Goal: Task Accomplishment & Management: Manage account settings

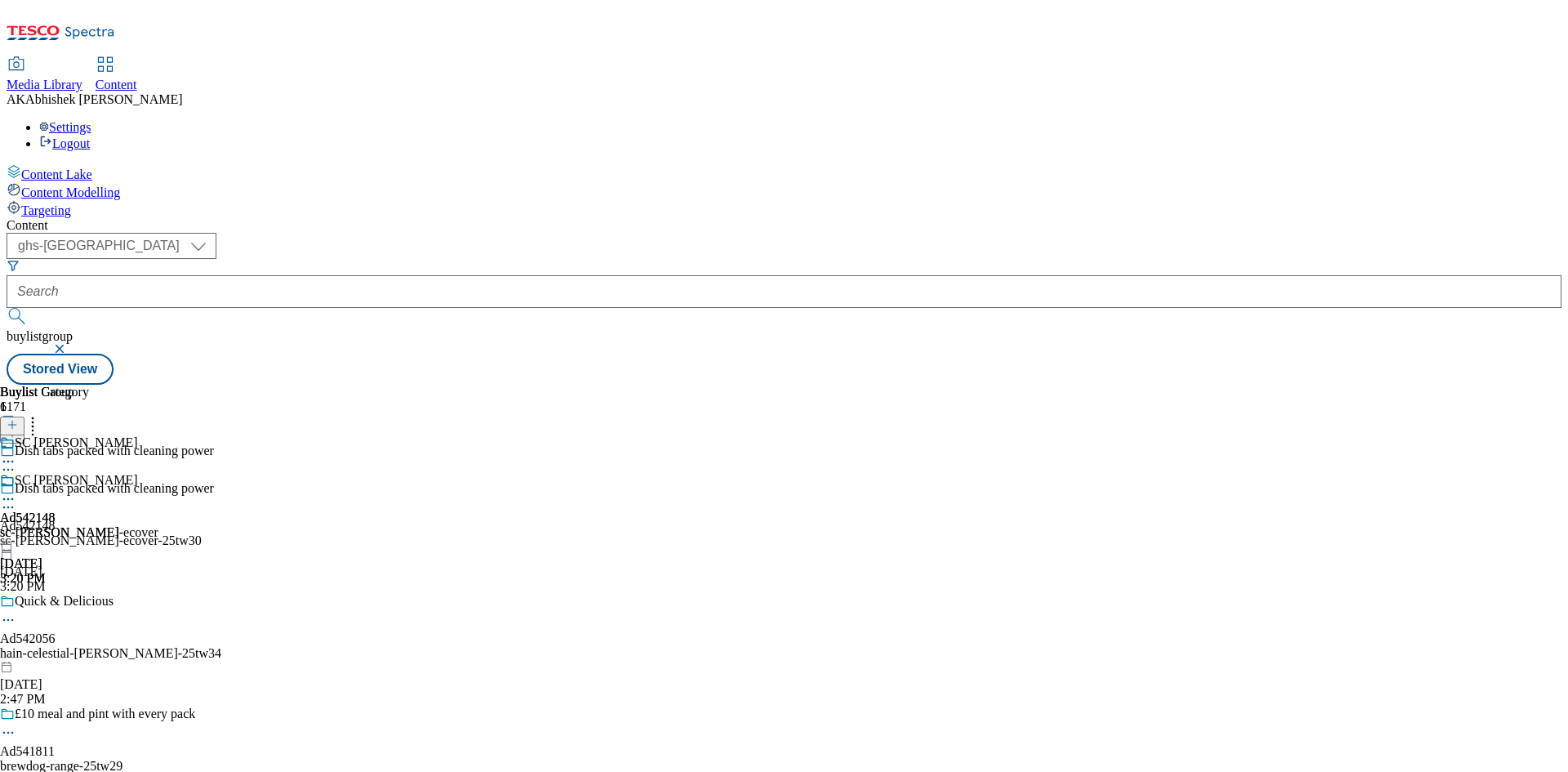
select select "ghs-[GEOGRAPHIC_DATA]"
click at [7, 308] on button "submit" at bounding box center [18, 316] width 22 height 16
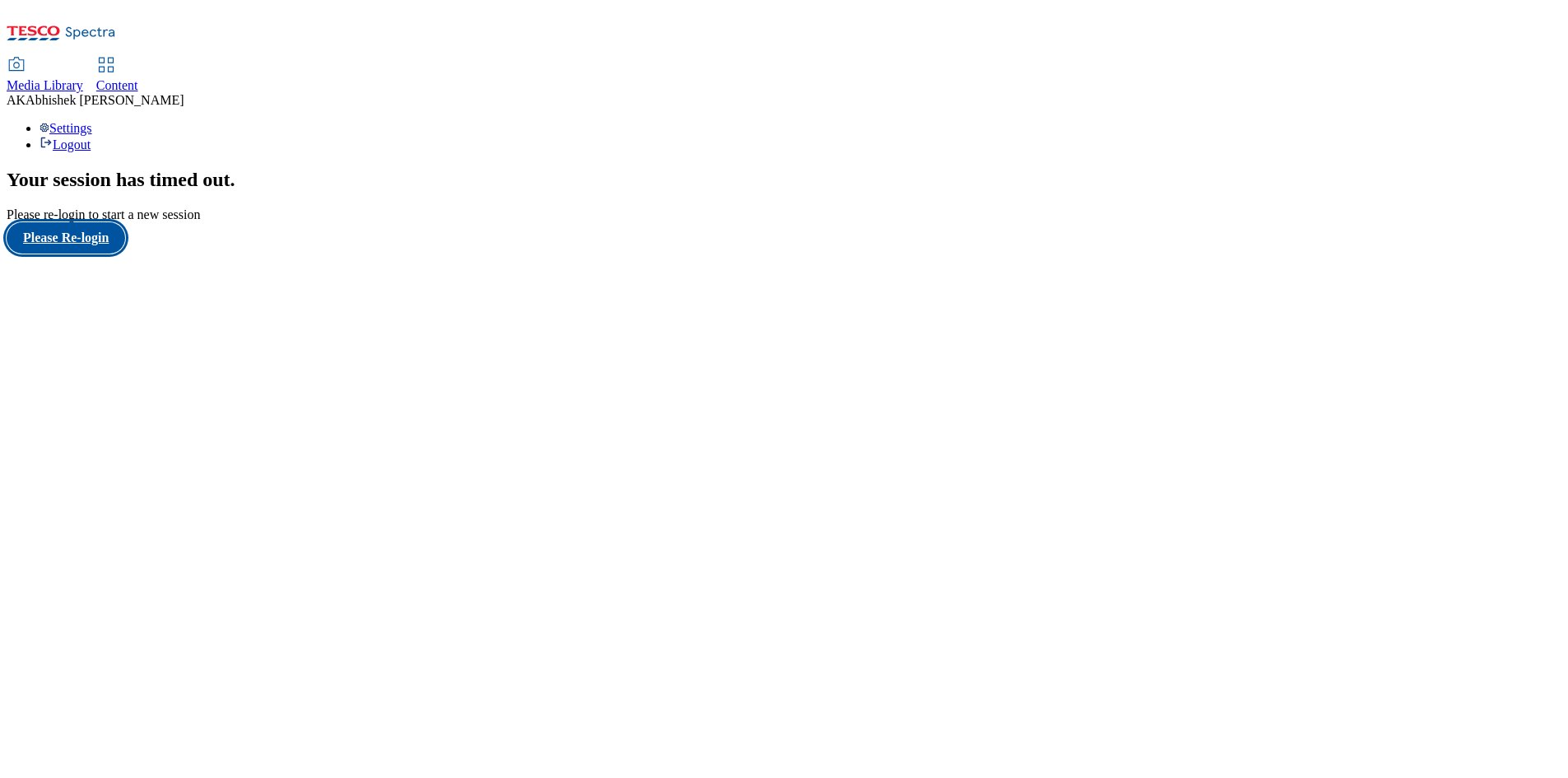
click at [93, 253] on button "Please Re-login" at bounding box center [66, 237] width 119 height 31
click at [138, 78] on span "Content" at bounding box center [117, 85] width 42 height 14
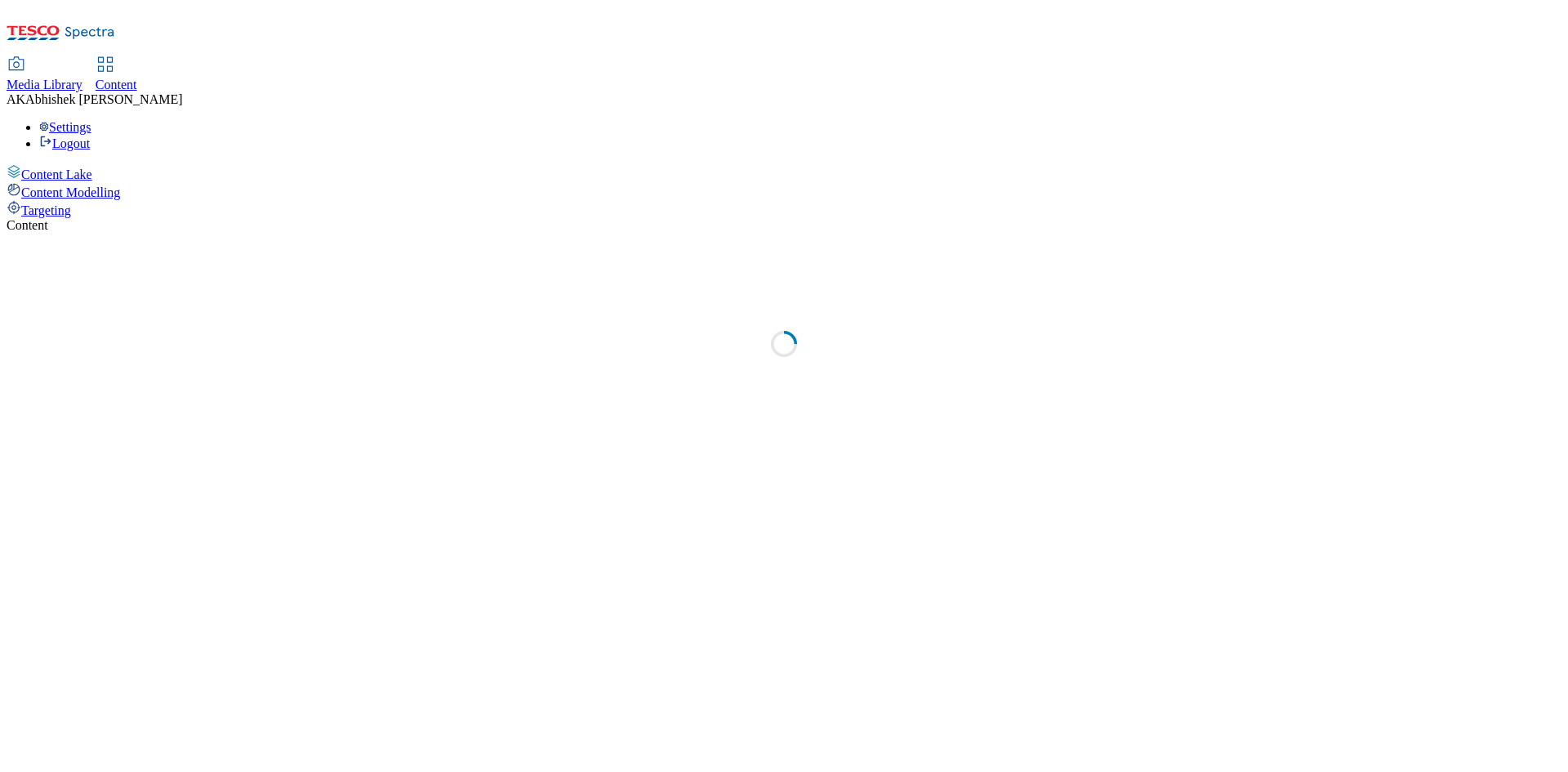
select select "ghs-[GEOGRAPHIC_DATA]"
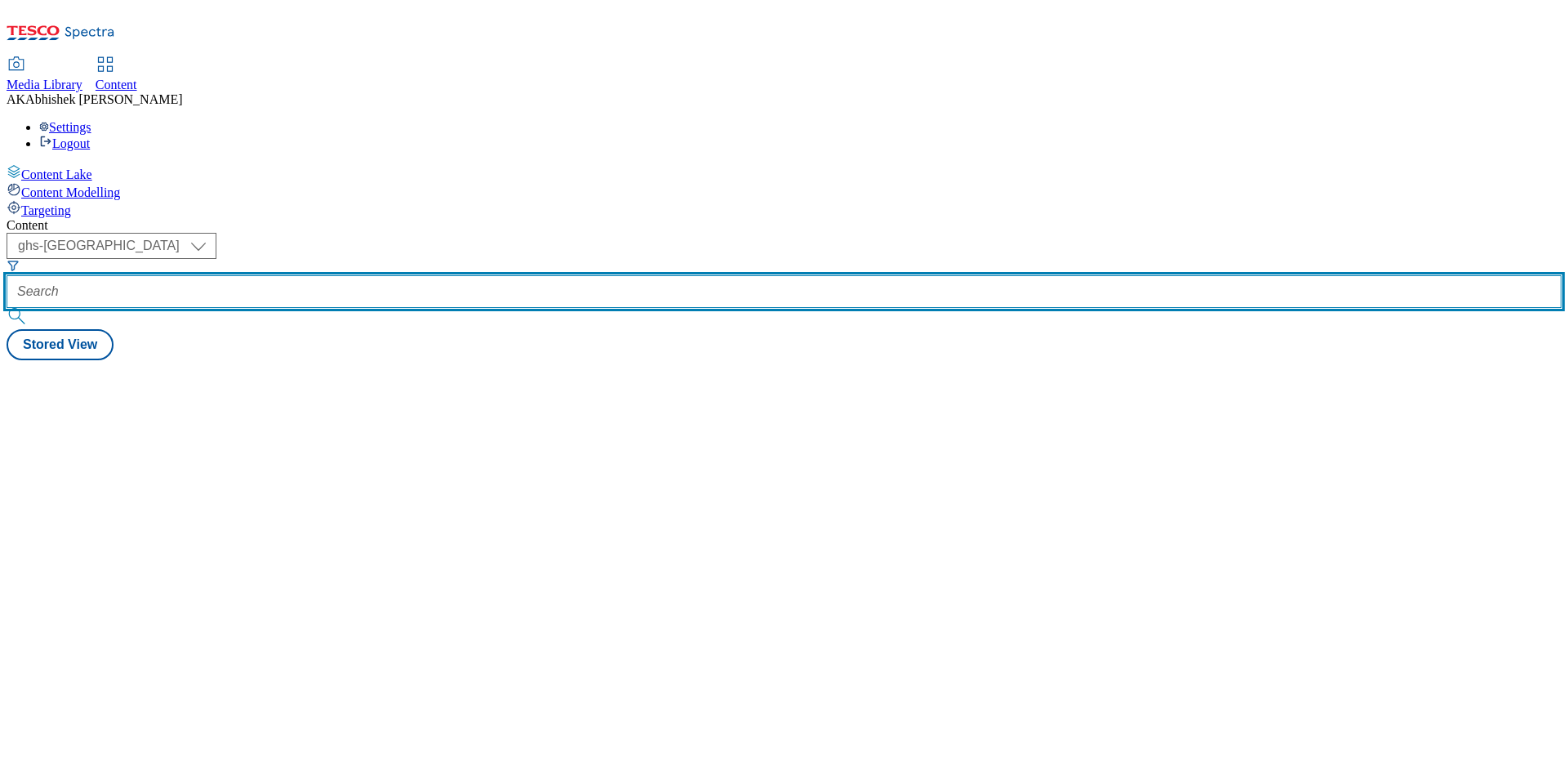
click at [407, 275] on input "text" at bounding box center [784, 291] width 1555 height 33
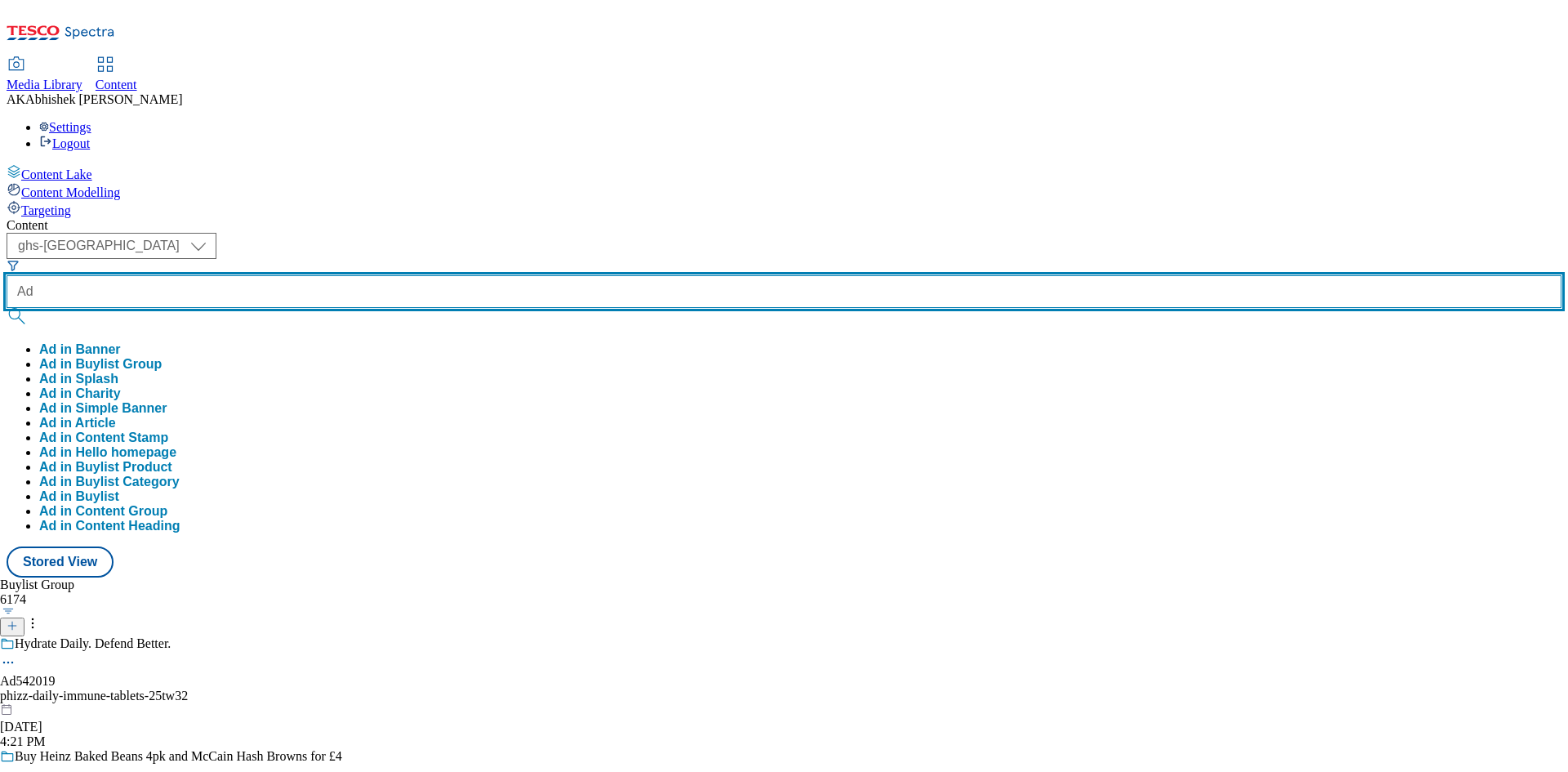
paste input "542056"
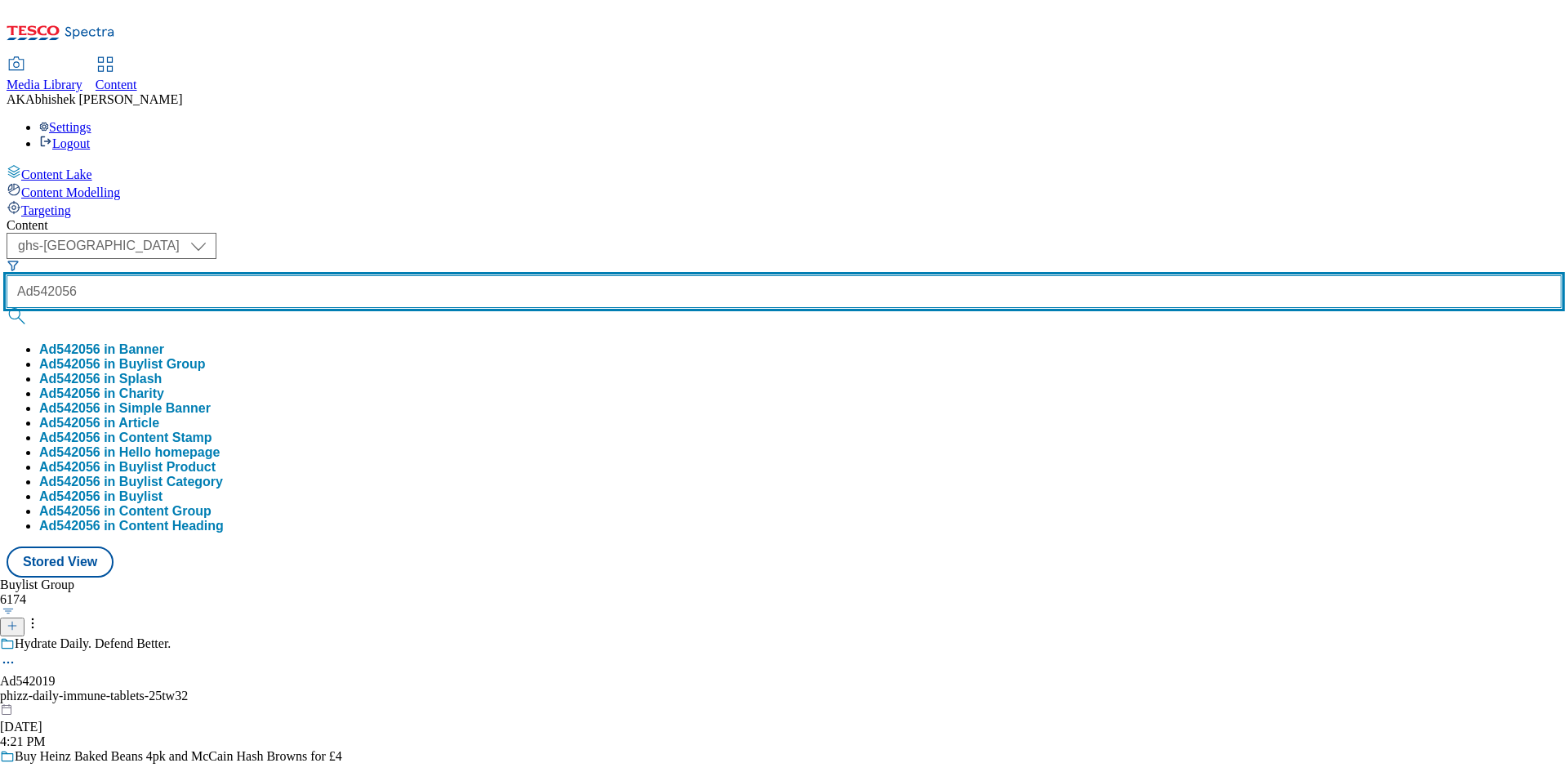
type input "Ad542056"
click at [7, 308] on button "submit" at bounding box center [18, 316] width 22 height 16
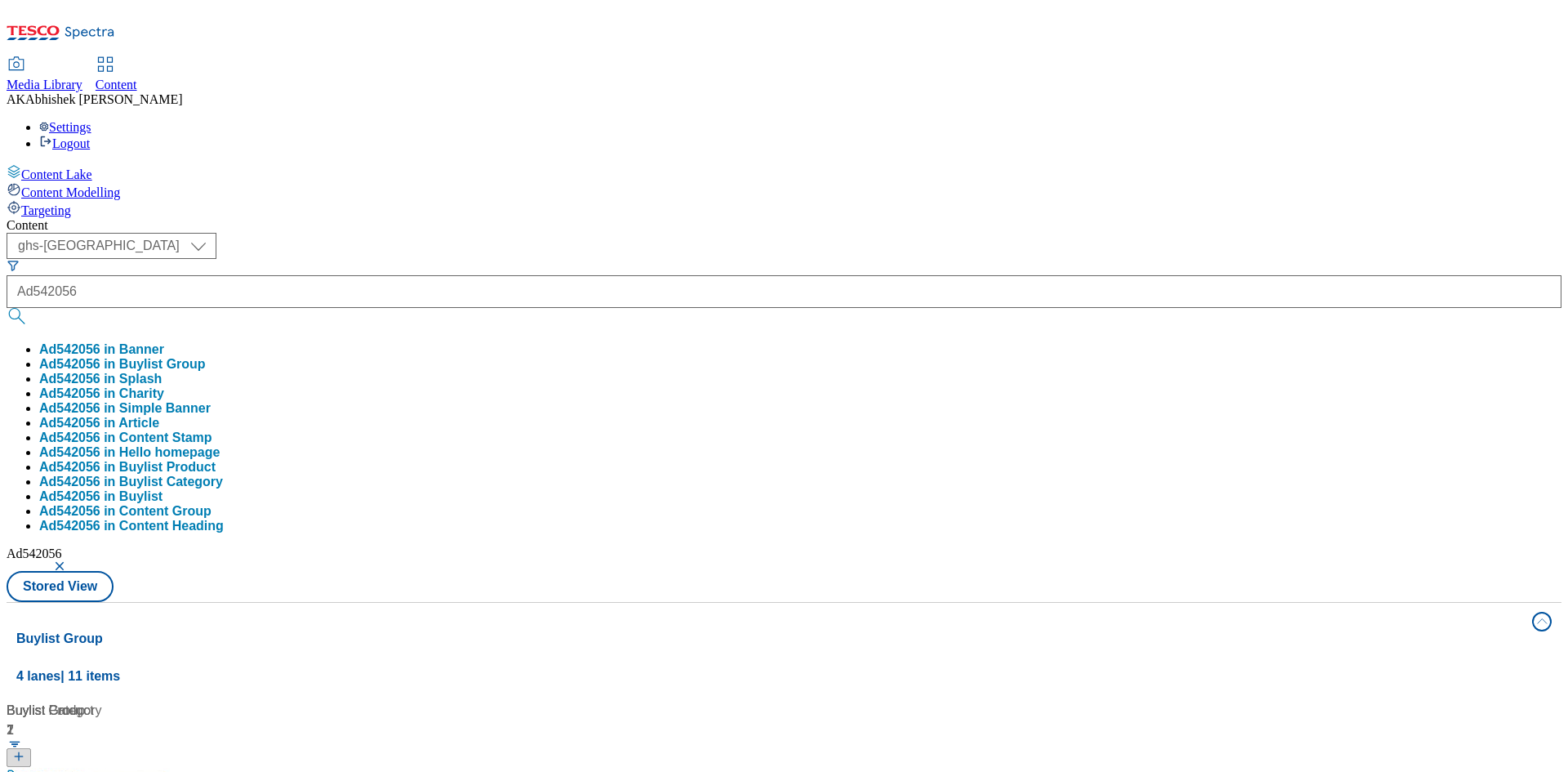
click at [827, 232] on div "( optional ) ghs-roi ghs-uk ghs-uk Ad542056 Ad542056 in Banner Ad542056 in Buyl…" at bounding box center [784, 417] width 1555 height 369
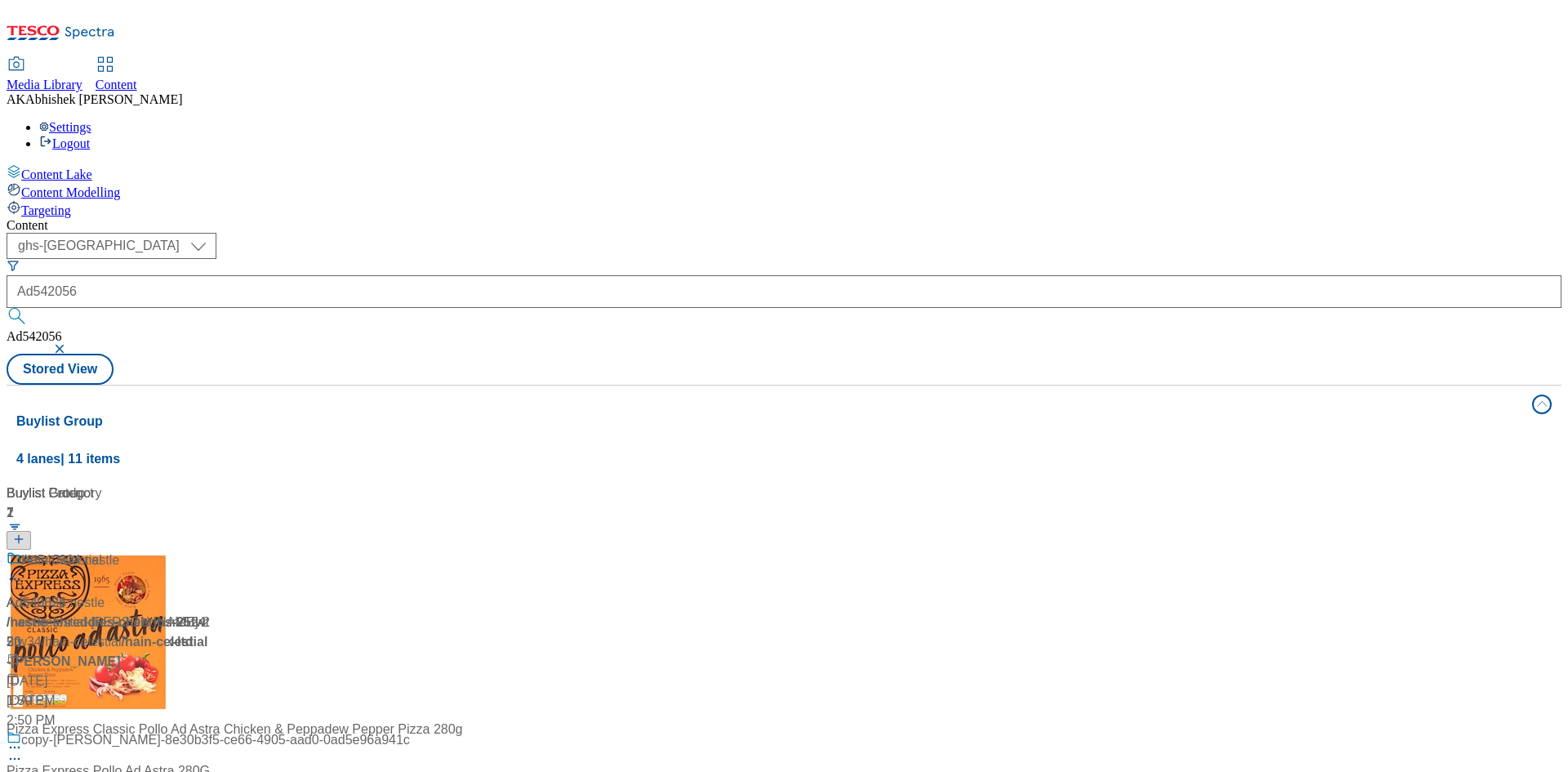
click at [410, 551] on div "Hain Celestial" at bounding box center [208, 572] width 404 height 42
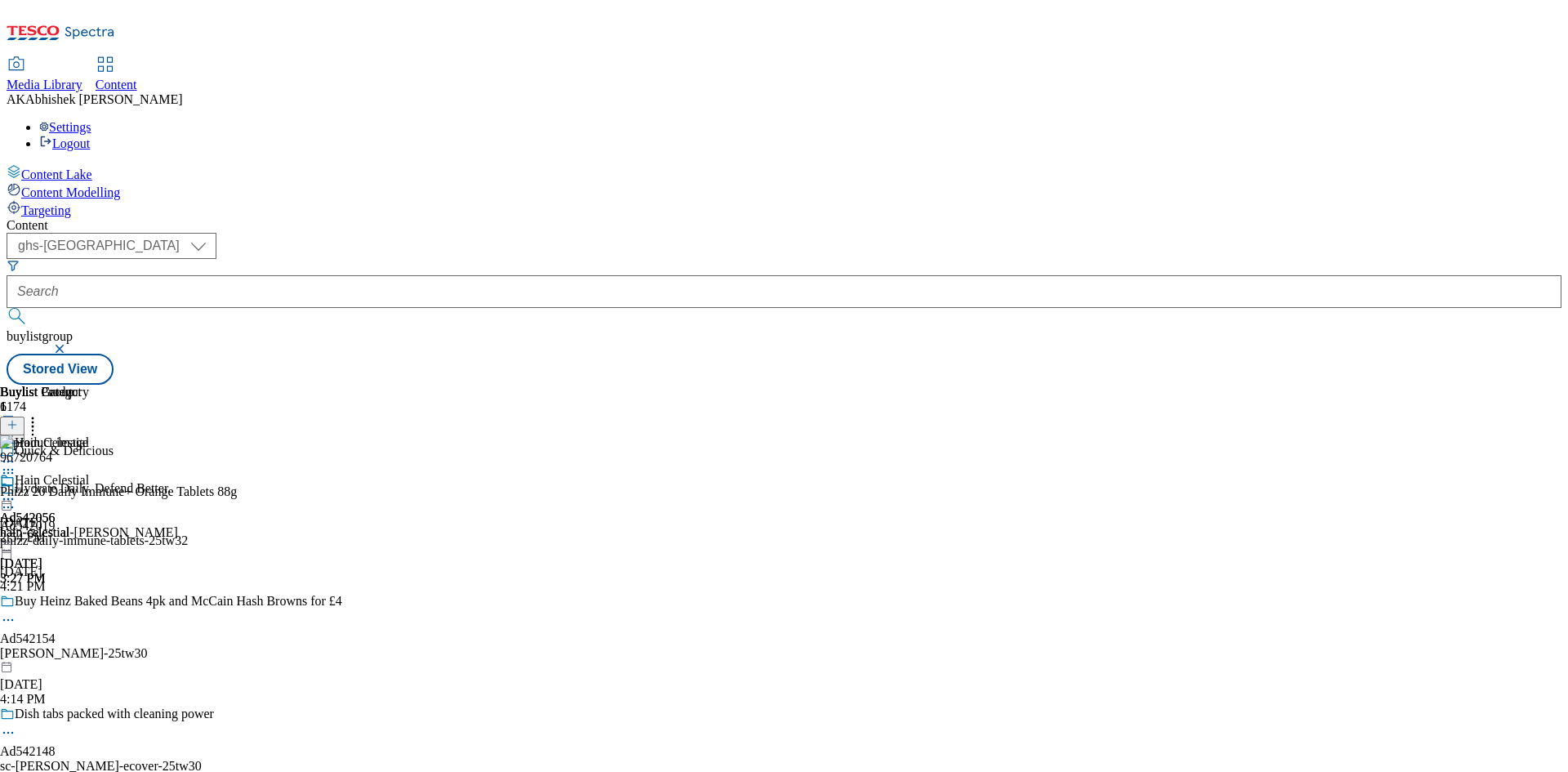
click at [345, 443] on div "Quick & Delicious" at bounding box center [172, 462] width 345 height 37
click at [16, 461] on icon at bounding box center [7, 468] width 16 height 16
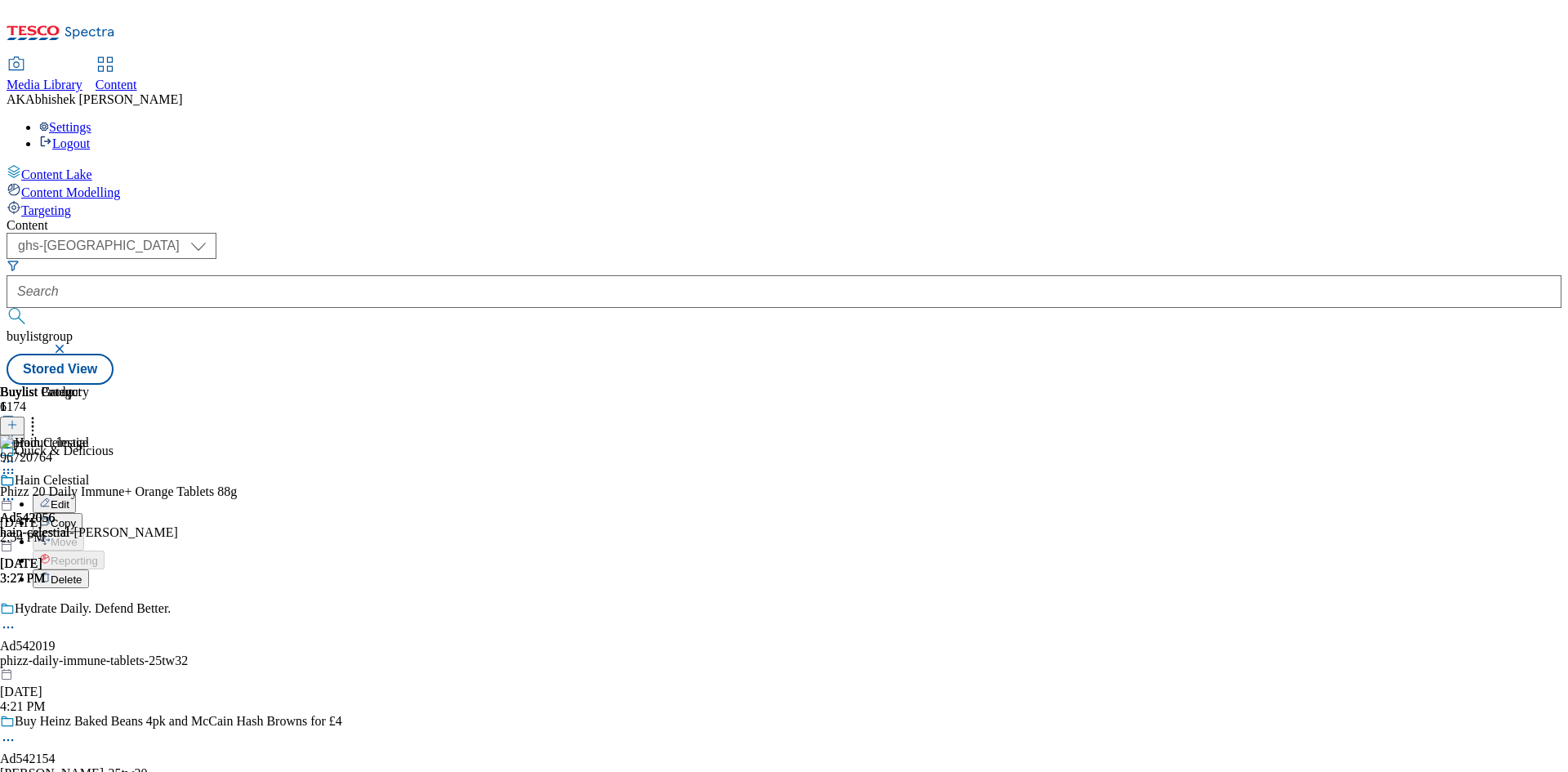
click at [69, 498] on span "Edit" at bounding box center [60, 504] width 19 height 12
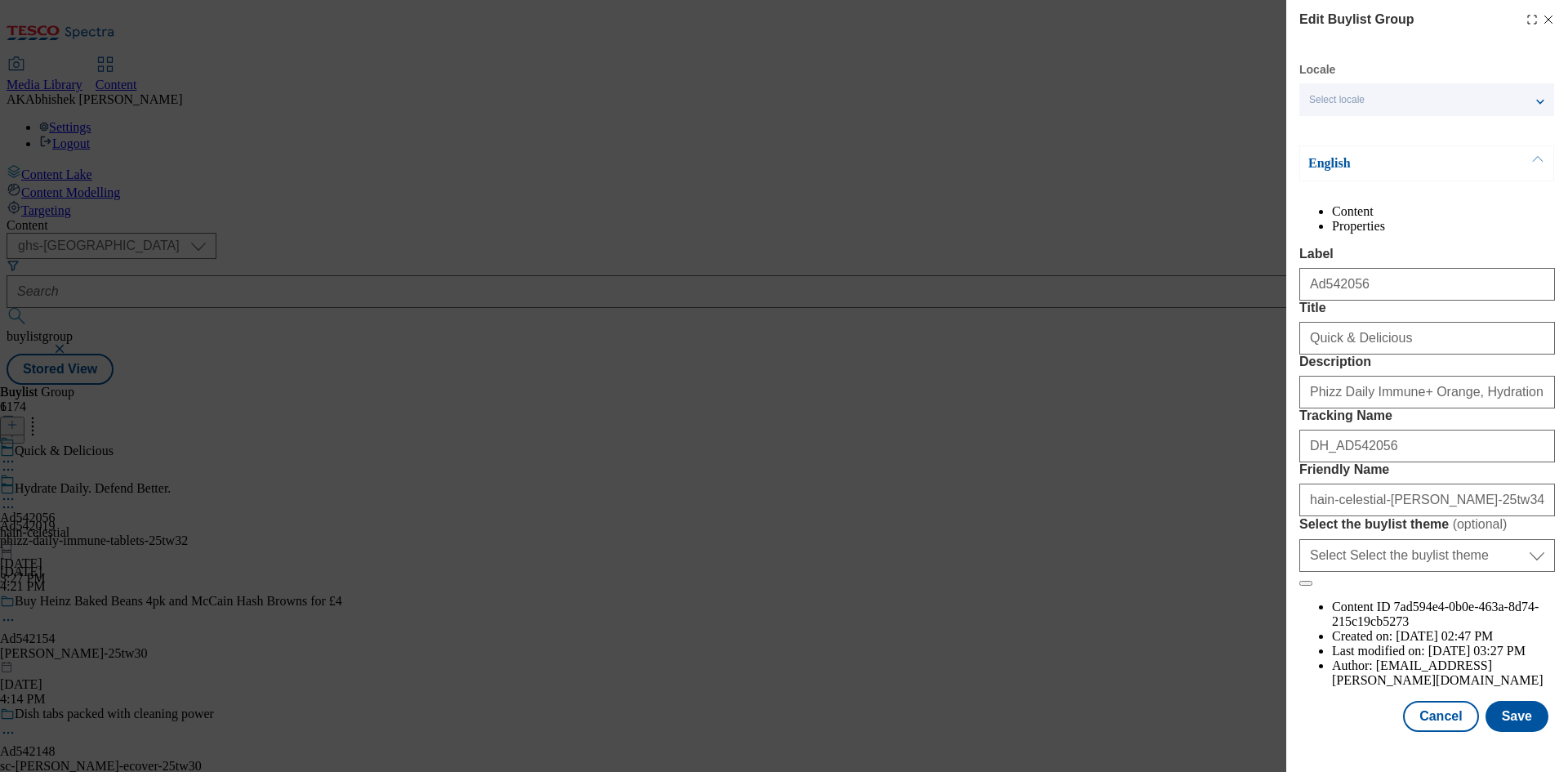
scroll to position [63, 0]
click at [1518, 719] on button "Save" at bounding box center [1516, 716] width 63 height 31
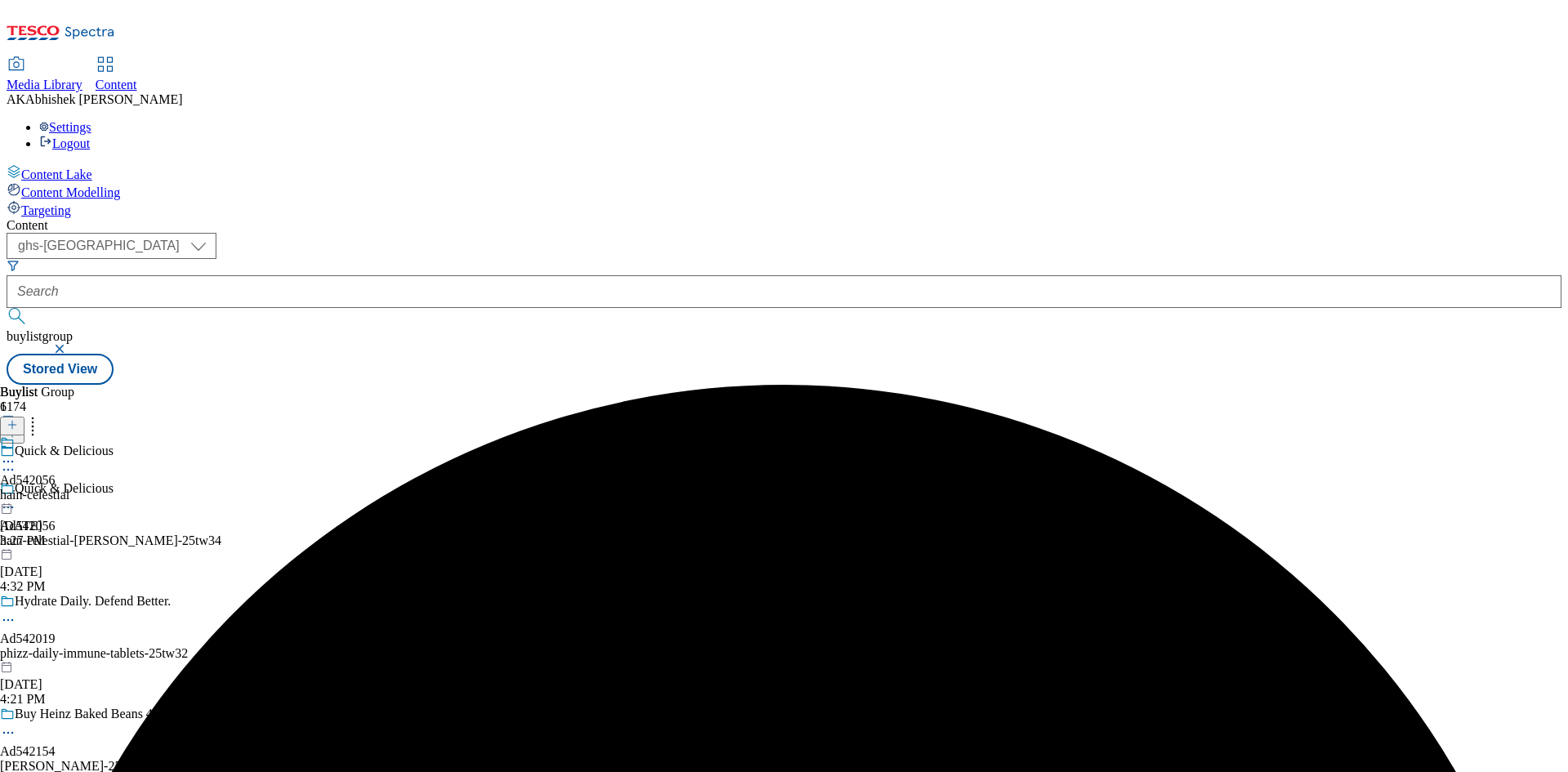
click at [69, 487] on div "hain-celestial" at bounding box center [35, 495] width 69 height 15
click at [16, 491] on icon at bounding box center [7, 498] width 16 height 16
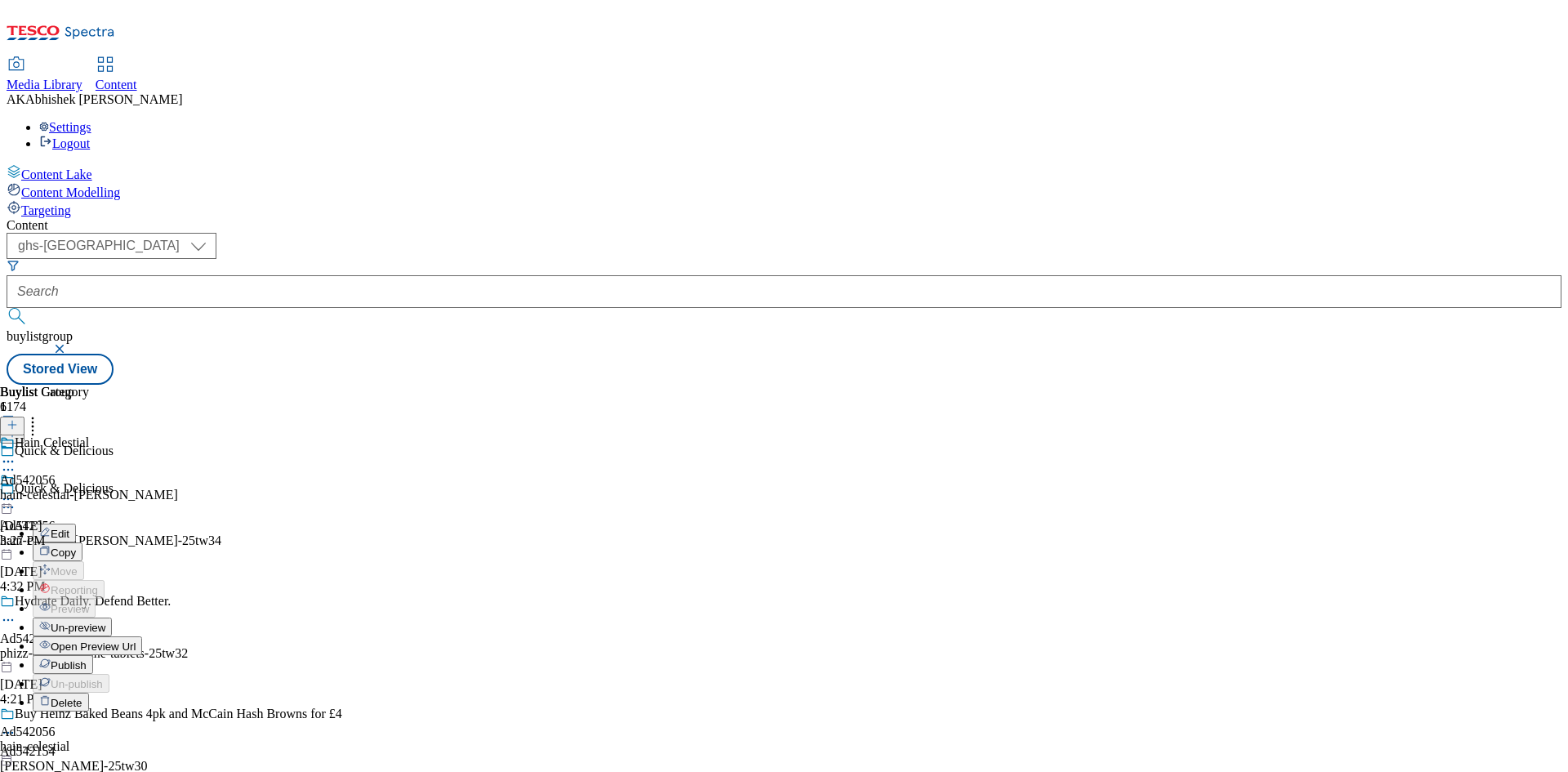
click at [69, 527] on span "Edit" at bounding box center [60, 533] width 19 height 12
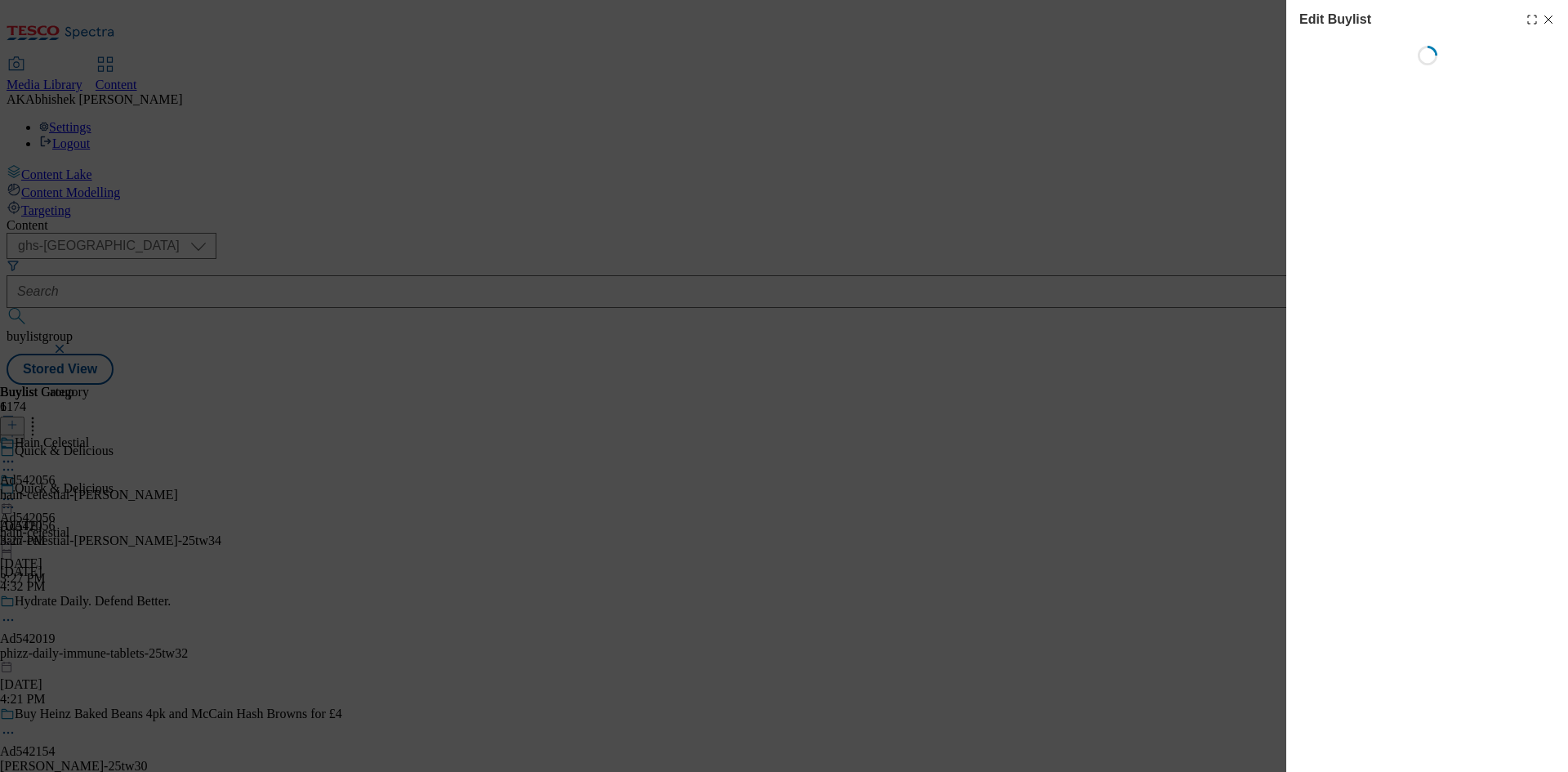
select select "tactical"
select select "supplier funded short term 1-3 weeks"
select select "dunnhumby"
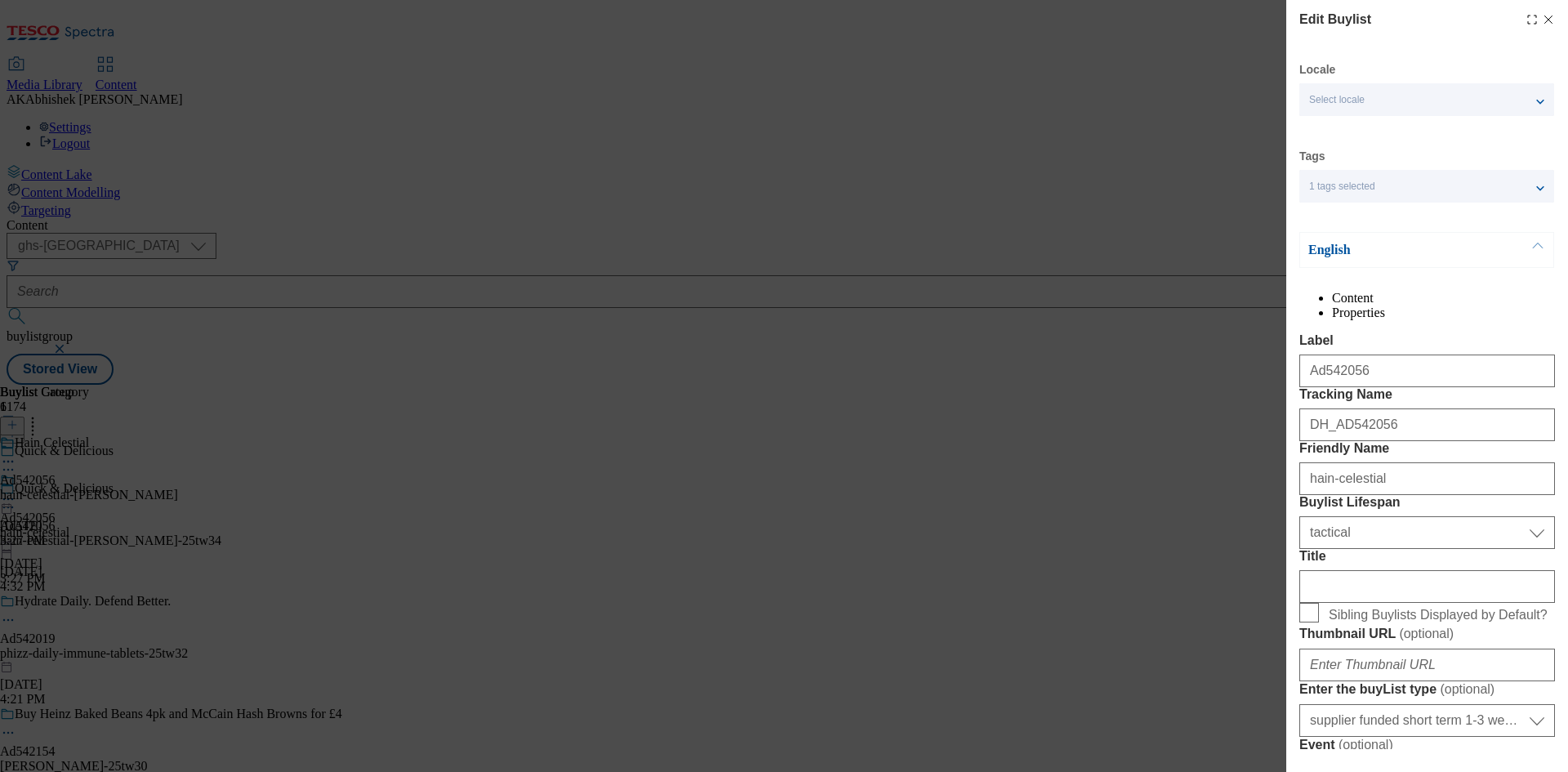
select select "Banner"
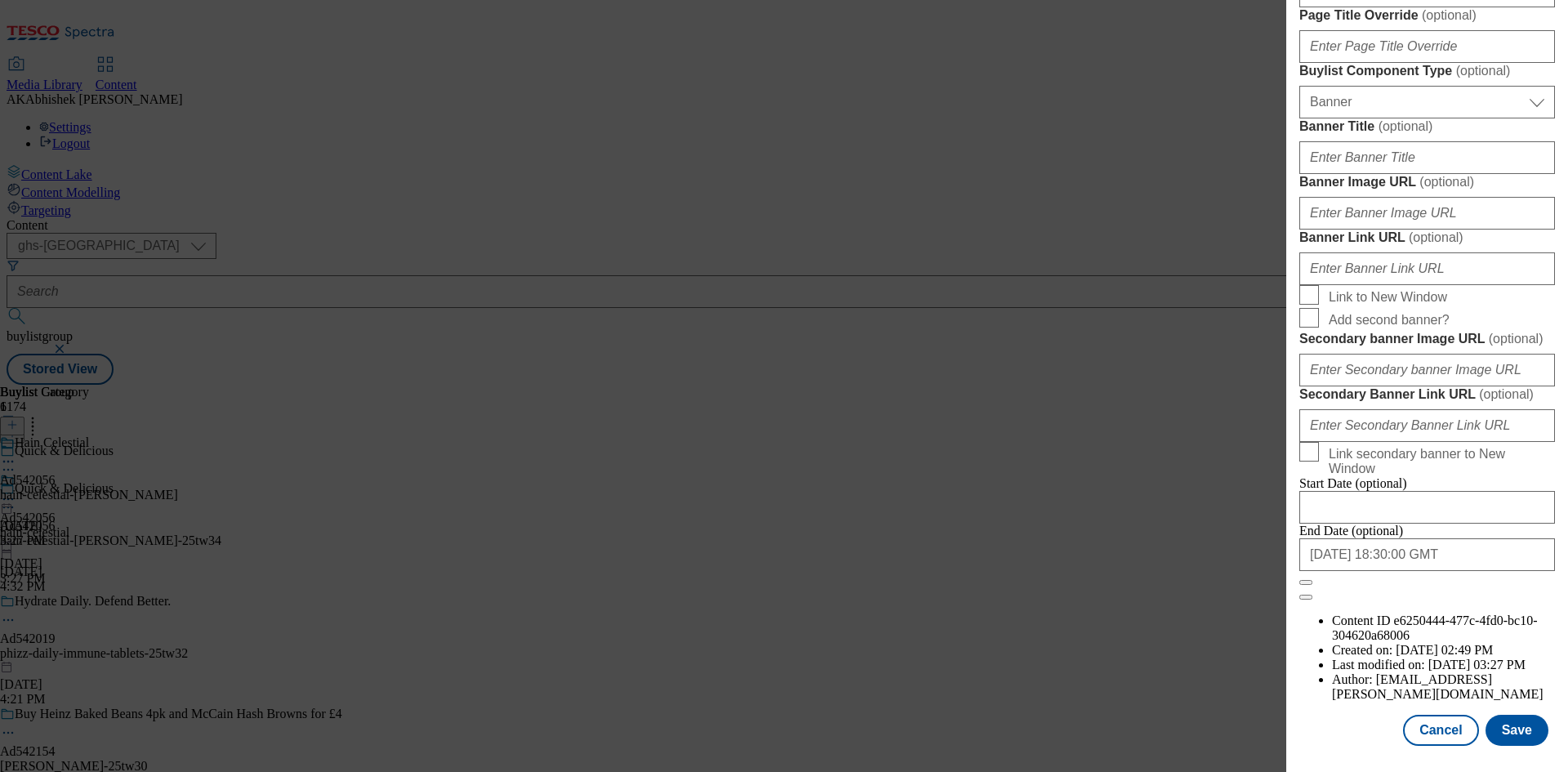
scroll to position [1690, 0]
click at [1511, 730] on button "Save" at bounding box center [1516, 730] width 63 height 31
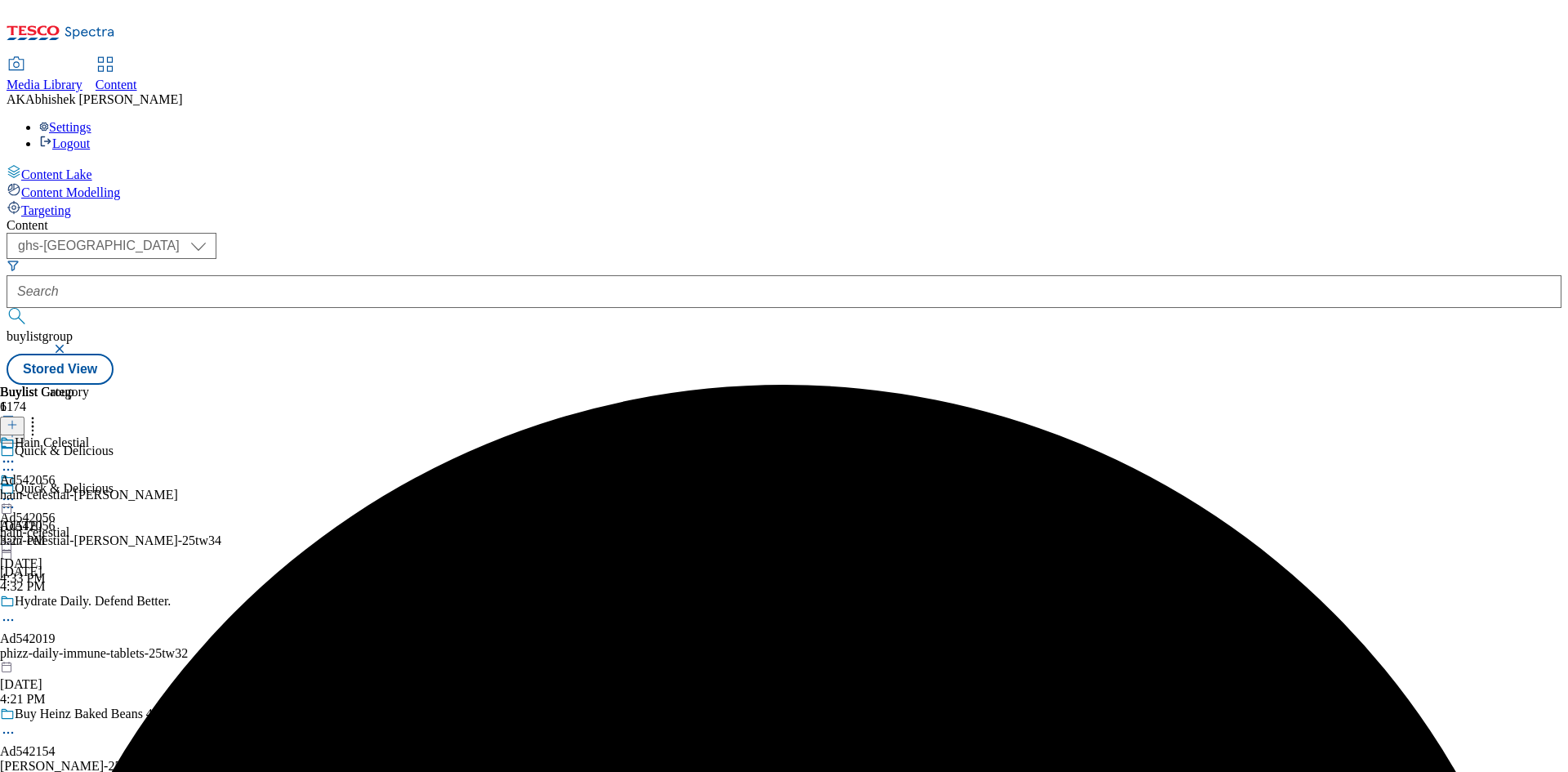
click at [16, 453] on icon at bounding box center [7, 461] width 16 height 16
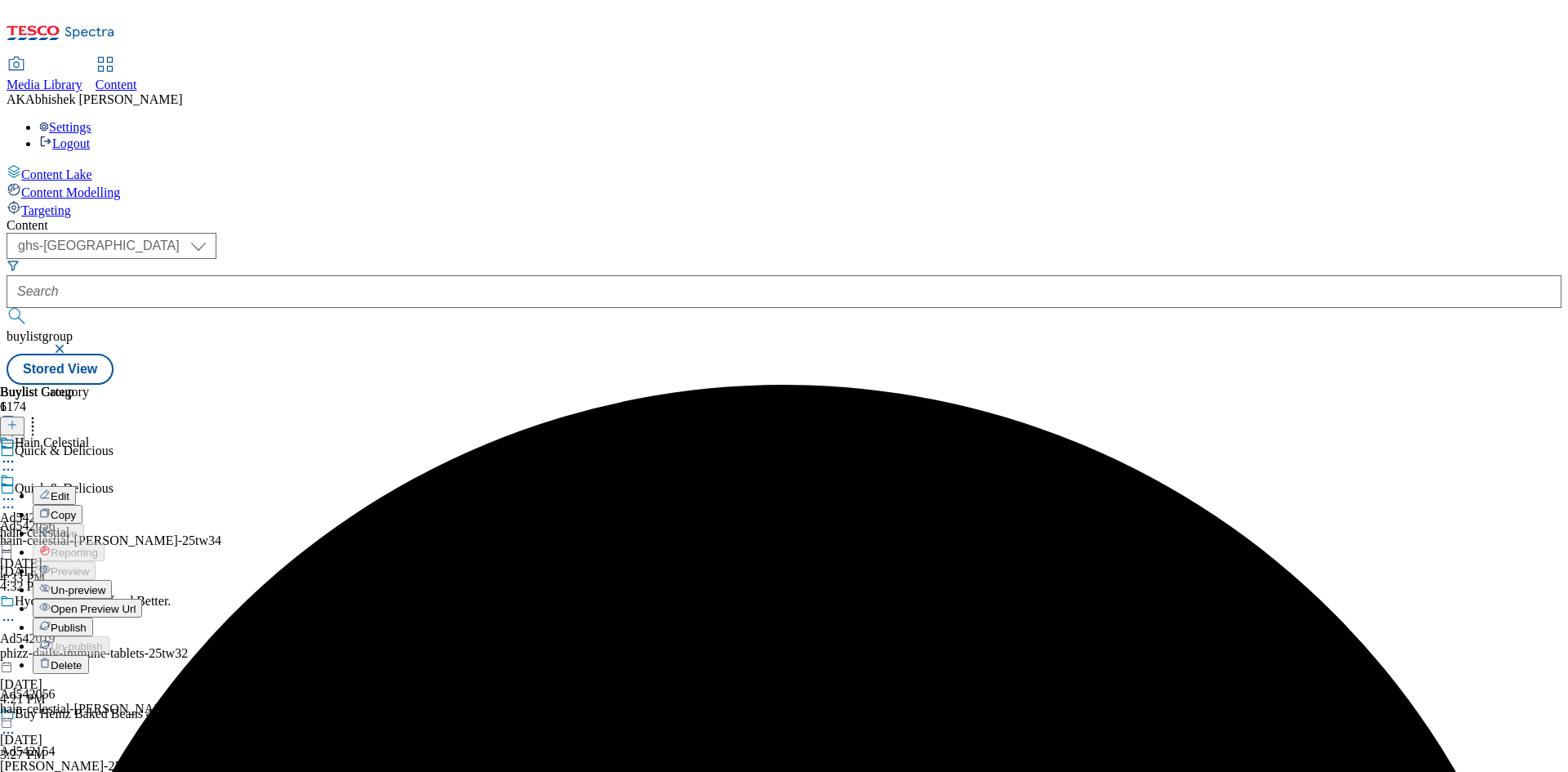
click at [69, 490] on span "Edit" at bounding box center [60, 496] width 19 height 12
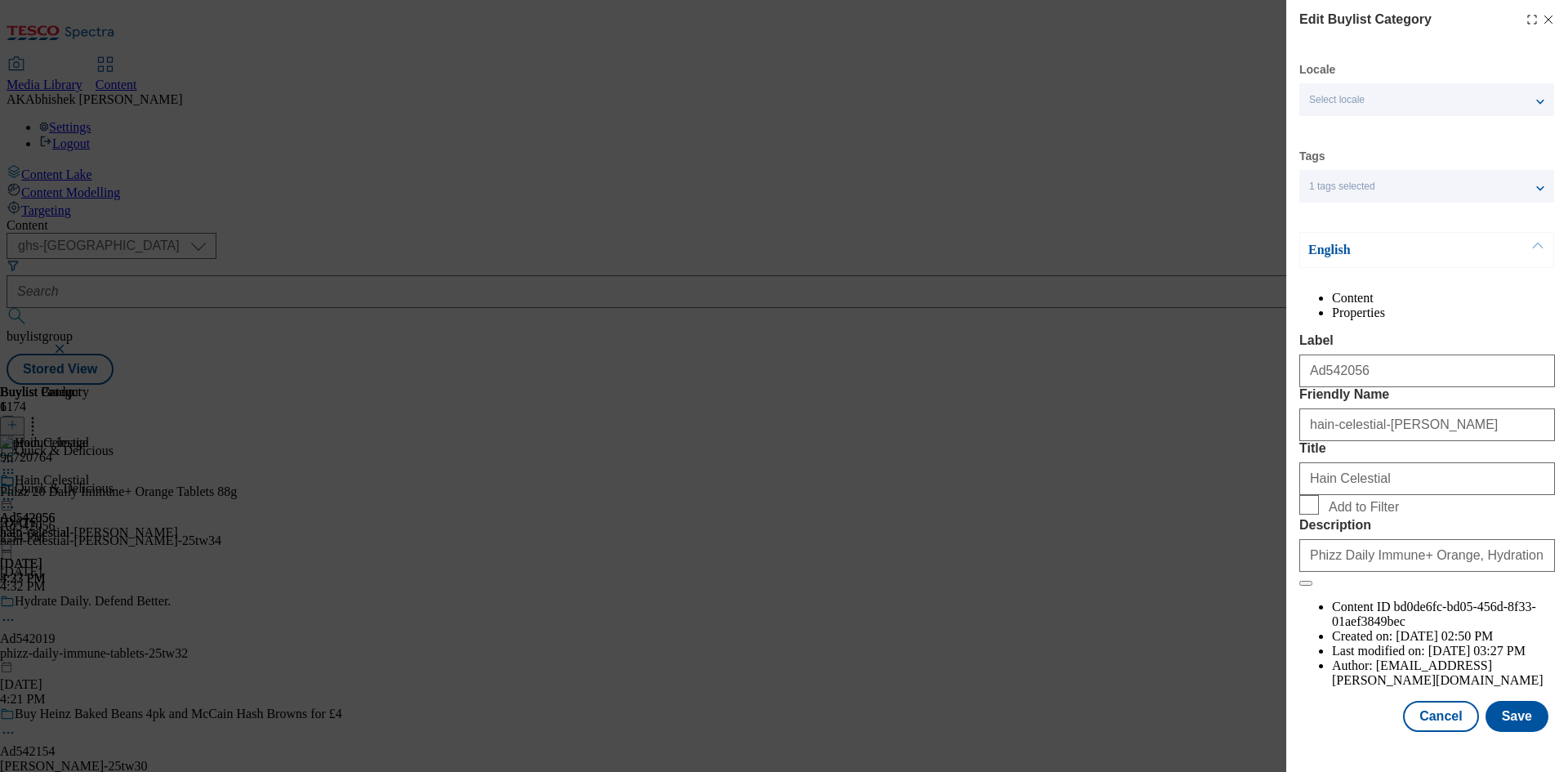
scroll to position [32, 0]
click at [1511, 732] on button "Save" at bounding box center [1516, 716] width 63 height 31
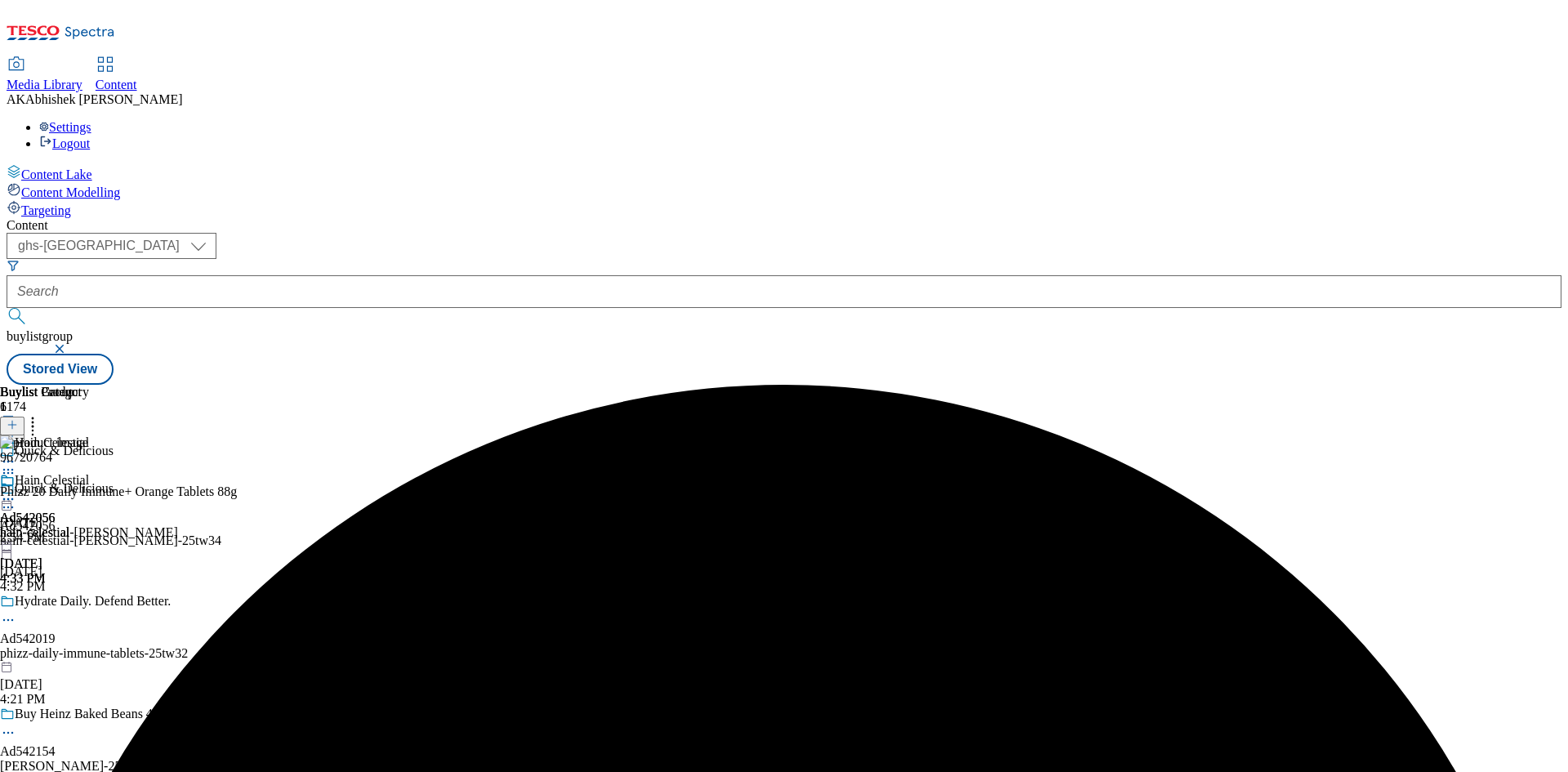
click at [16, 491] on icon at bounding box center [7, 498] width 16 height 16
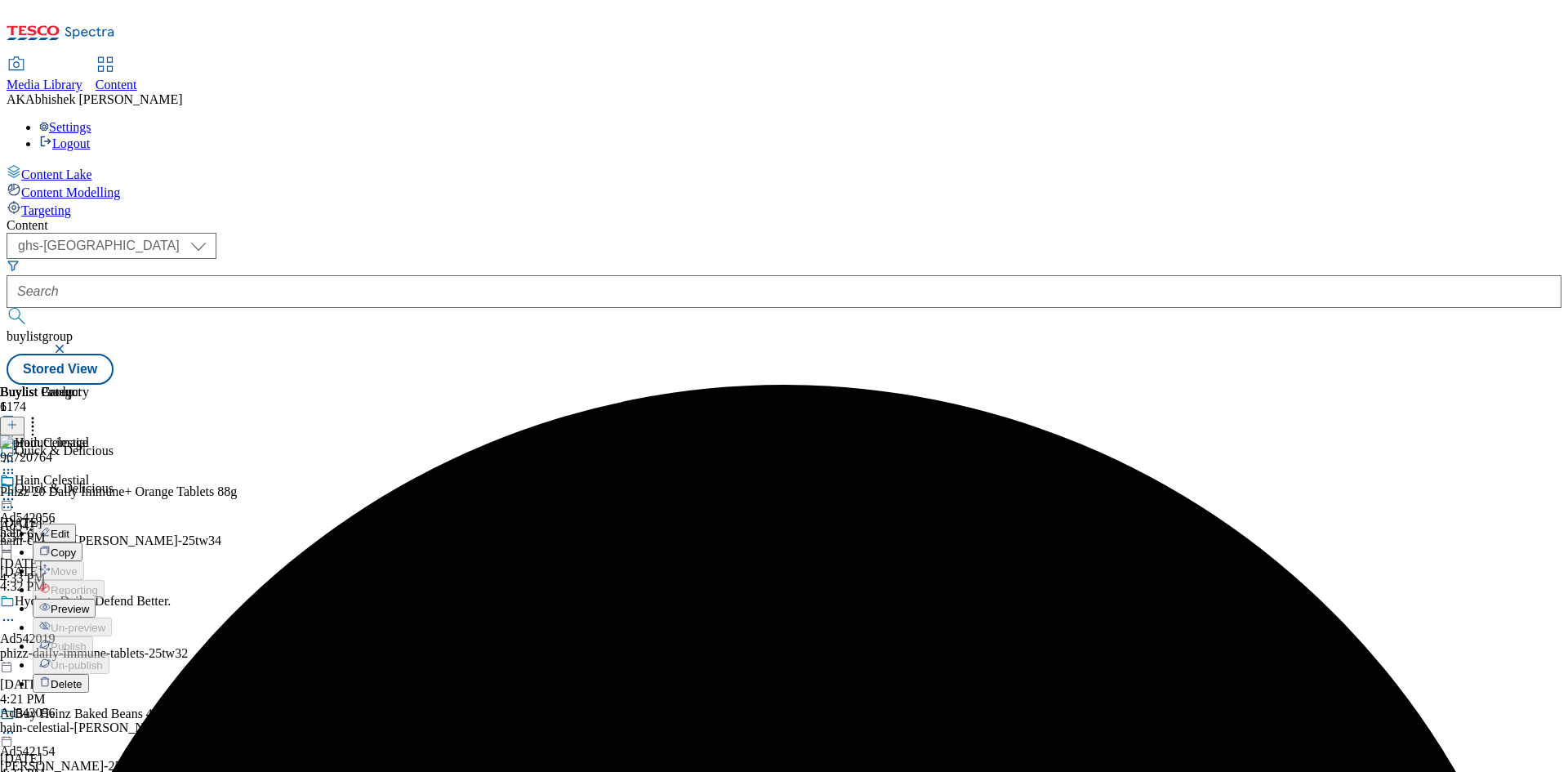
click at [89, 602] on span "Preview" at bounding box center [69, 608] width 38 height 12
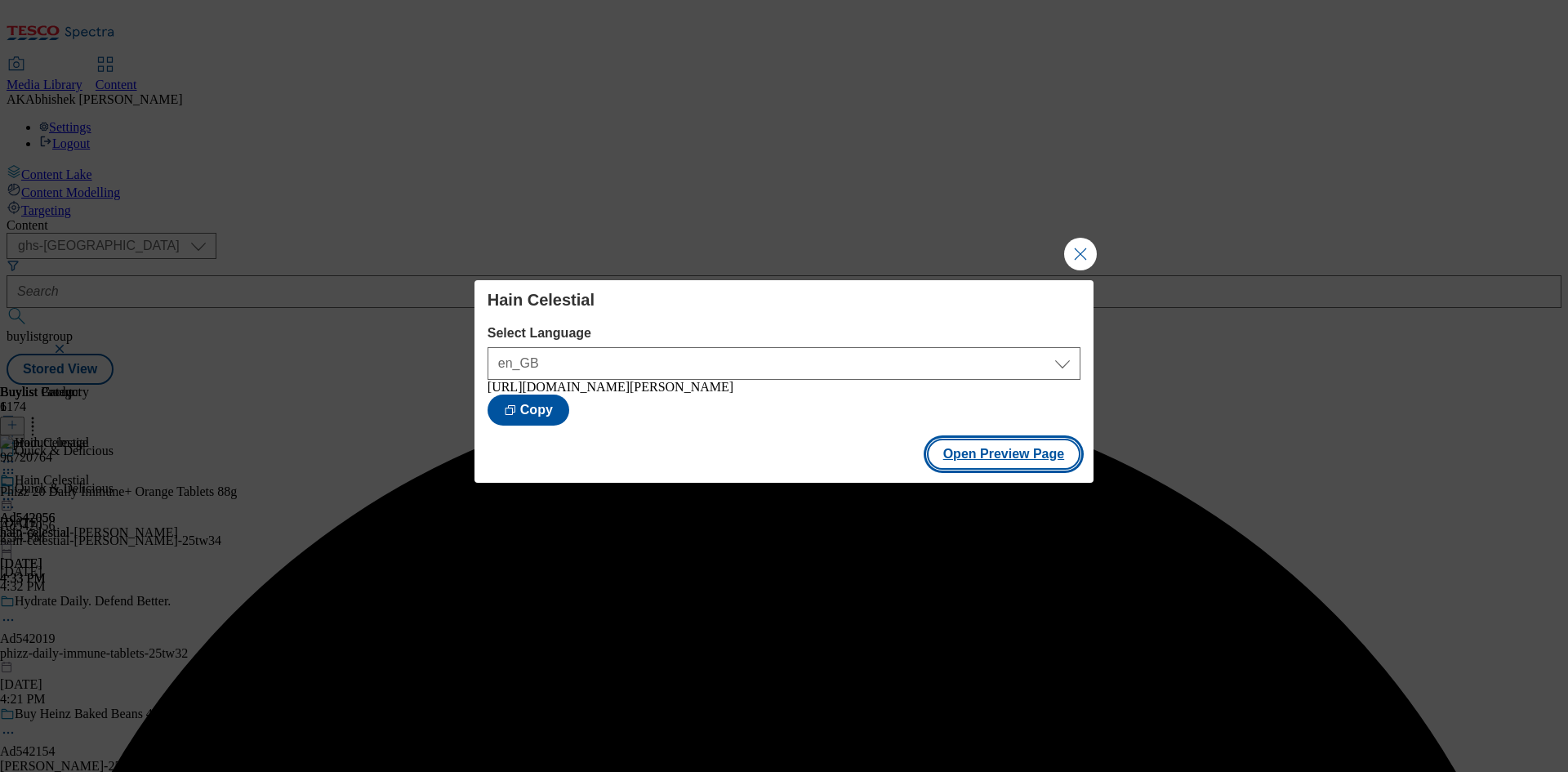
click at [1006, 455] on button "Open Preview Page" at bounding box center [1003, 453] width 155 height 31
click at [1091, 251] on button "Close Modal" at bounding box center [1080, 254] width 33 height 33
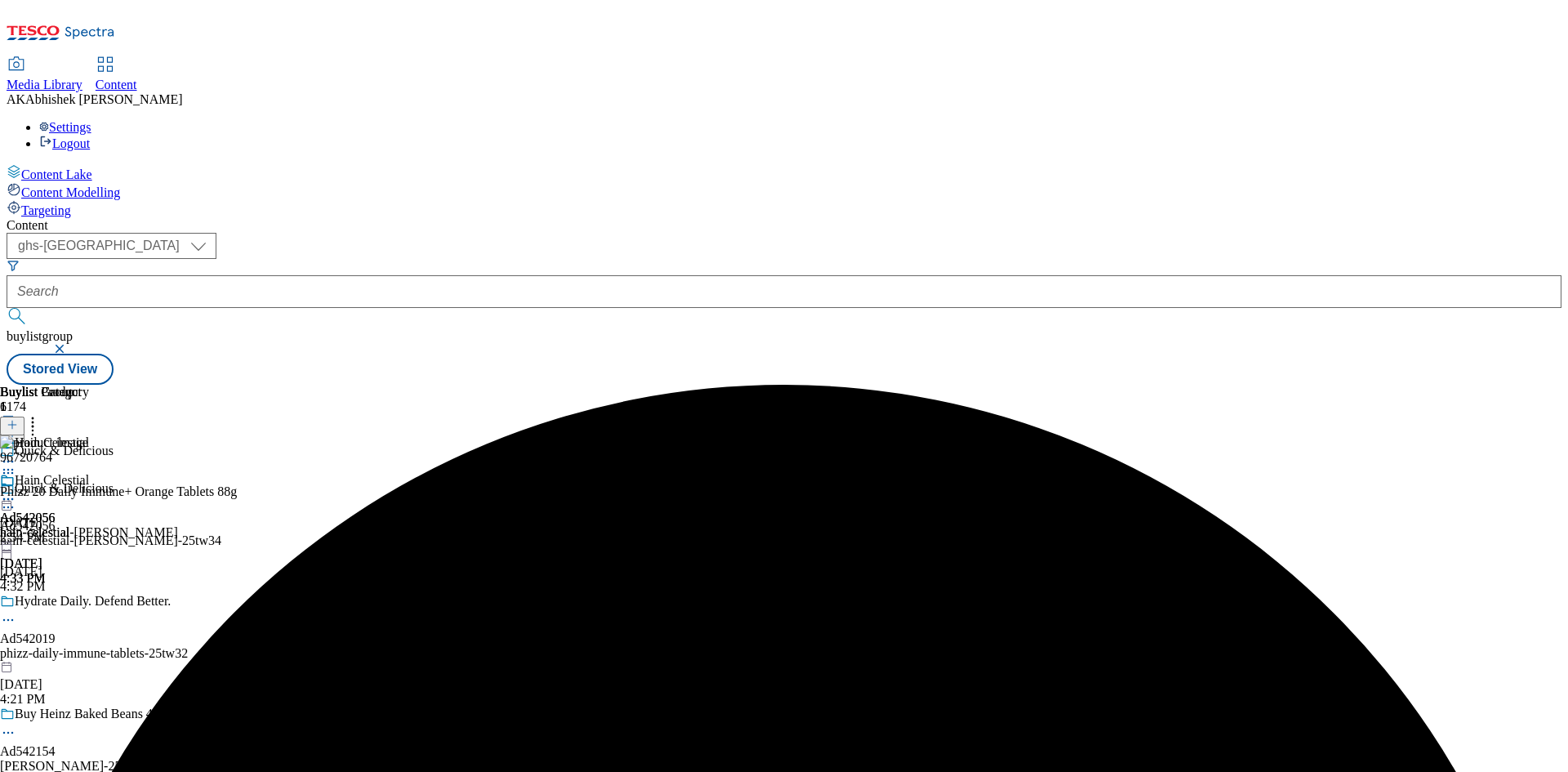
click at [16, 491] on icon at bounding box center [7, 498] width 16 height 16
click at [86, 659] on span "Publish" at bounding box center [68, 664] width 36 height 12
click at [178, 487] on div "hain-celestial-[PERSON_NAME]" at bounding box center [89, 495] width 178 height 15
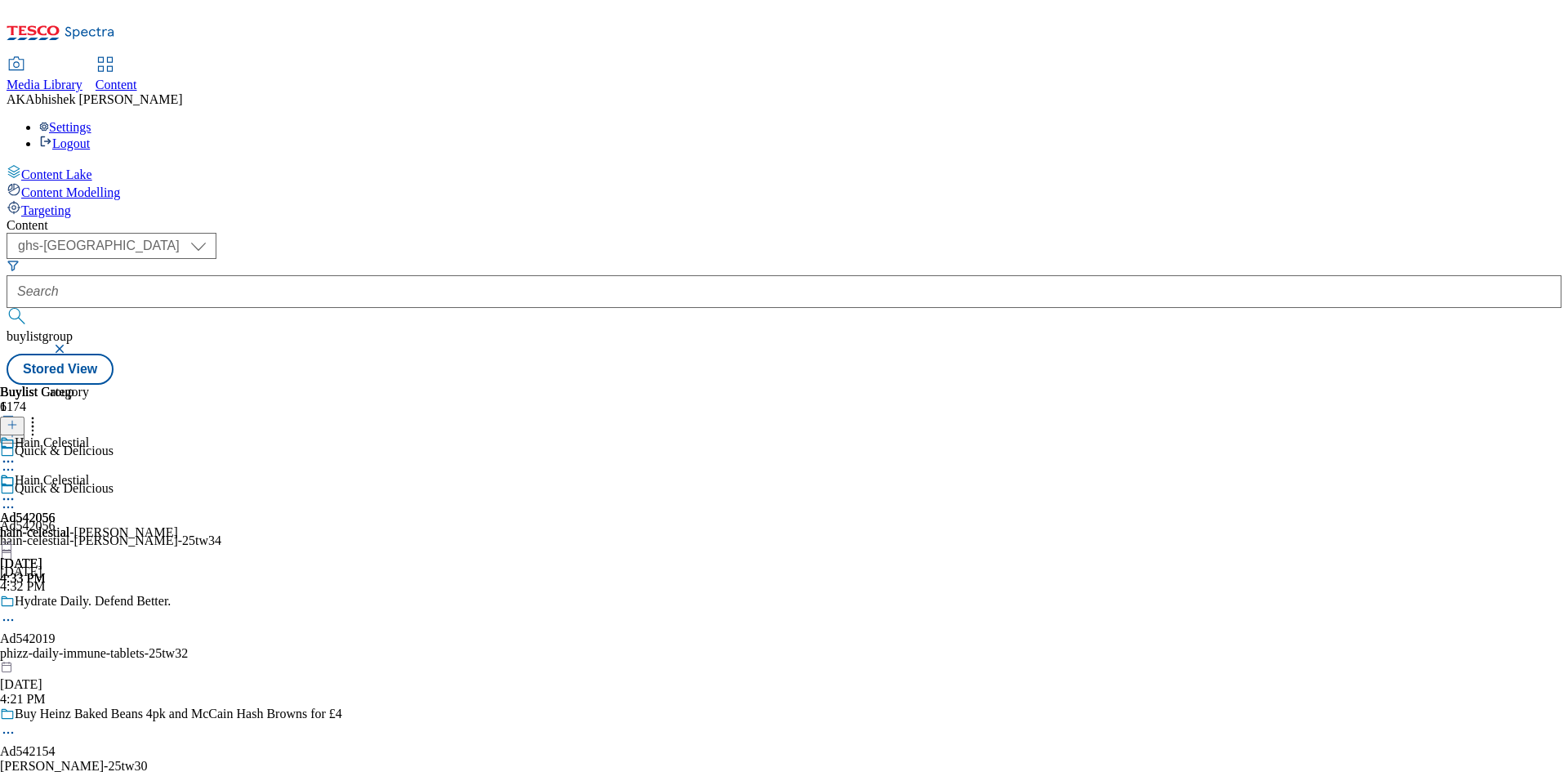
click at [178, 525] on div "hain-celestial-[PERSON_NAME]" at bounding box center [89, 532] width 178 height 15
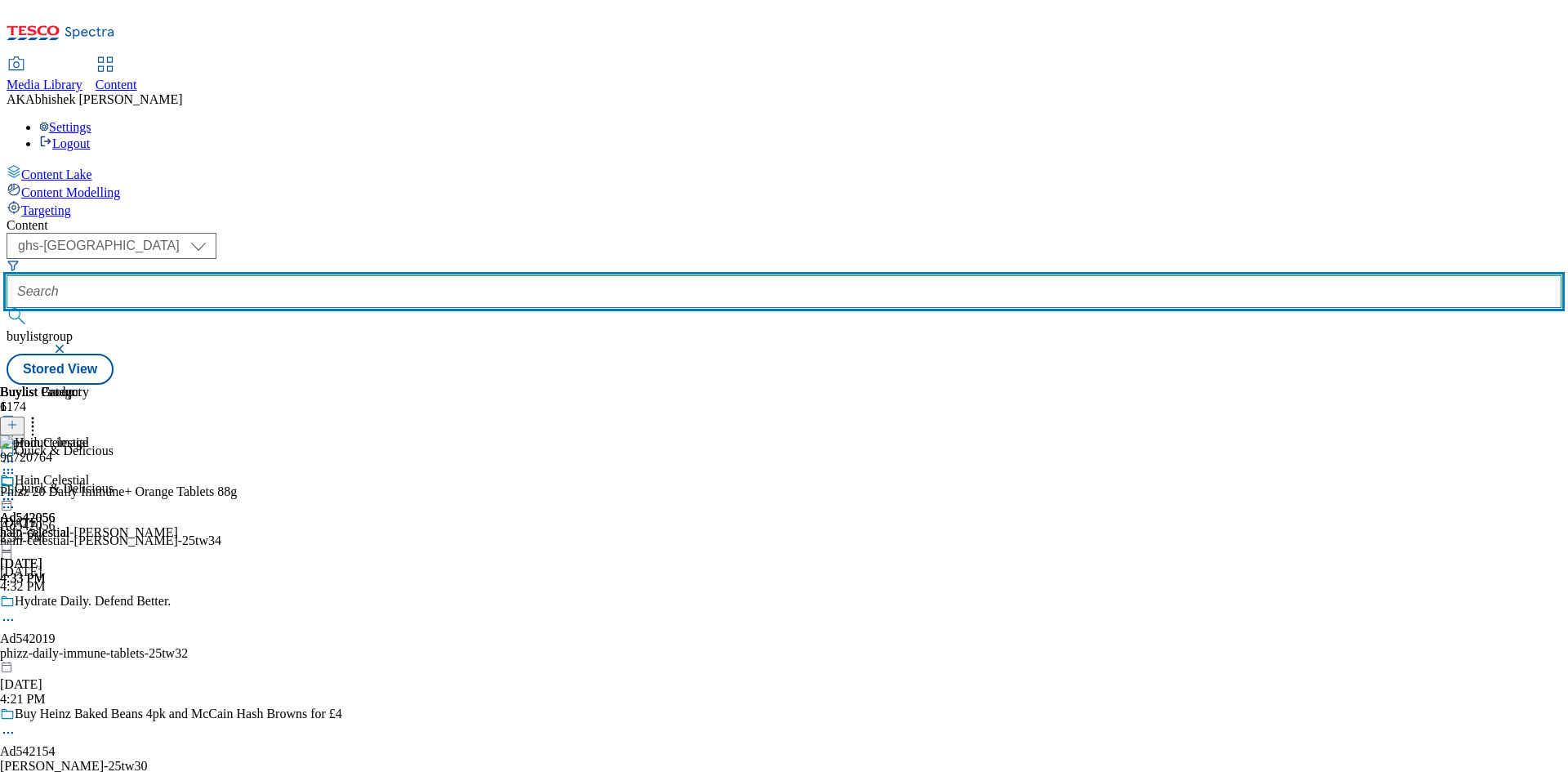
click at [421, 275] on input "text" at bounding box center [784, 291] width 1555 height 33
click at [7, 308] on button "submit" at bounding box center [18, 316] width 22 height 16
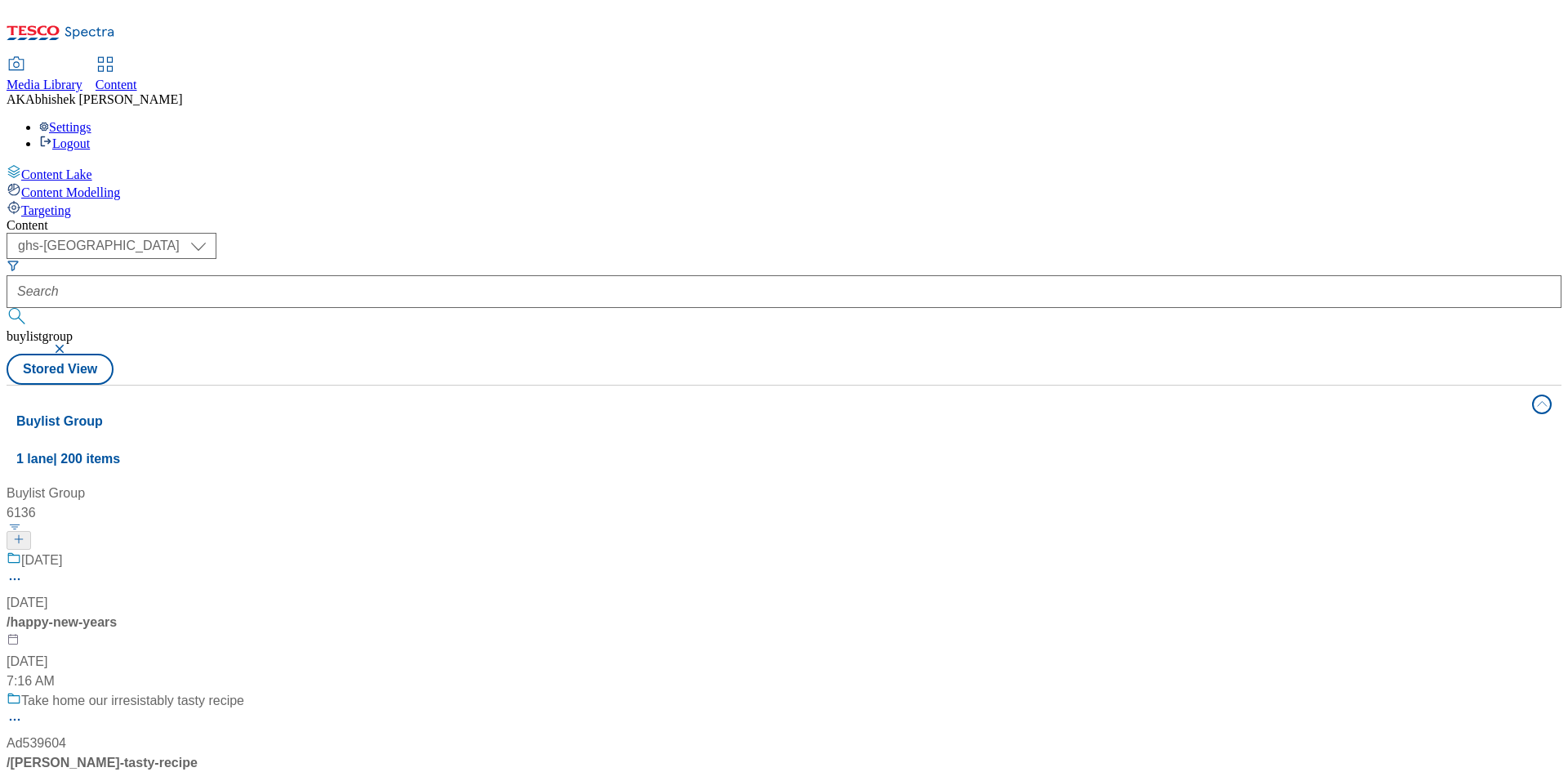
click at [69, 344] on button "button" at bounding box center [61, 349] width 16 height 9
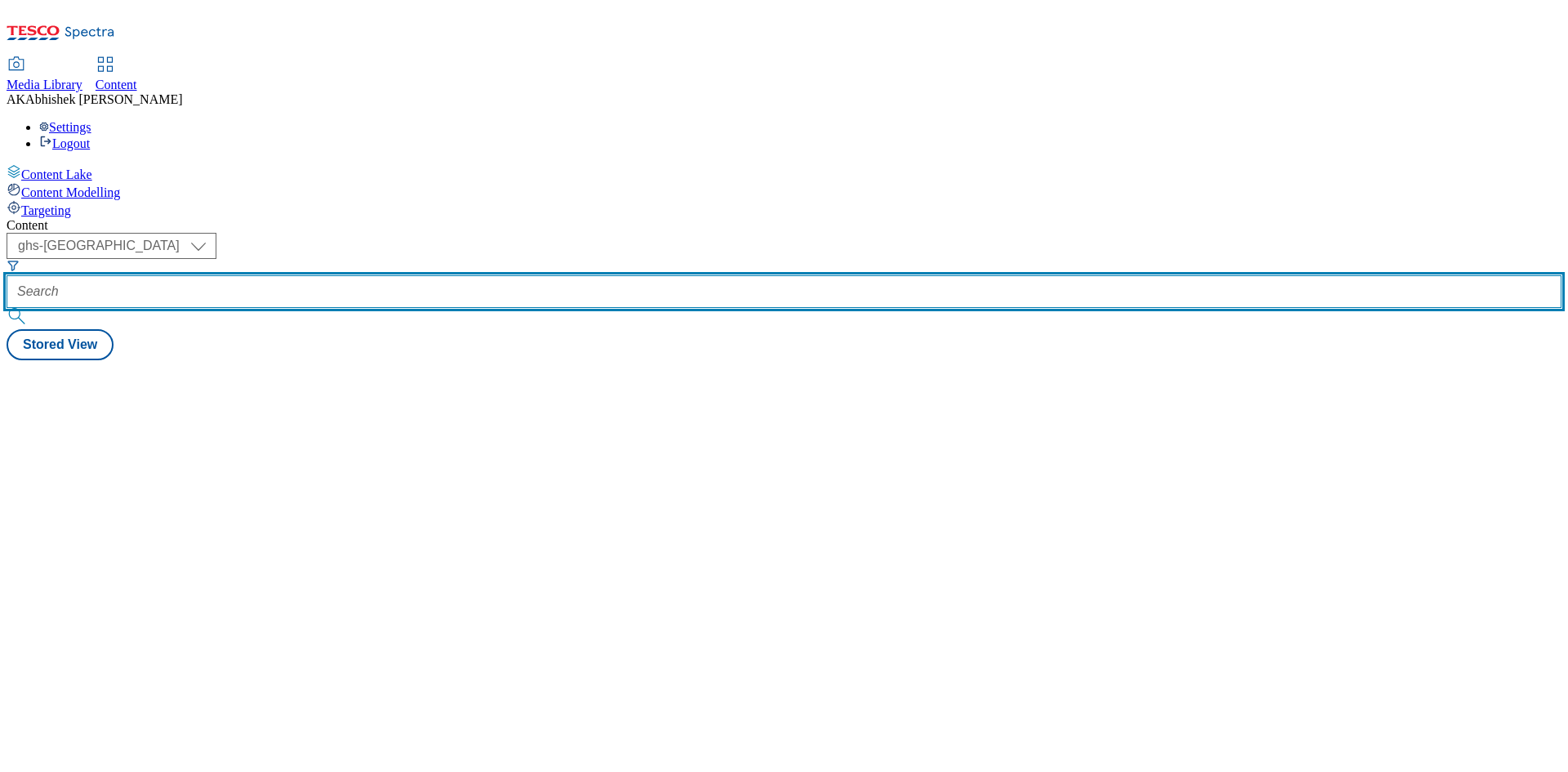
click at [393, 275] on input "text" at bounding box center [784, 291] width 1555 height 33
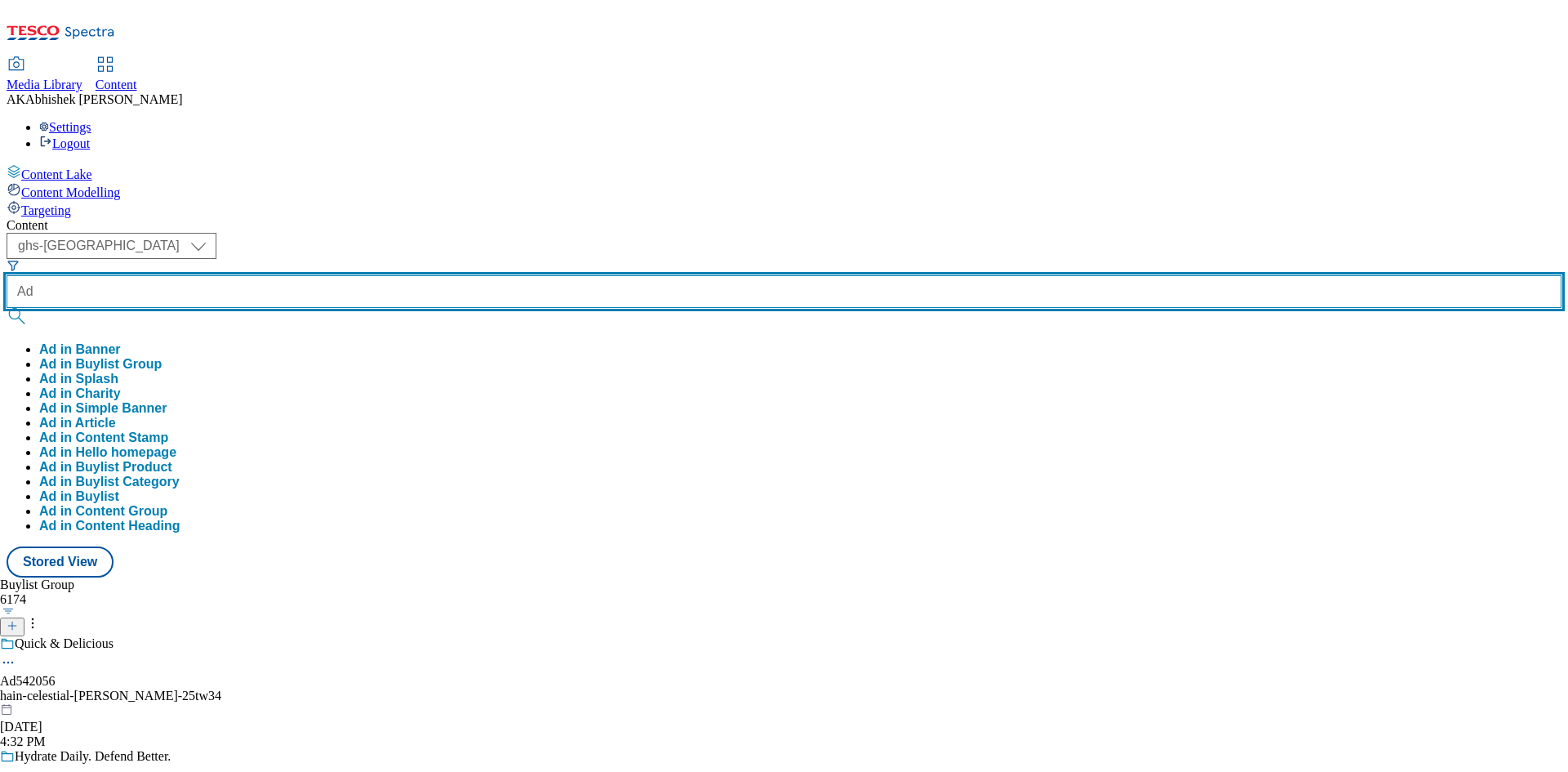
paste input "542181"
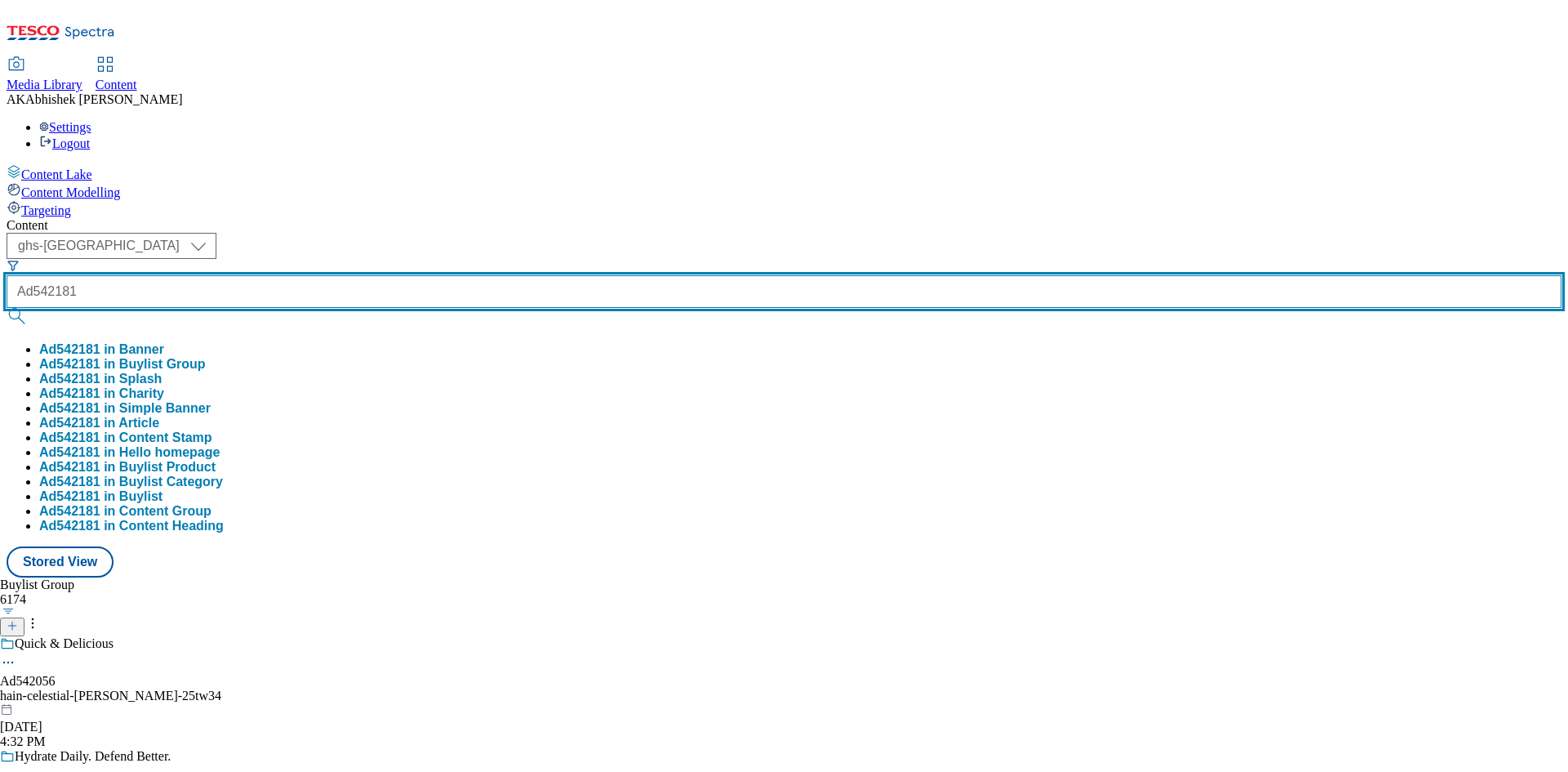
type input "Ad542181"
click at [7, 308] on button "submit" at bounding box center [18, 316] width 22 height 16
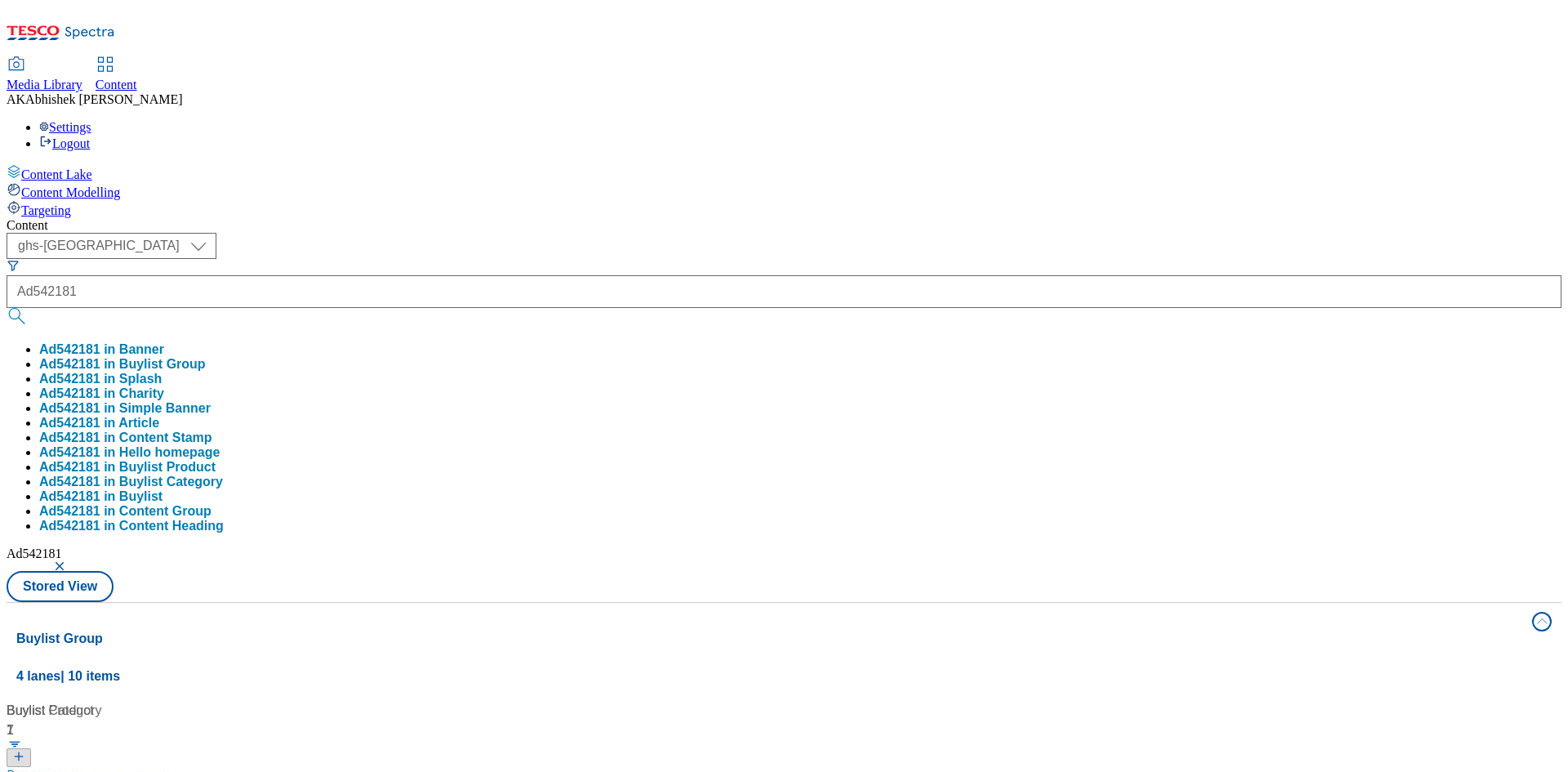
click at [790, 218] on div "Content ( optional ) ghs-roi ghs-uk ghs-uk Ad542181 Ad542181 in Banner Ad542181…" at bounding box center [784, 766] width 1555 height 1096
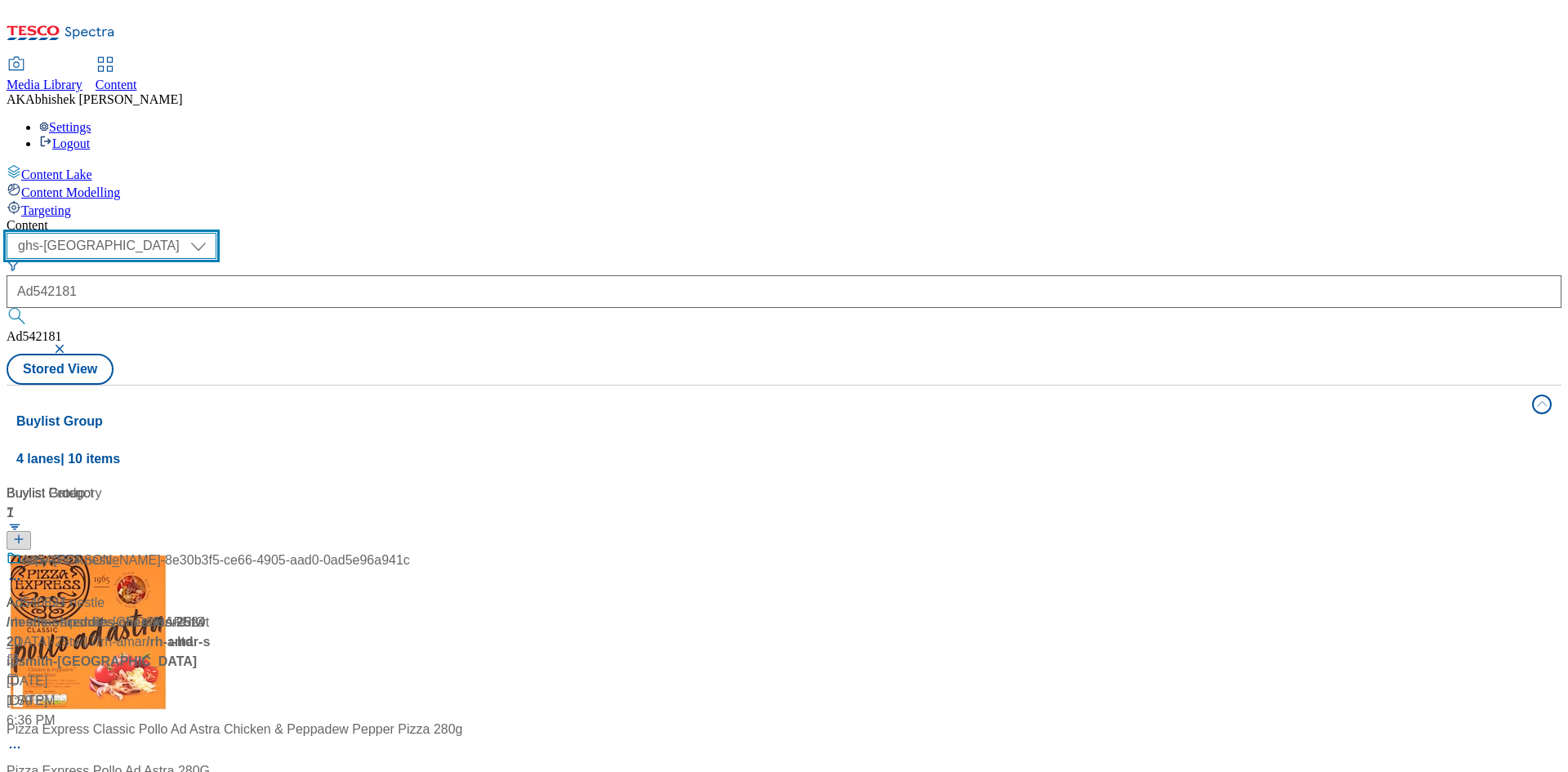
click at [216, 232] on select "ghs-roi ghs-[GEOGRAPHIC_DATA]" at bounding box center [111, 245] width 210 height 26
select select "ghs-roi"
click at [213, 232] on select "ghs-roi ghs-[GEOGRAPHIC_DATA]" at bounding box center [111, 245] width 210 height 26
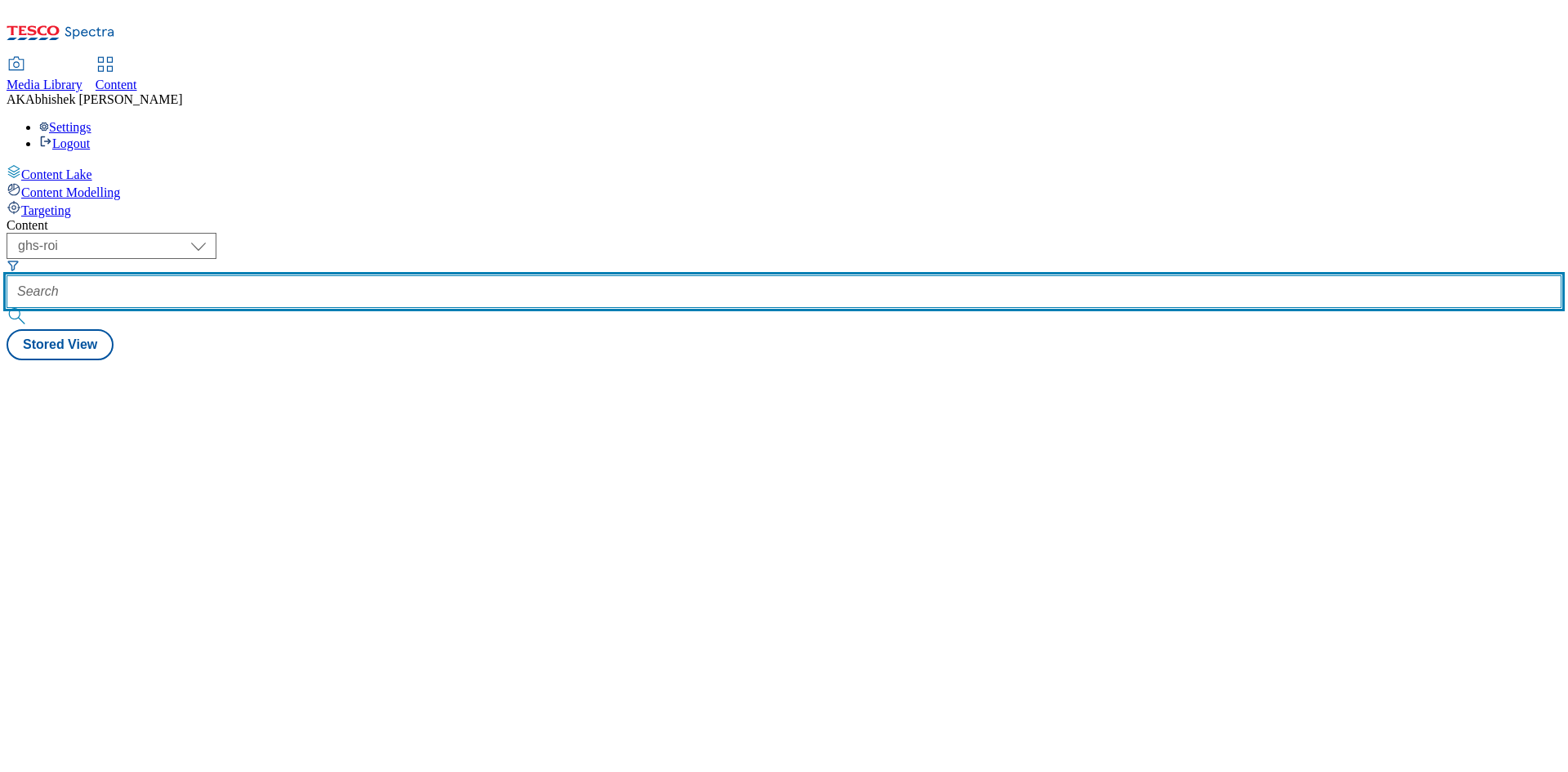
click at [389, 275] on input "text" at bounding box center [784, 291] width 1555 height 33
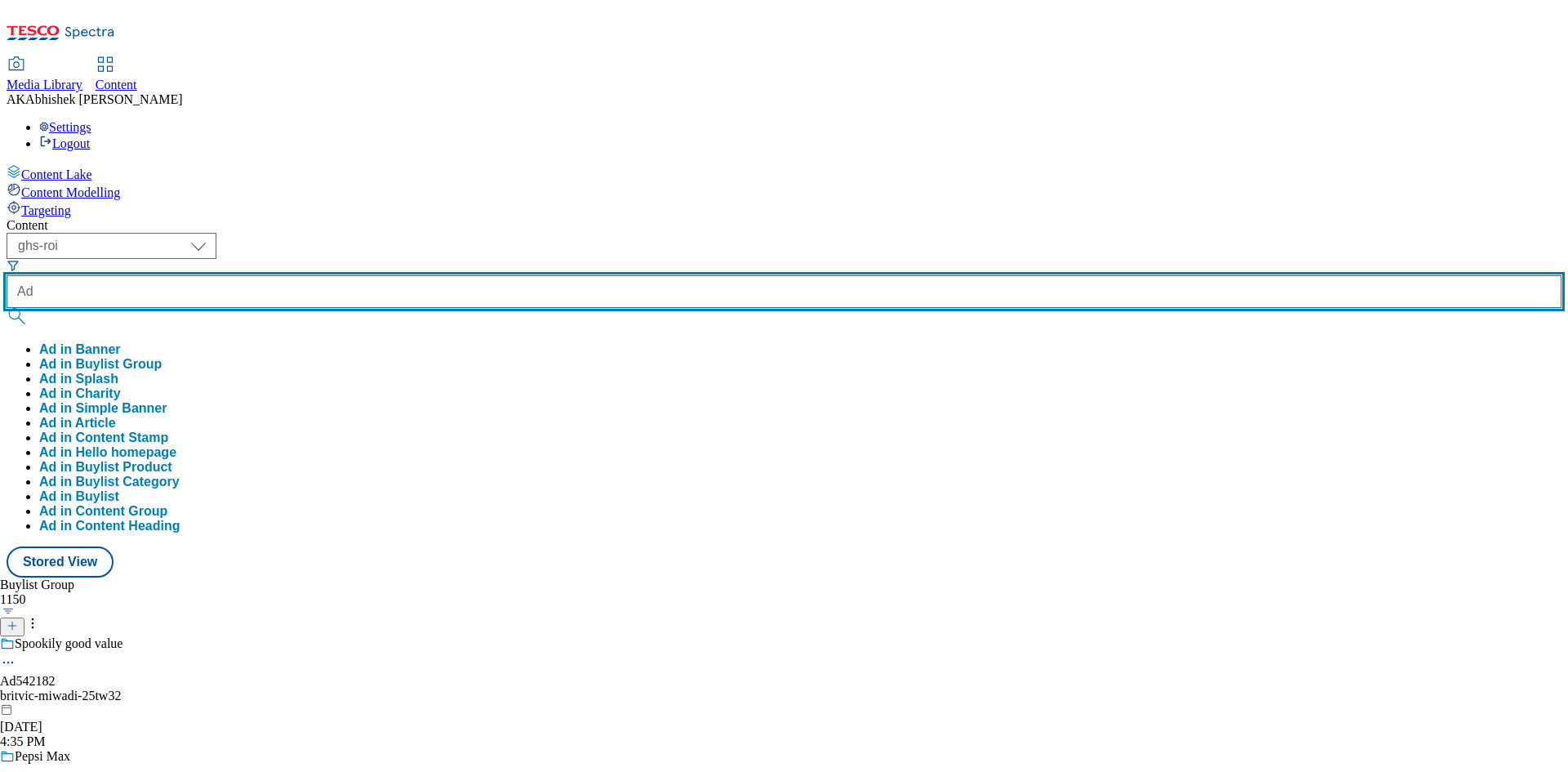
paste input "542181"
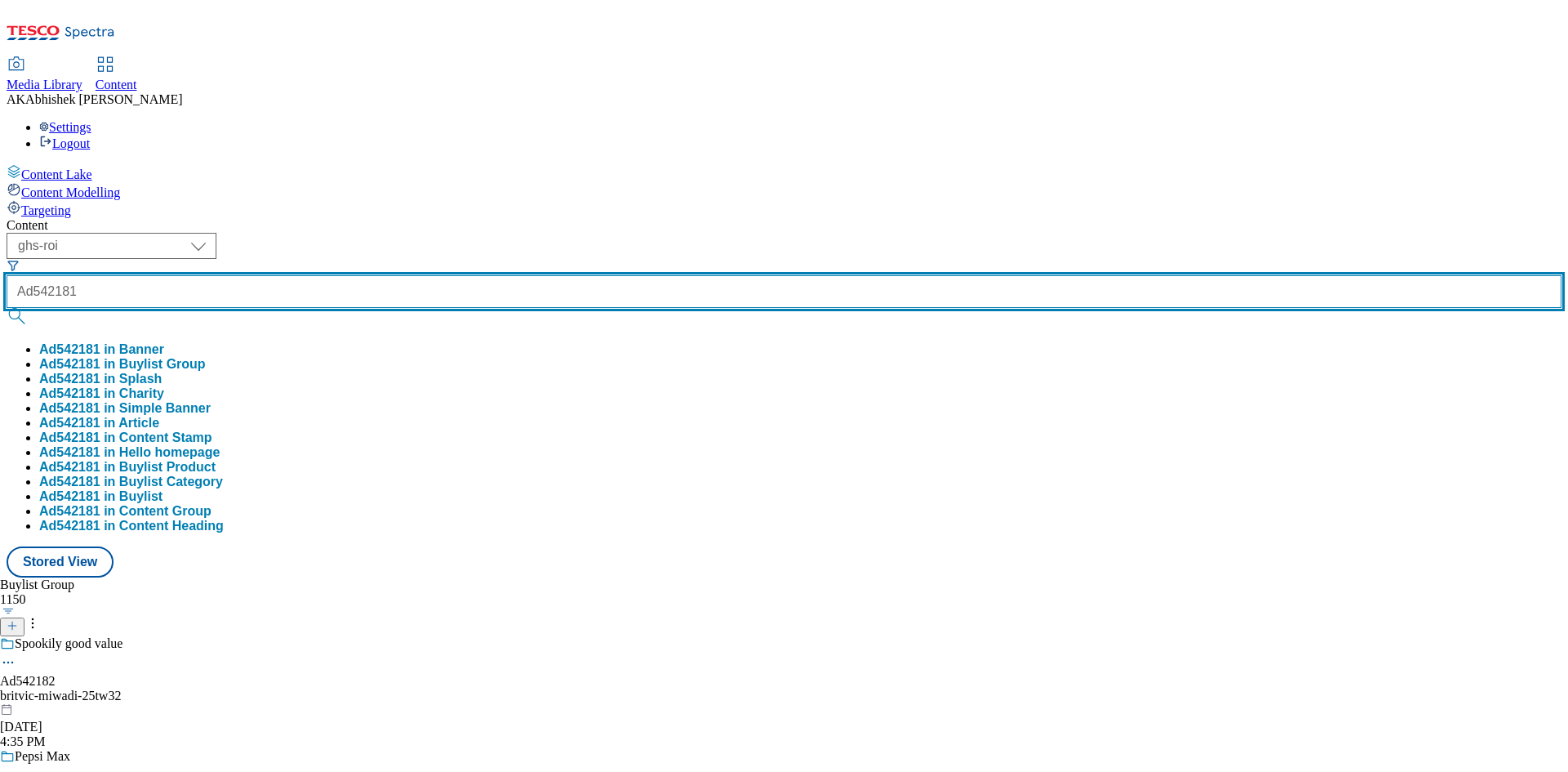
type input "Ad542181"
click at [7, 308] on button "submit" at bounding box center [18, 316] width 22 height 16
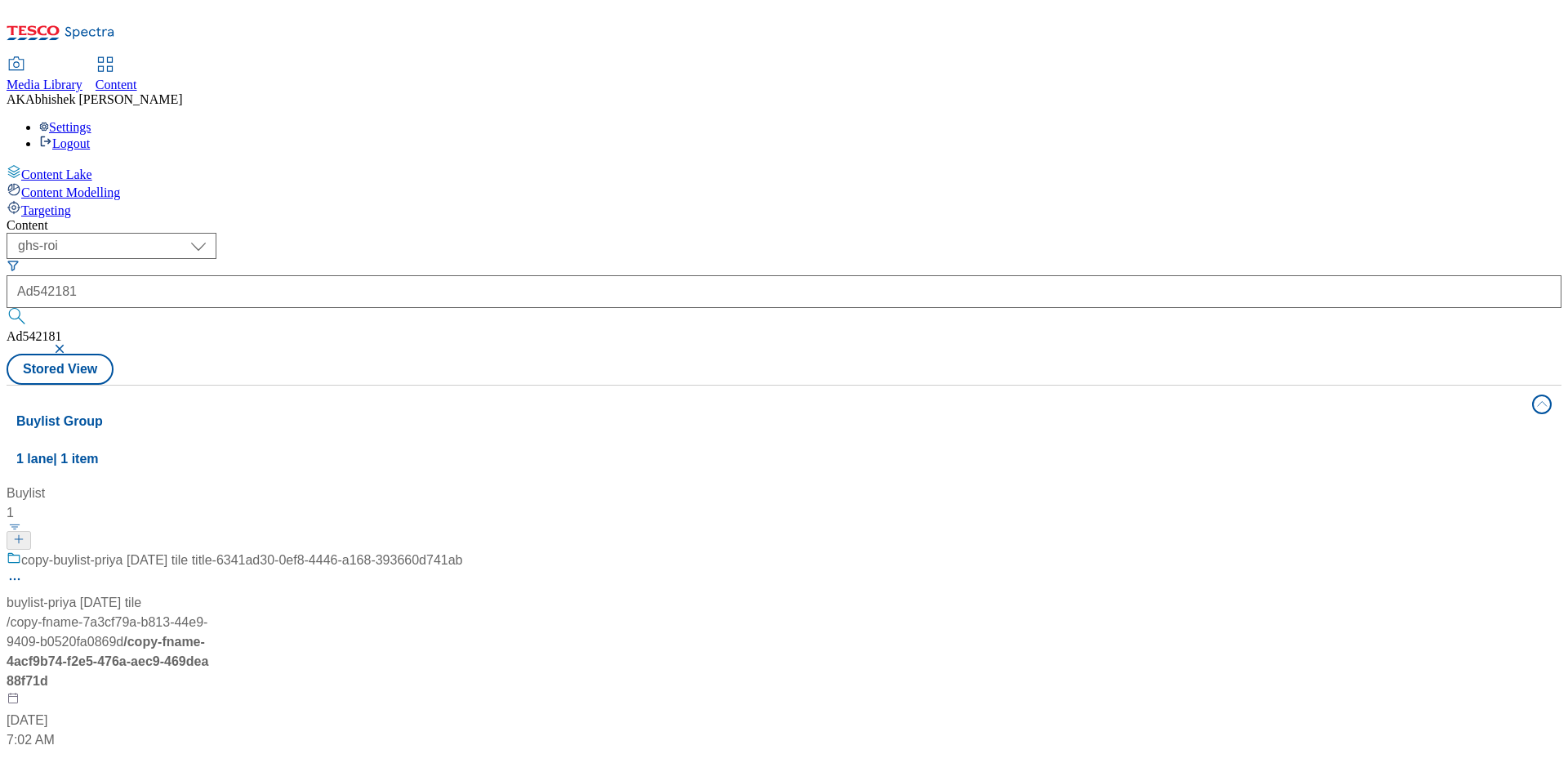
click at [748, 232] on div "( optional ) ghs-roi ghs-uk ghs-roi Ad542181 Ad542181 Stored View" at bounding box center [784, 308] width 1555 height 152
click at [69, 344] on button "button" at bounding box center [61, 349] width 16 height 9
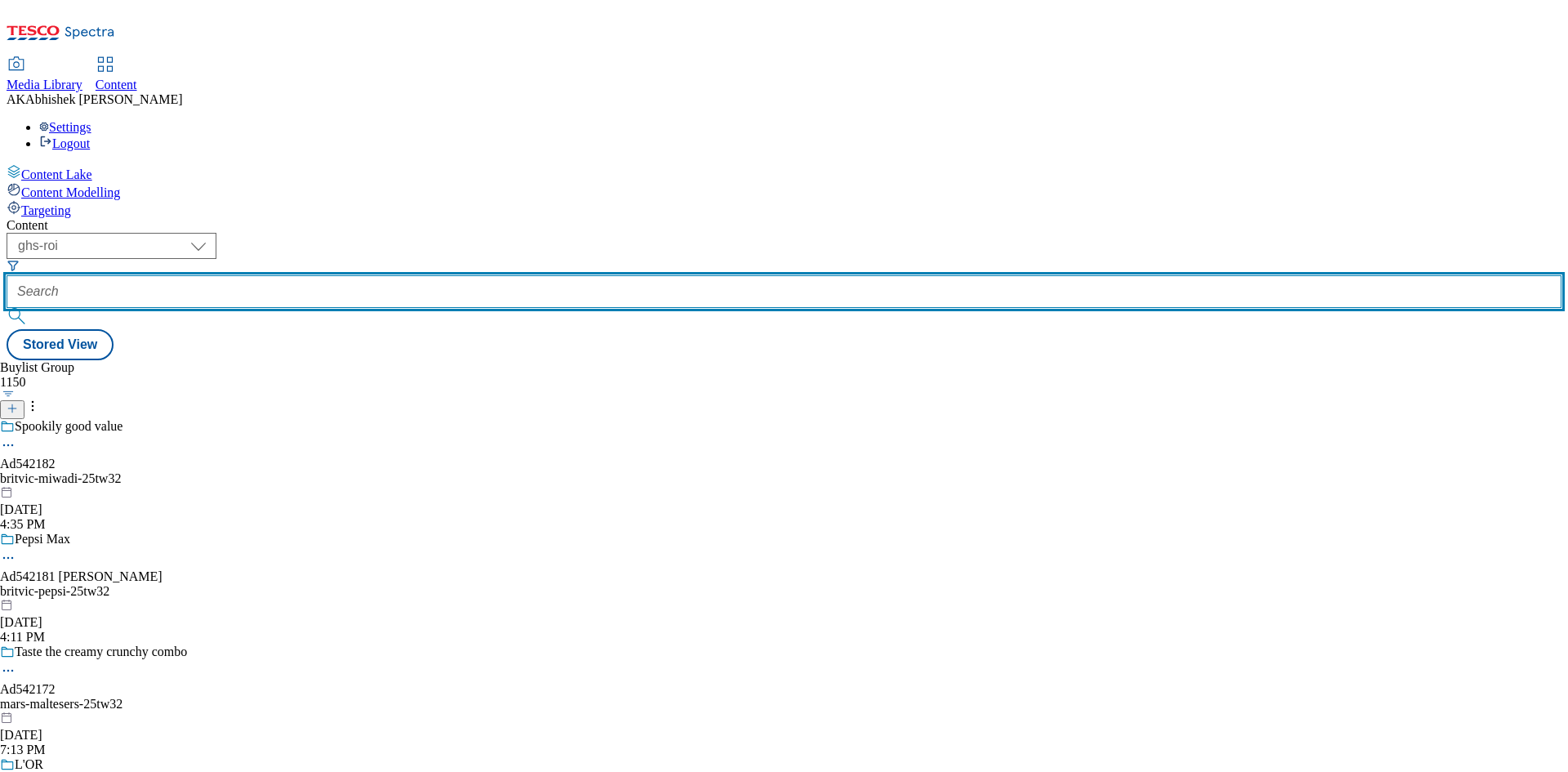
click at [423, 275] on input "text" at bounding box center [784, 291] width 1555 height 33
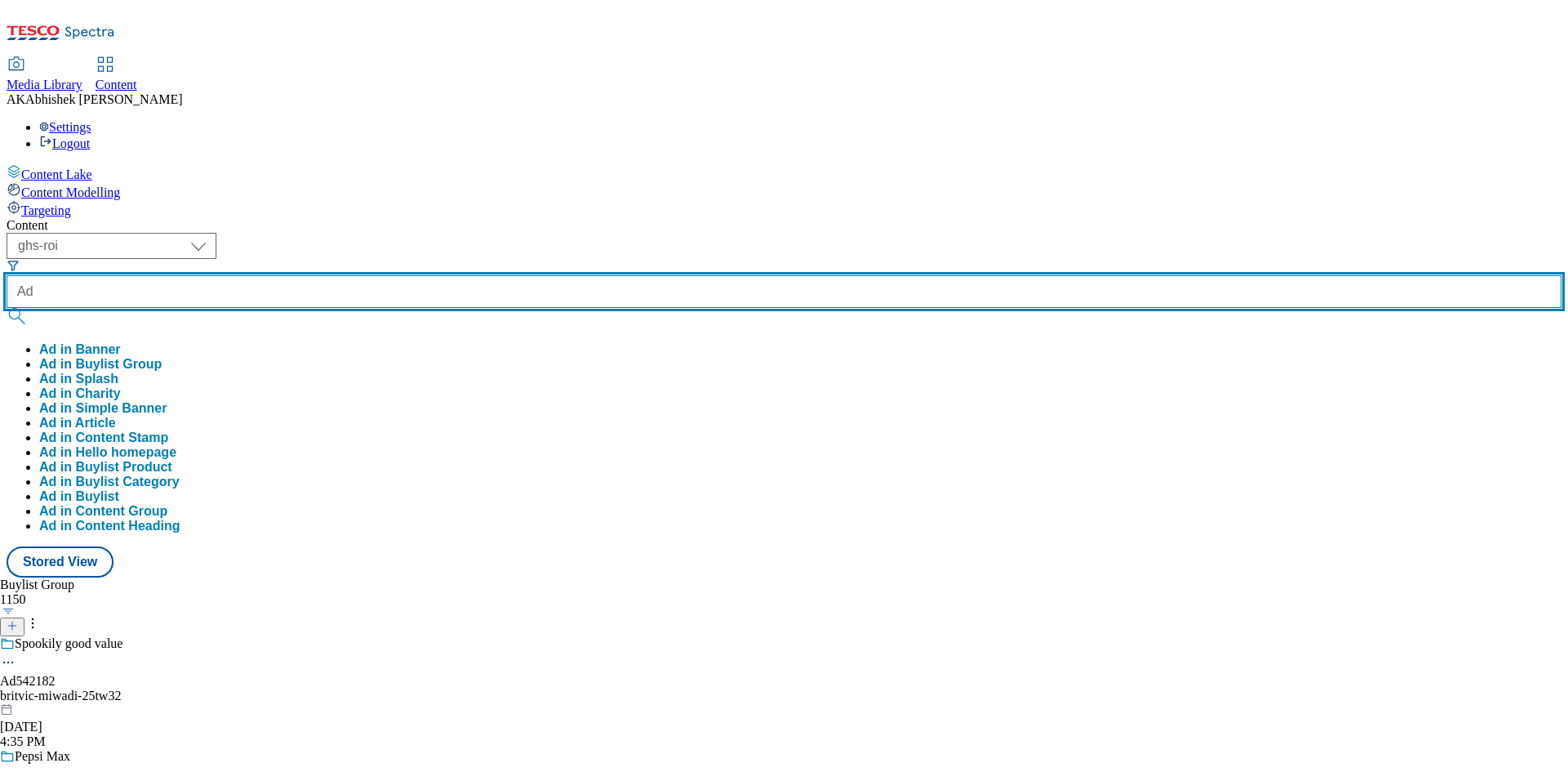
paste input "542181"
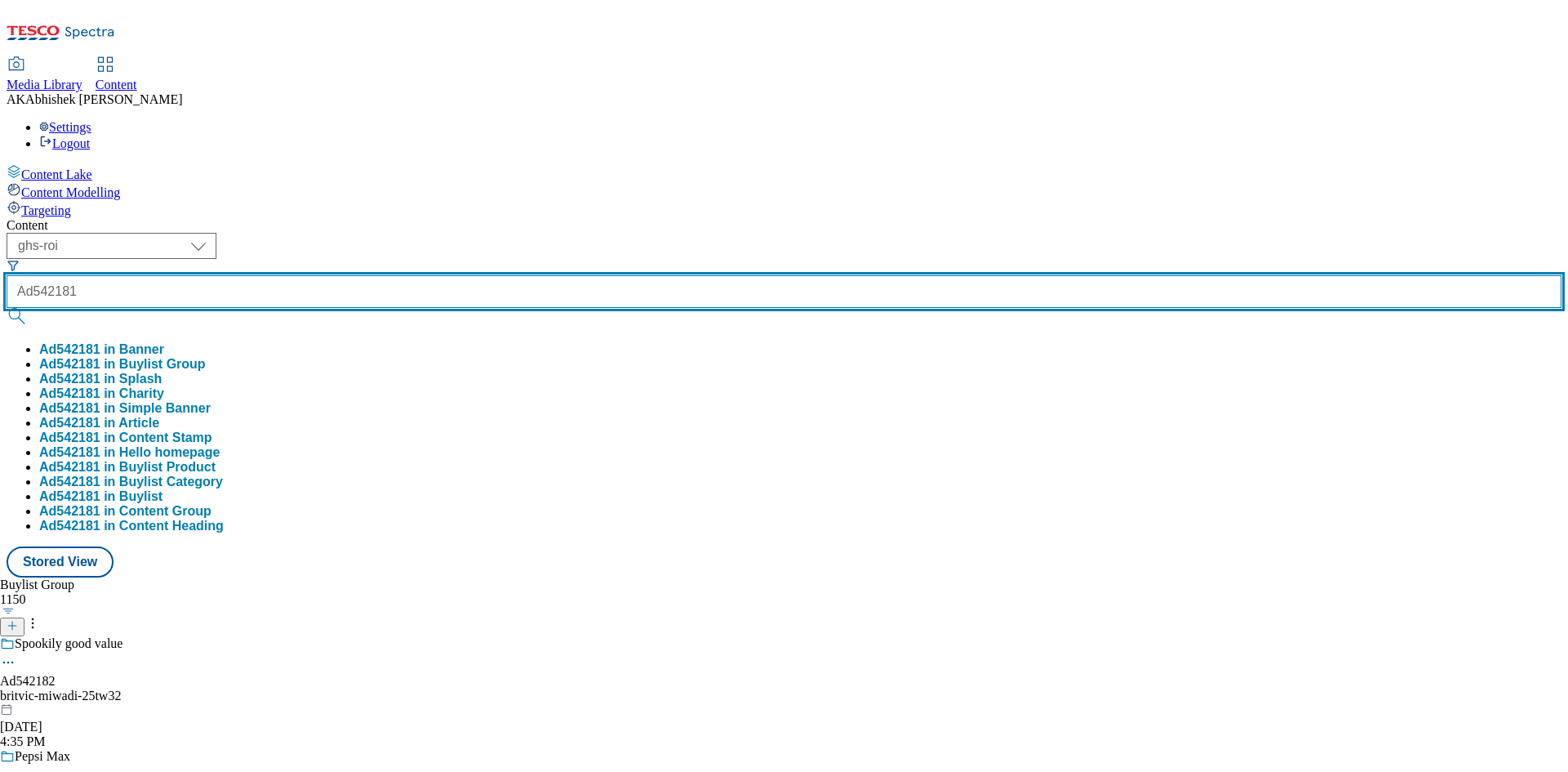
type input "Ad542181"
click at [7, 308] on button "submit" at bounding box center [18, 316] width 22 height 16
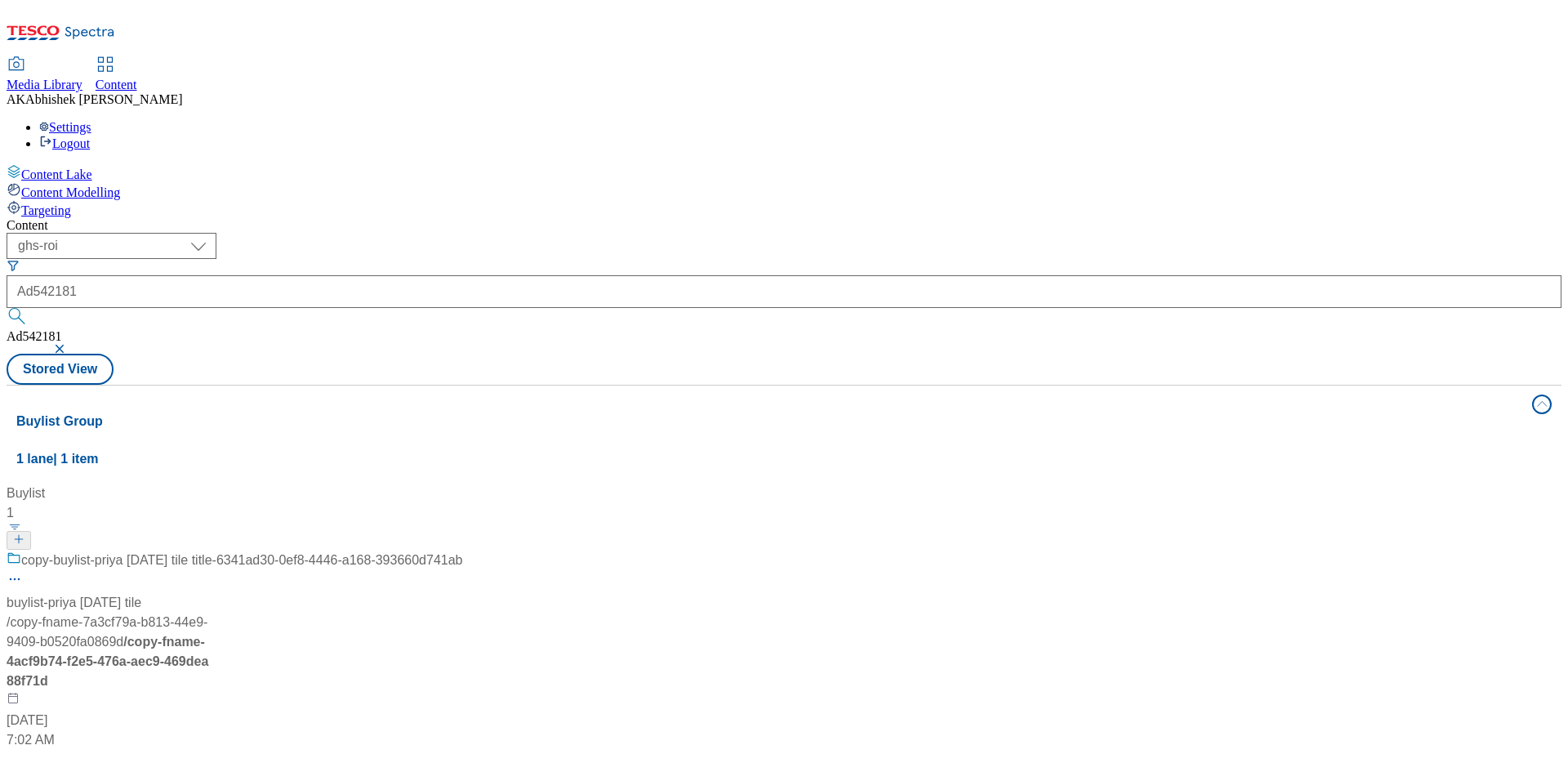
click at [674, 218] on div "Content ( optional ) ghs-roi ghs-uk ghs-roi Ad542181 Ad542181 Stored View Buyli…" at bounding box center [784, 658] width 1555 height 879
click at [445, 551] on div "copy-buylist-priya [DATE] tile title-6341ad30-0ef8-4446-a168-393660d741ab" at bounding box center [234, 572] width 455 height 42
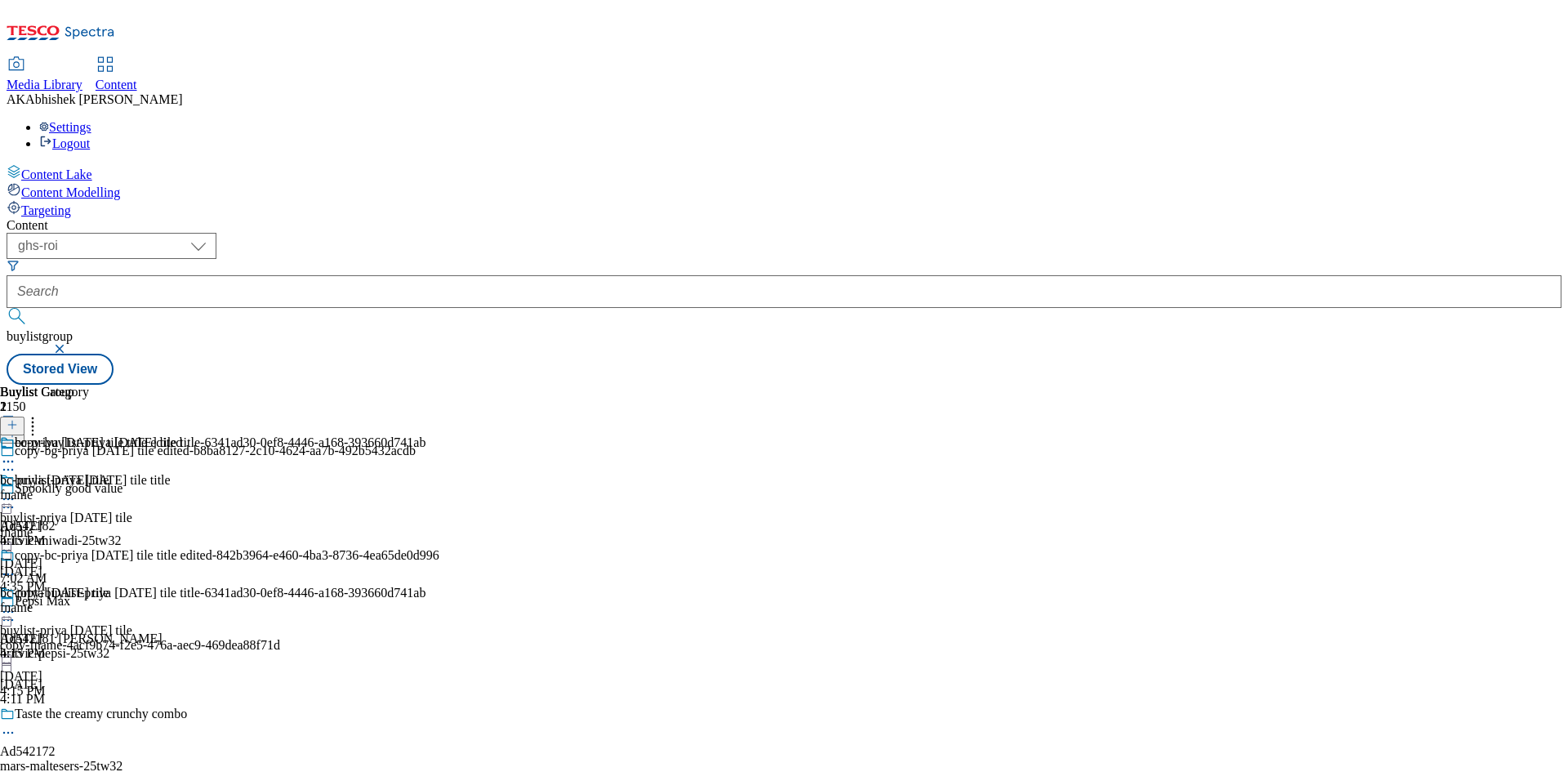
click at [409, 594] on div "Pepsi Max Ad542181 britvic britvic-pepsi-25tw32 [DATE] 4:11 PM" at bounding box center [208, 650] width 416 height 112
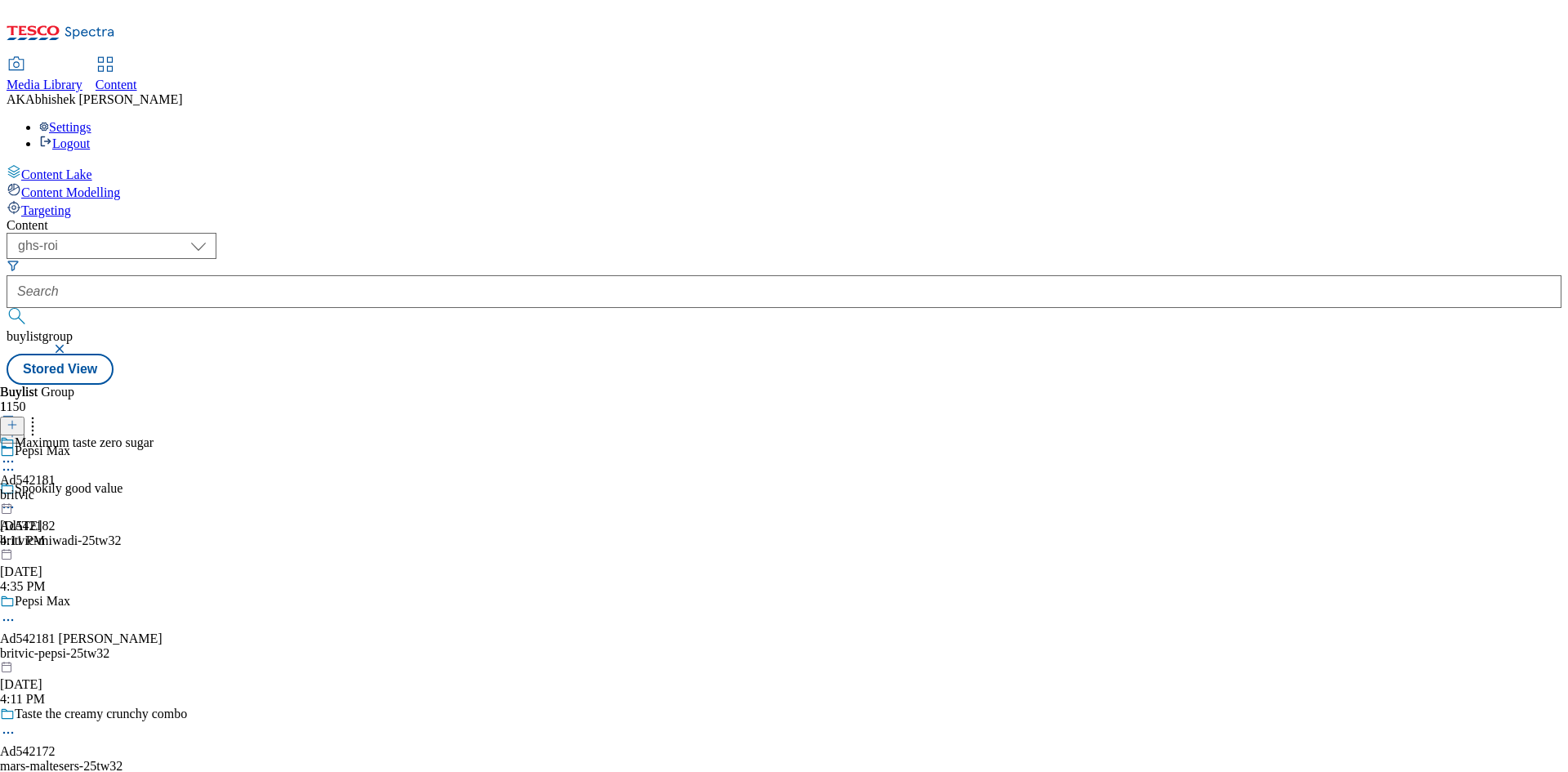
click at [16, 612] on icon at bounding box center [7, 619] width 16 height 16
click at [76, 645] on button "Edit" at bounding box center [54, 654] width 43 height 19
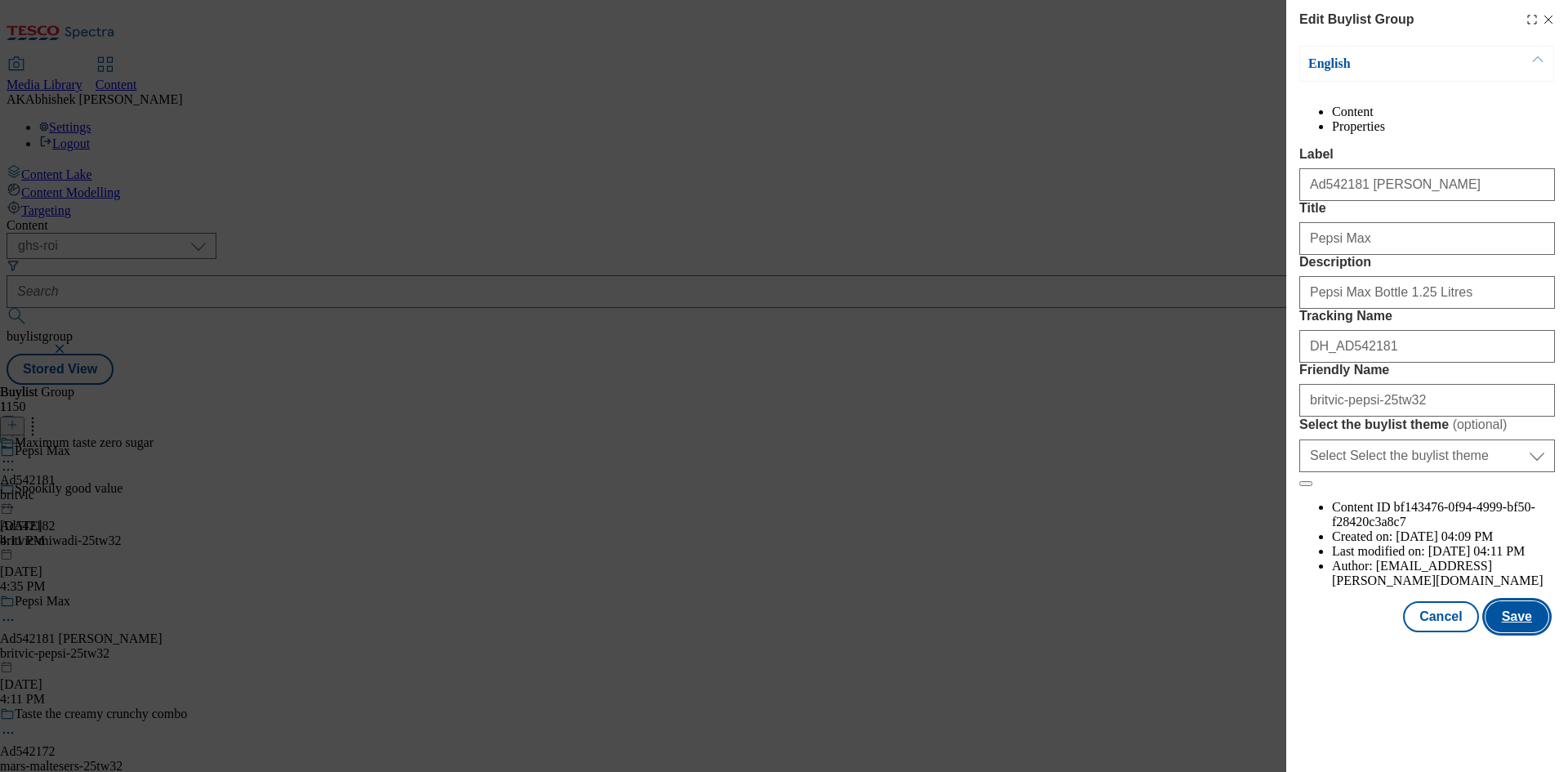
click at [1534, 632] on button "Save" at bounding box center [1516, 616] width 63 height 31
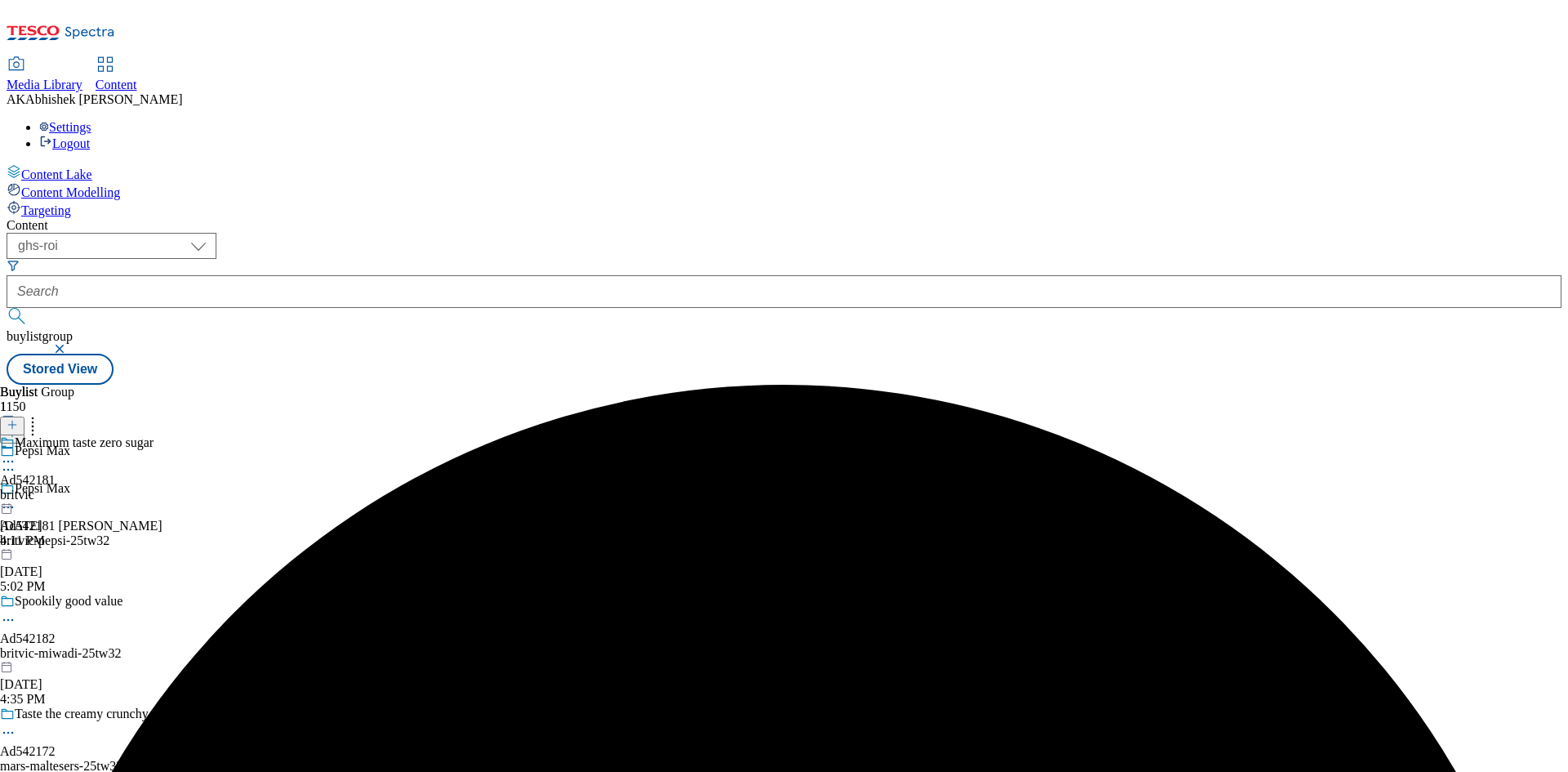
click at [16, 453] on icon at bounding box center [7, 461] width 16 height 16
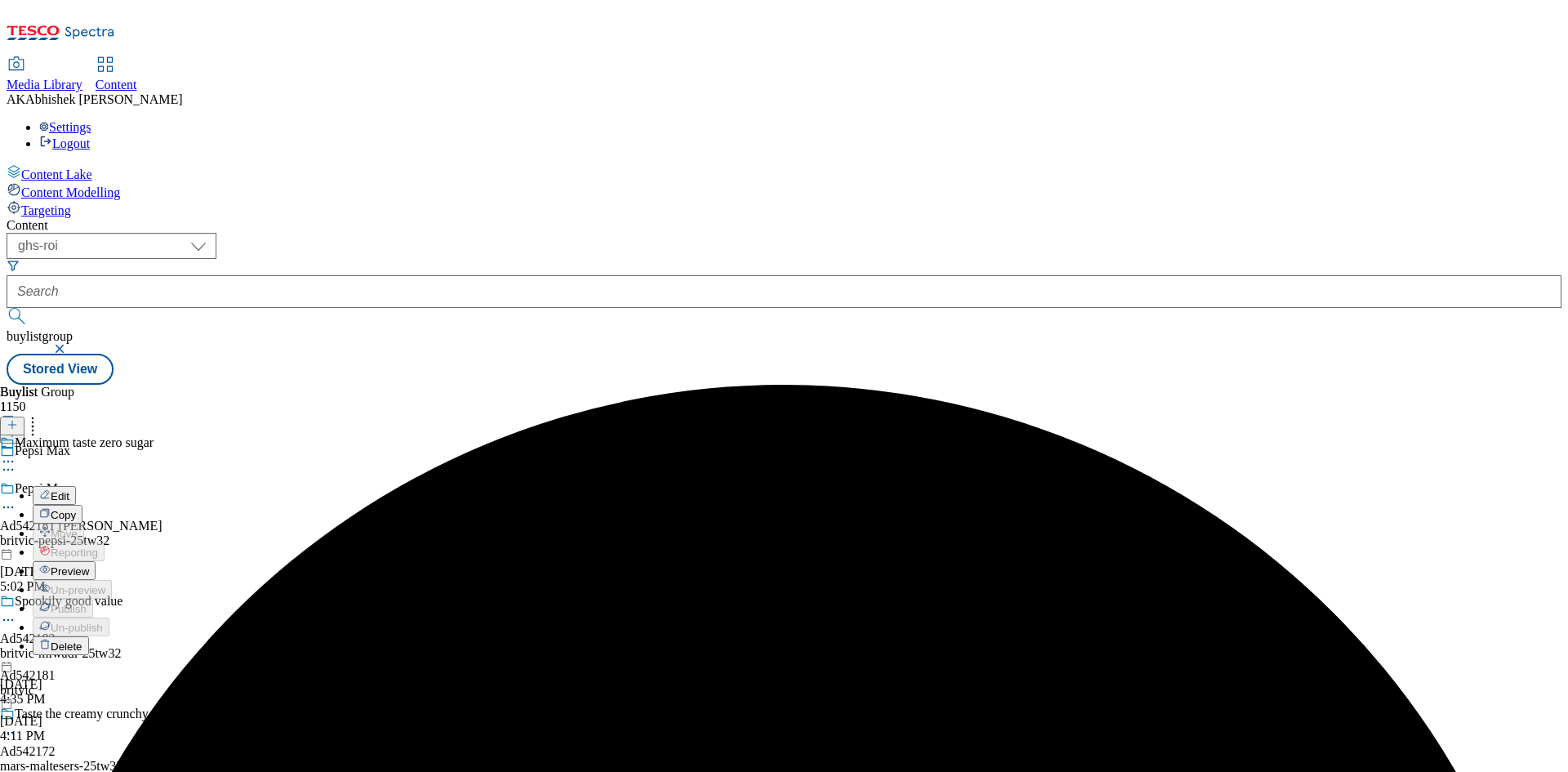
click at [69, 490] on span "Edit" at bounding box center [60, 496] width 19 height 12
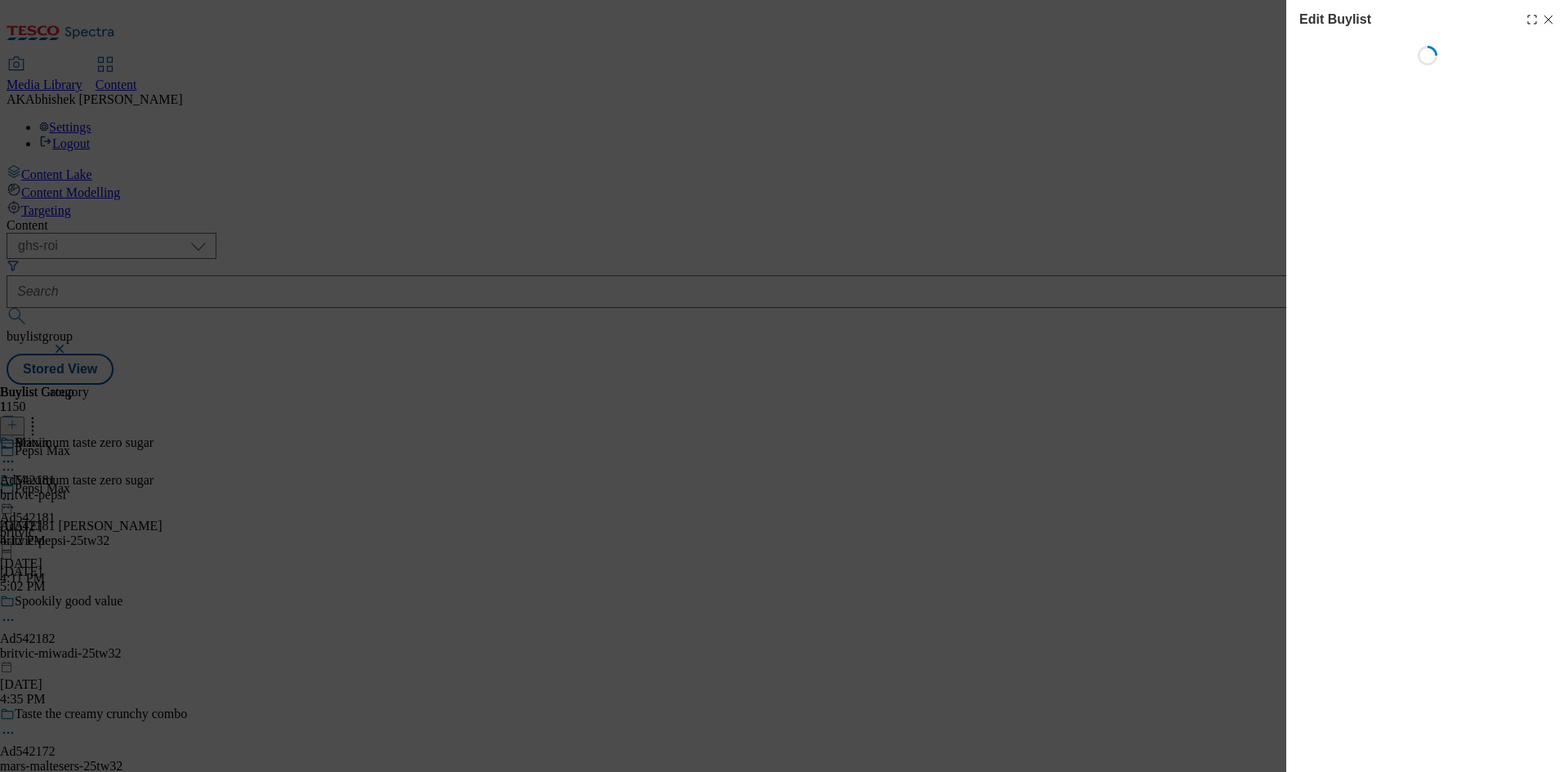
select select "tactical"
select select "supplier funded short term 1-3 weeks"
select select "dunnhumby"
select select "Banner"
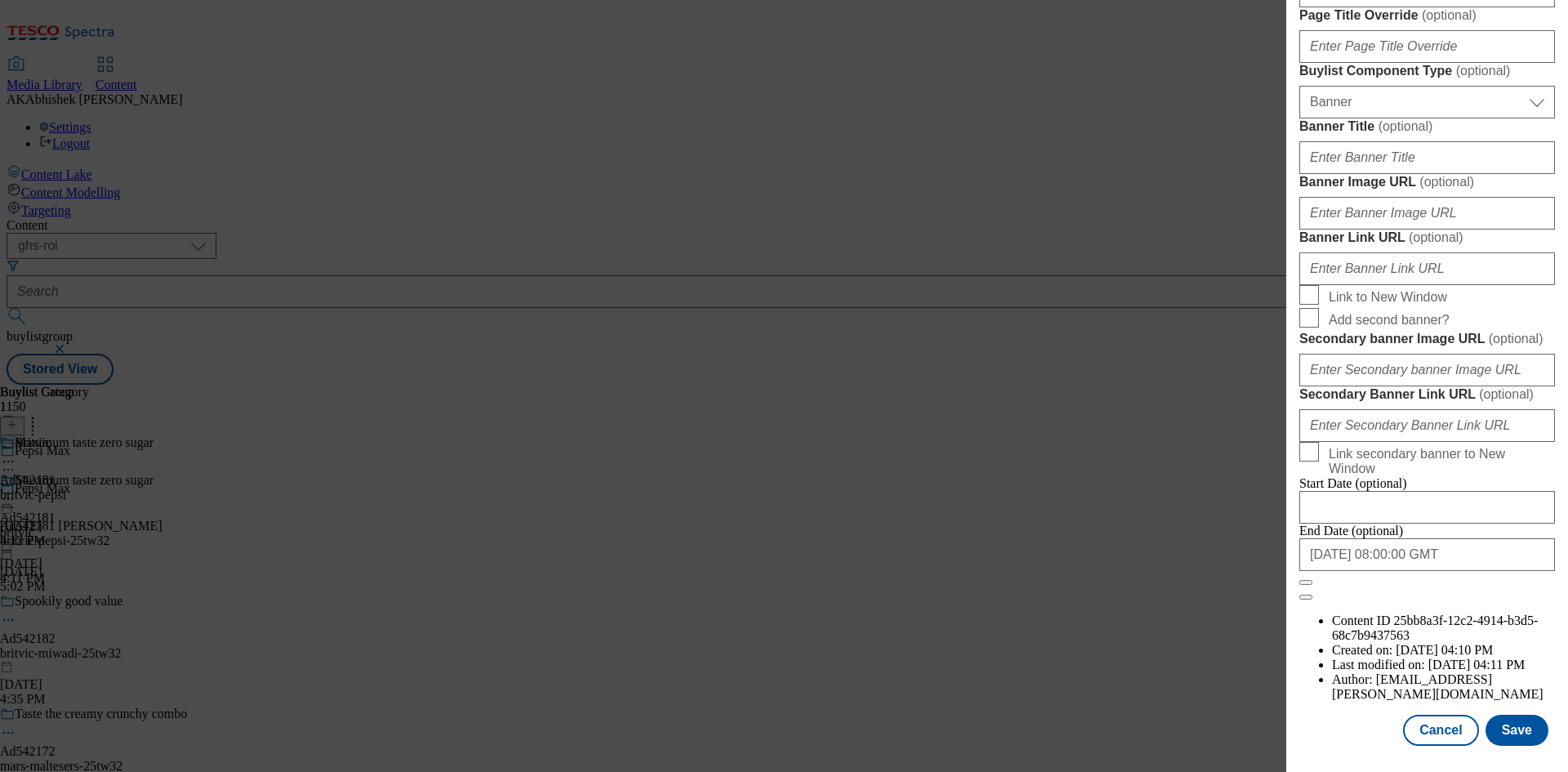
scroll to position [1604, 0]
click at [1518, 725] on button "Save" at bounding box center [1516, 730] width 63 height 31
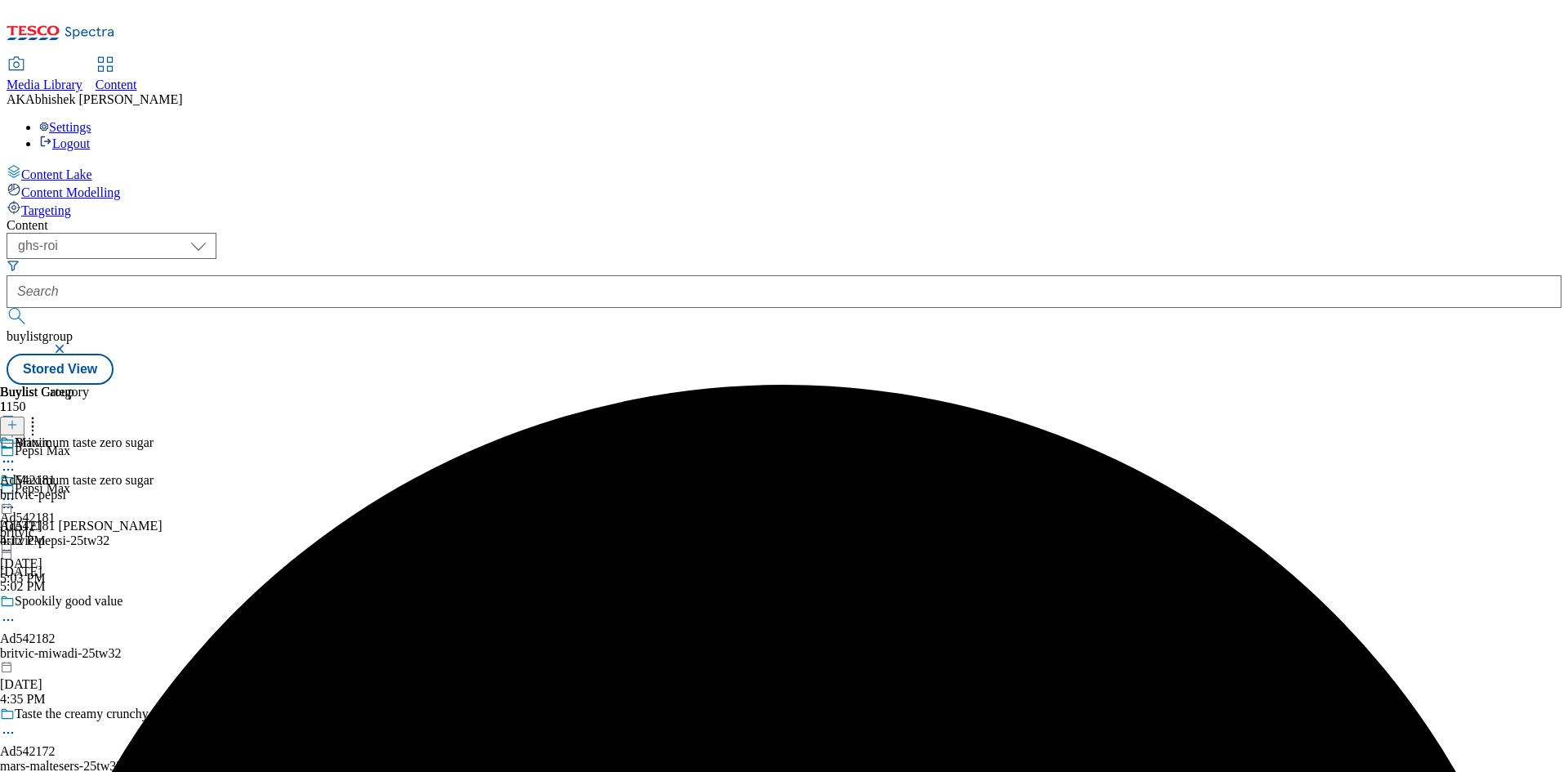
click at [89, 436] on div "Britvic Ad542181 britvic-pepsi [DATE] 4:12 PM" at bounding box center [44, 492] width 89 height 112
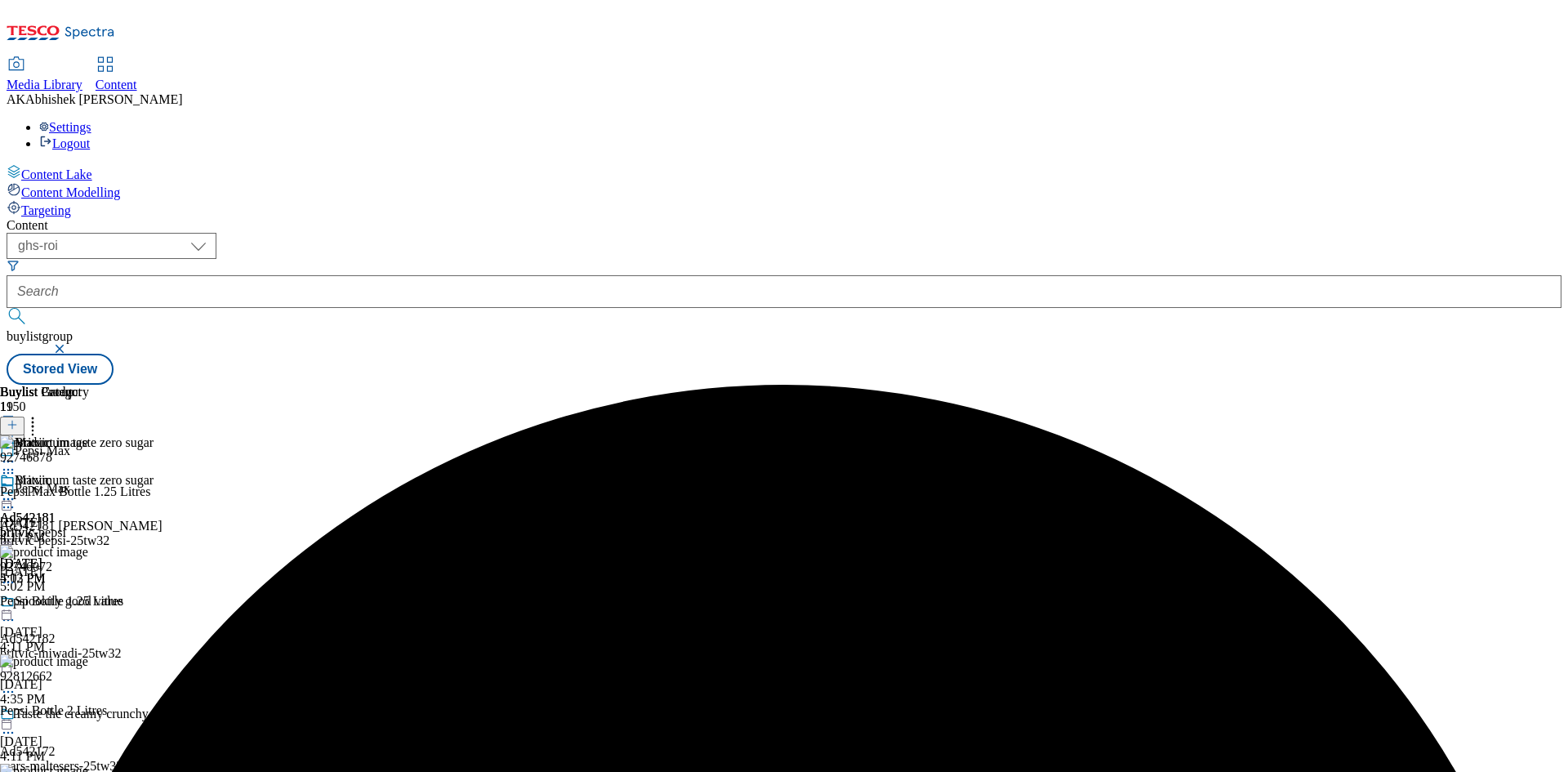
click at [16, 491] on icon at bounding box center [7, 498] width 16 height 16
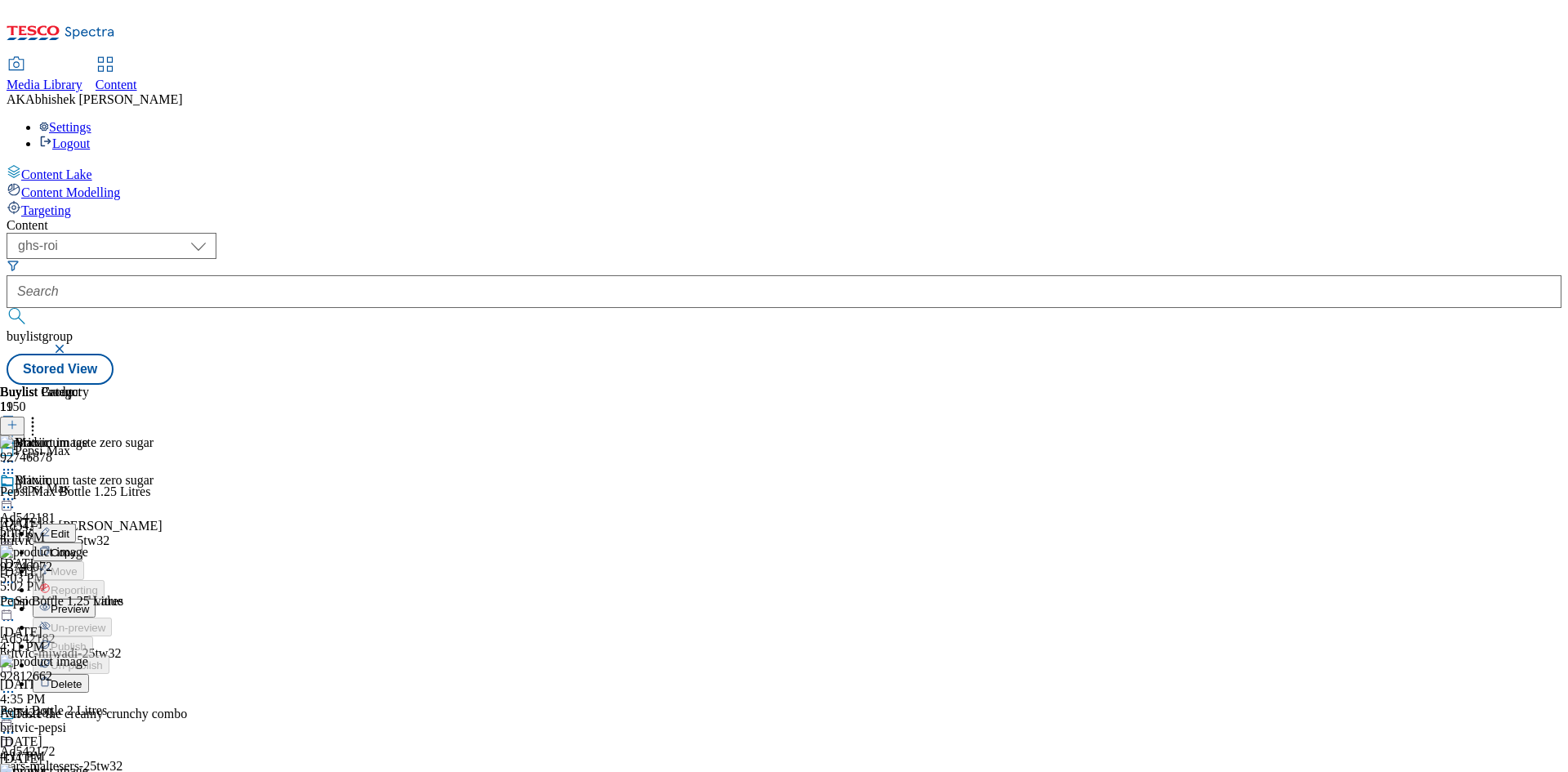
click at [69, 527] on span "Edit" at bounding box center [60, 533] width 19 height 12
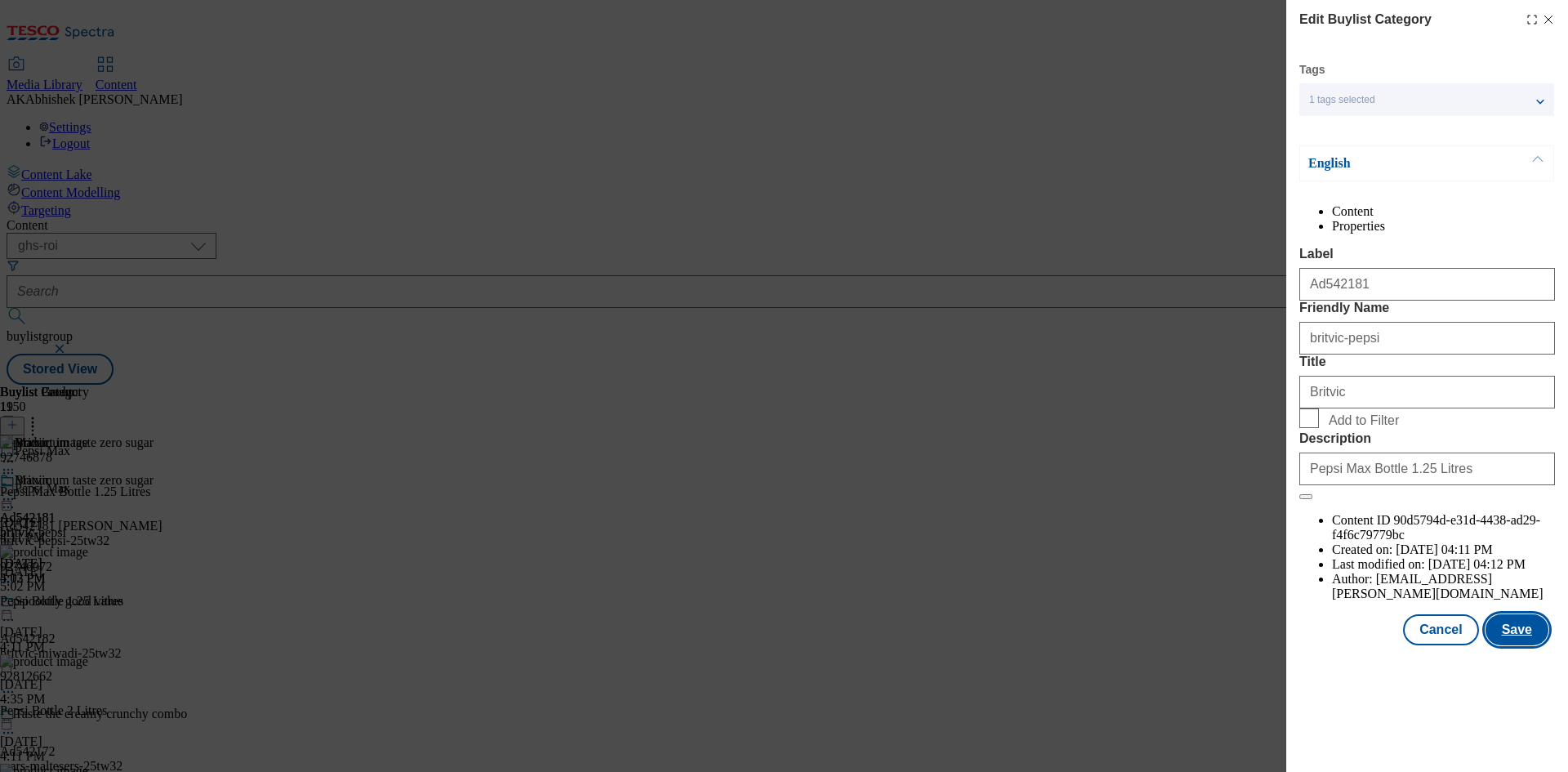
click at [1514, 646] on button "Save" at bounding box center [1516, 629] width 63 height 31
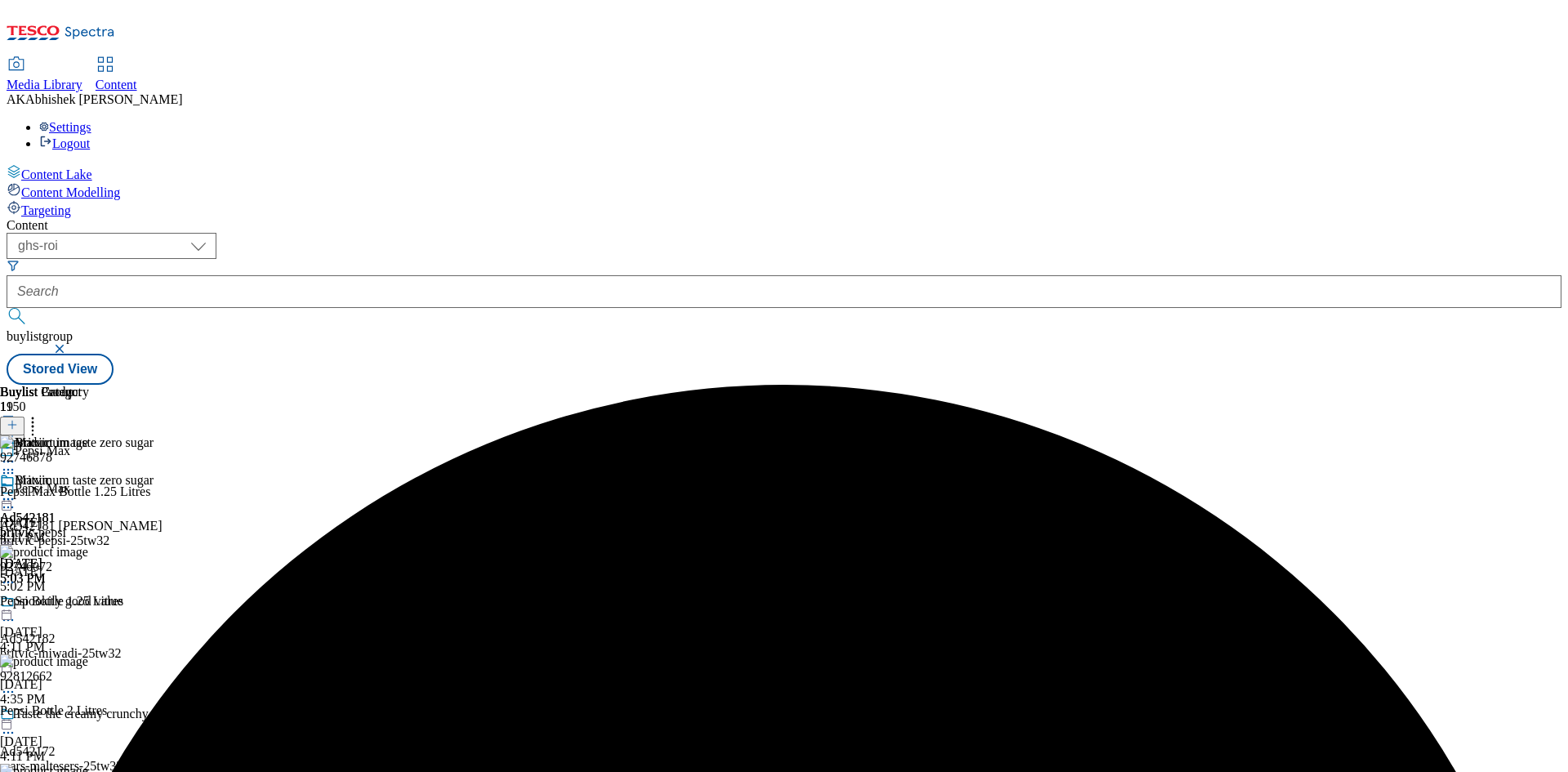
click at [16, 491] on icon at bounding box center [7, 498] width 16 height 16
click at [89, 602] on span "Preview" at bounding box center [69, 608] width 38 height 12
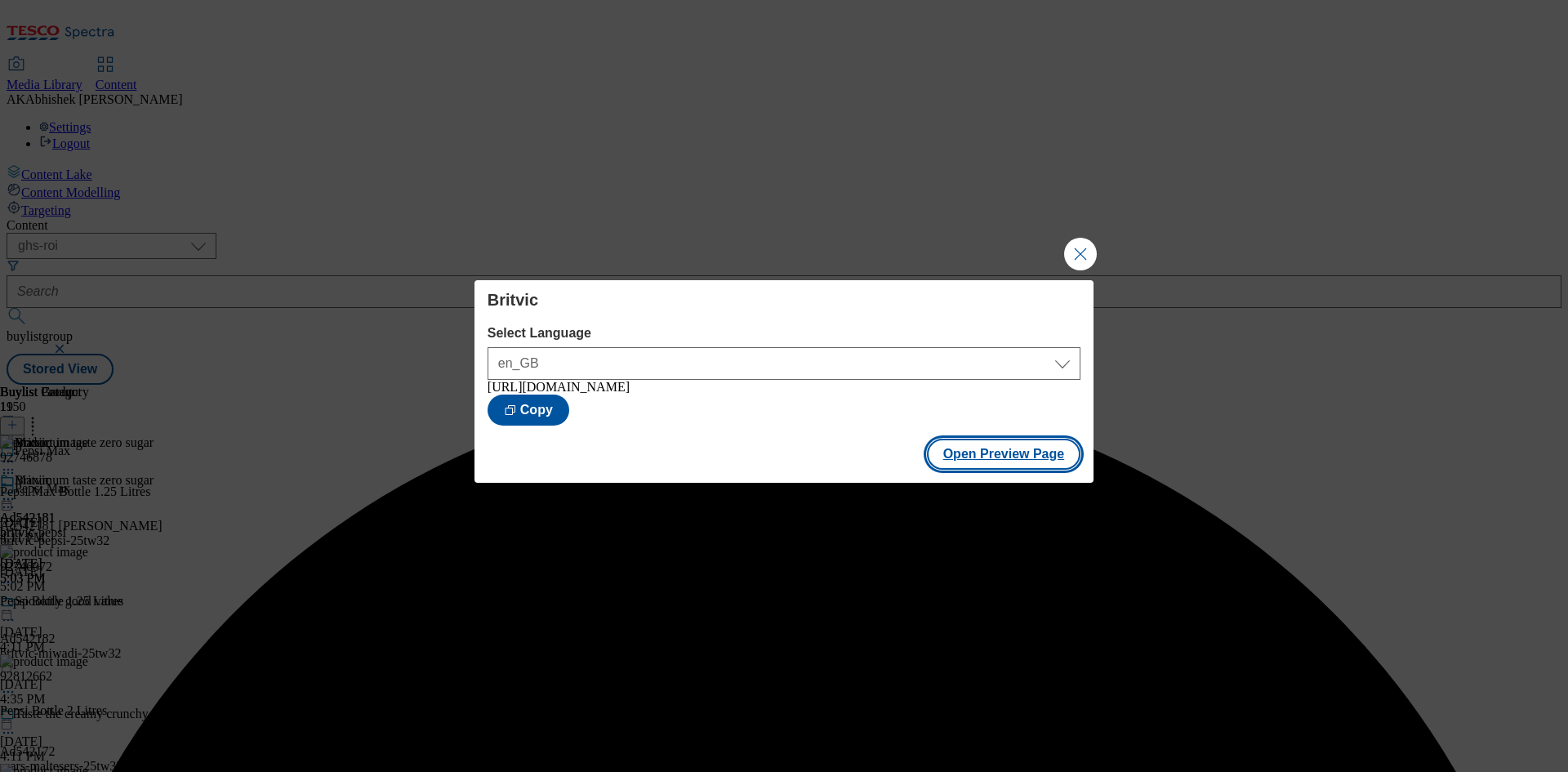
click at [1034, 463] on button "Open Preview Page" at bounding box center [1003, 453] width 155 height 31
click at [1072, 260] on button "Close Modal" at bounding box center [1080, 254] width 33 height 33
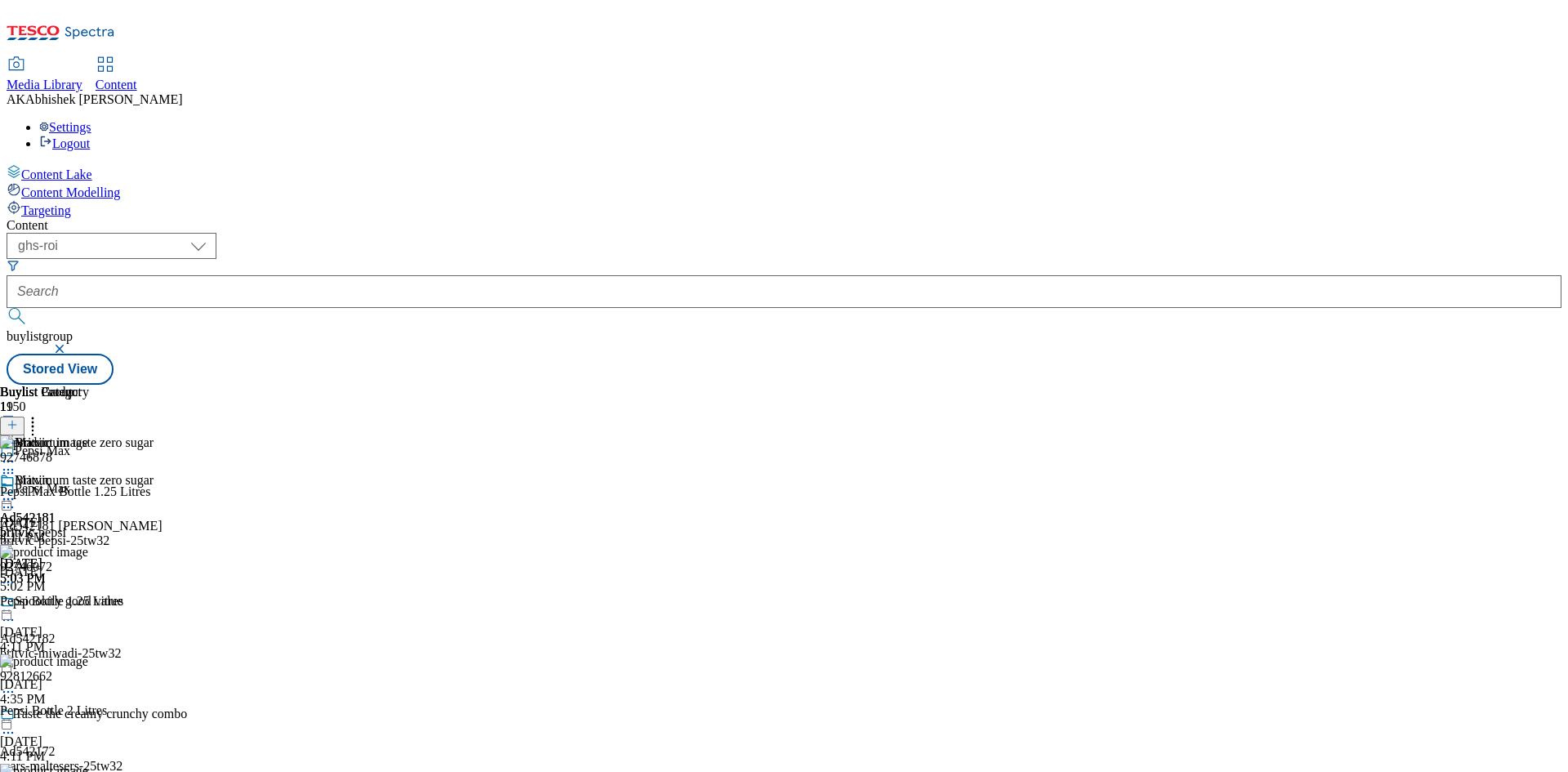
click at [16, 491] on icon at bounding box center [7, 498] width 16 height 16
click at [86, 659] on span "Publish" at bounding box center [68, 664] width 36 height 12
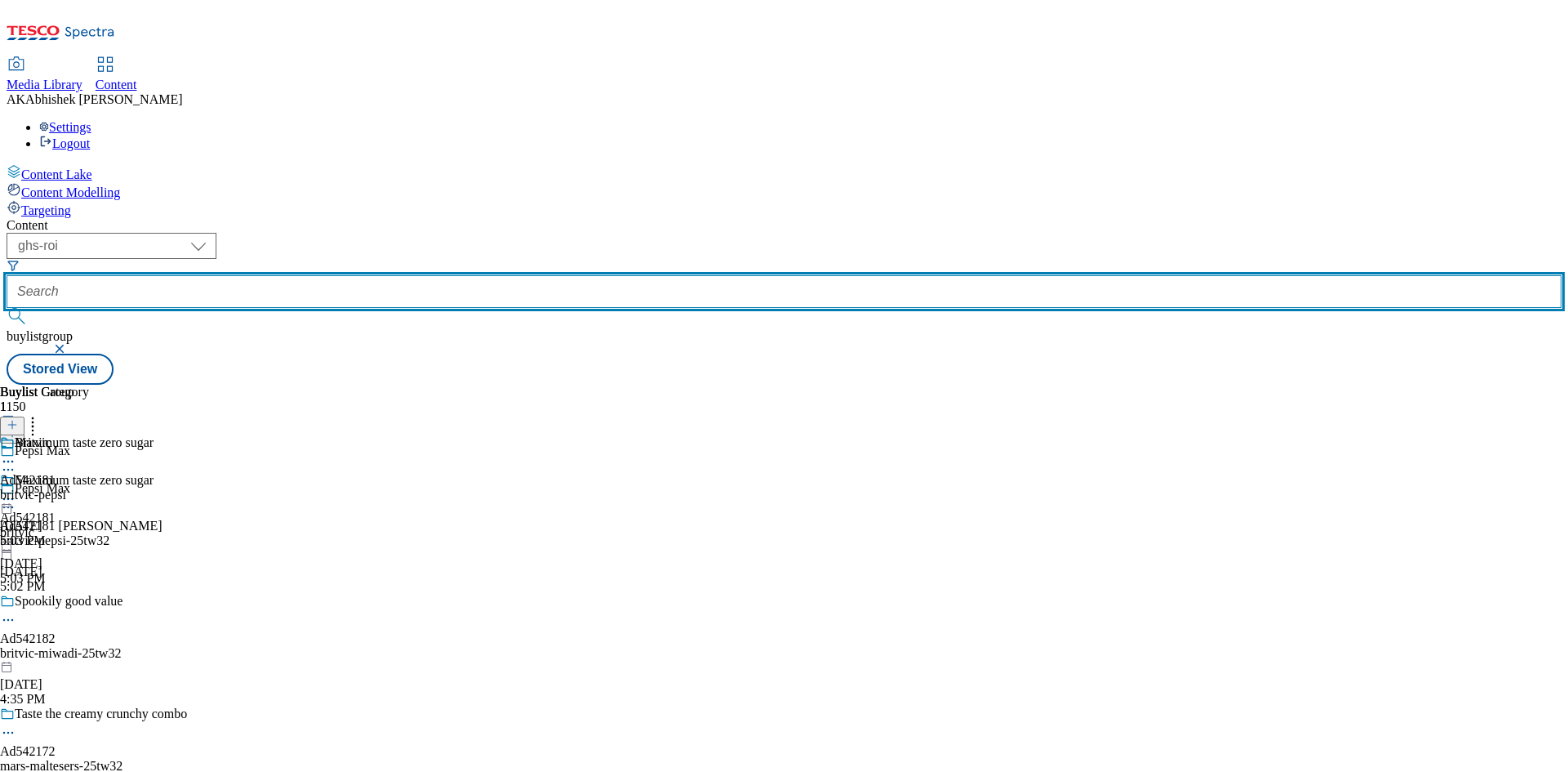
click at [418, 275] on input "text" at bounding box center [784, 291] width 1555 height 33
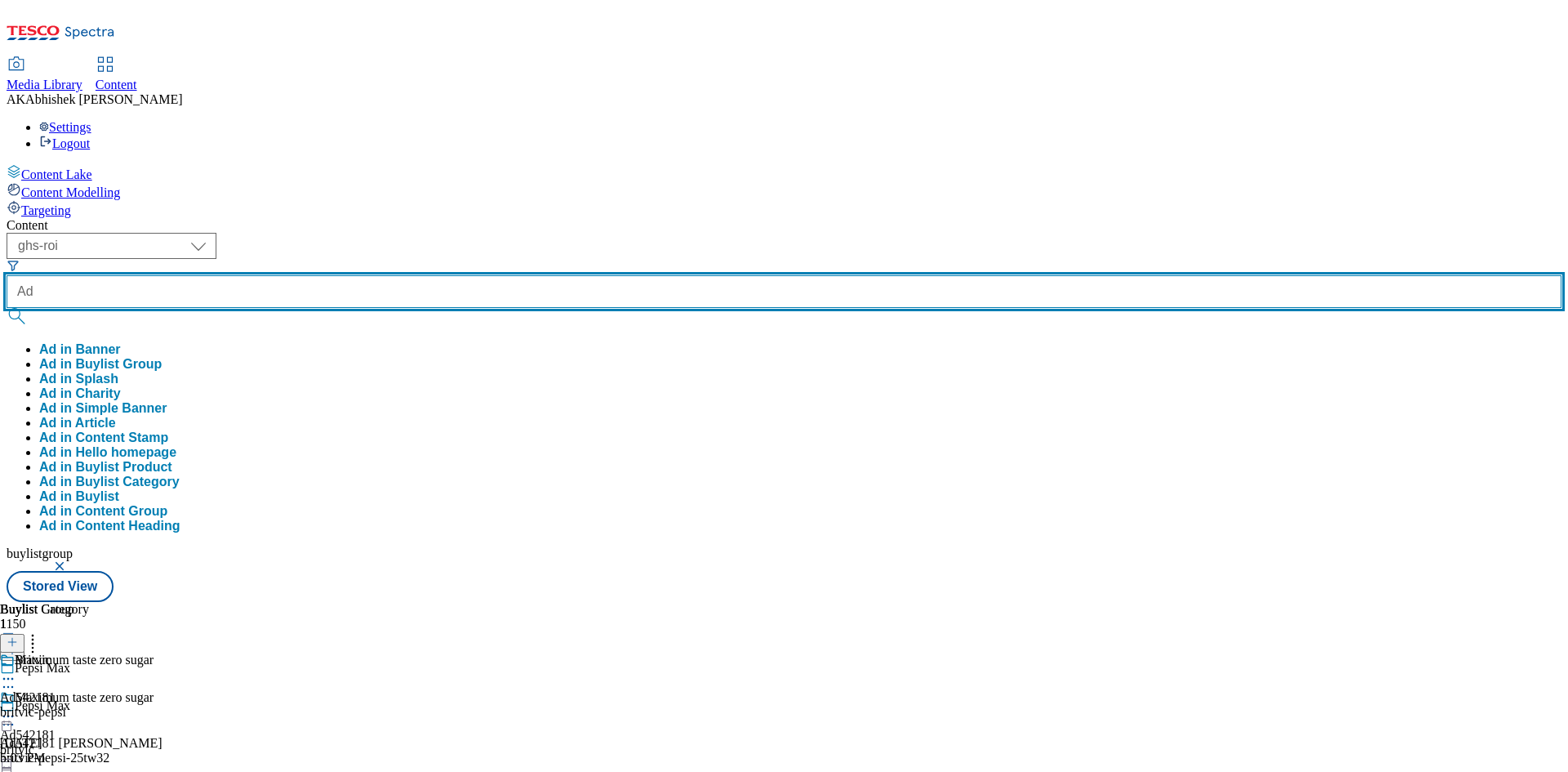
paste input "542182"
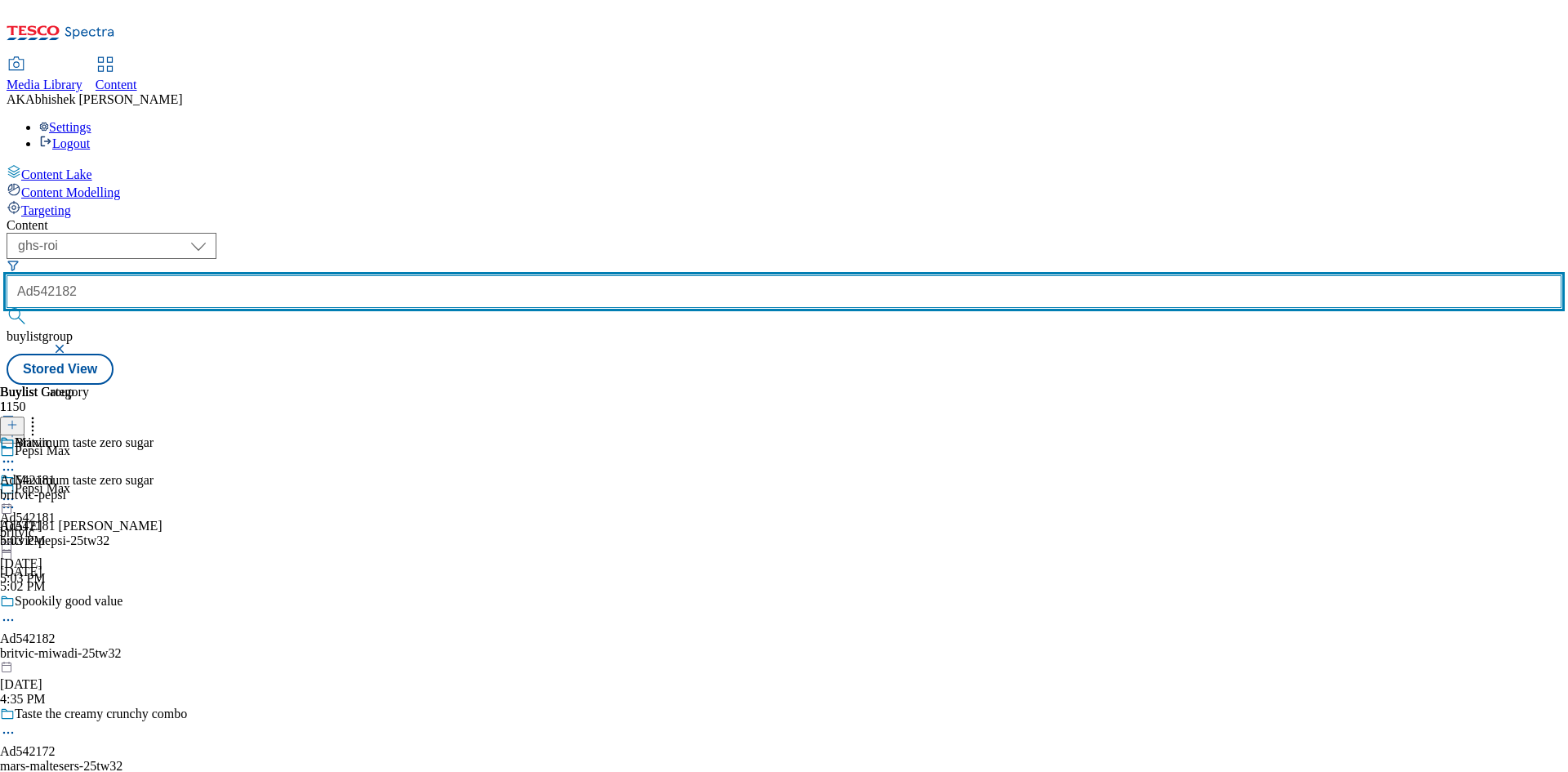
click at [432, 275] on input "Ad542182" at bounding box center [784, 291] width 1555 height 33
type input "Ad542182"
click at [7, 308] on button "submit" at bounding box center [18, 316] width 22 height 16
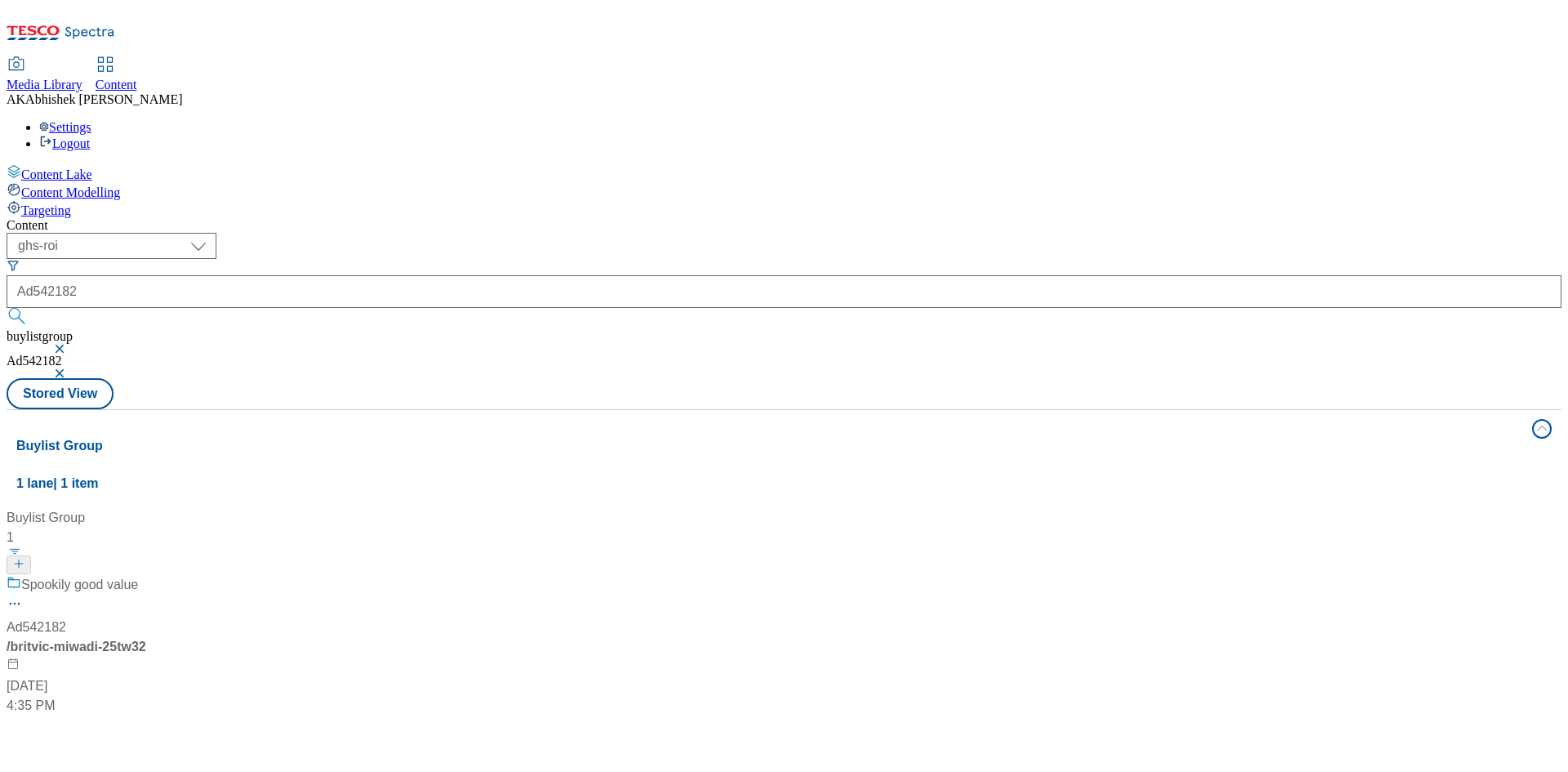
click at [211, 575] on div "Spookily good value" at bounding box center [109, 596] width 204 height 42
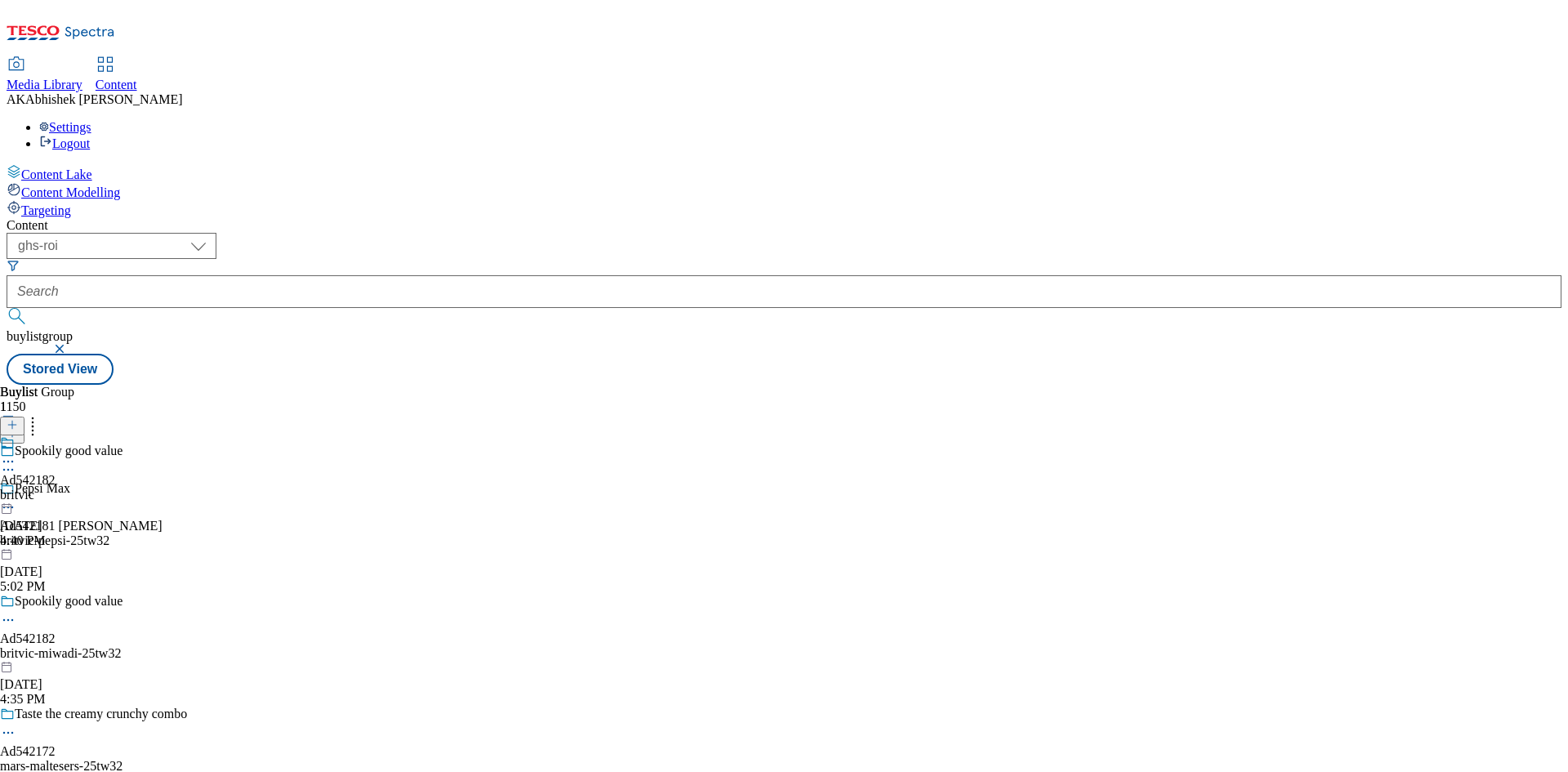
click at [16, 612] on icon at bounding box center [7, 619] width 16 height 16
click at [69, 648] on span "Edit" at bounding box center [60, 654] width 19 height 12
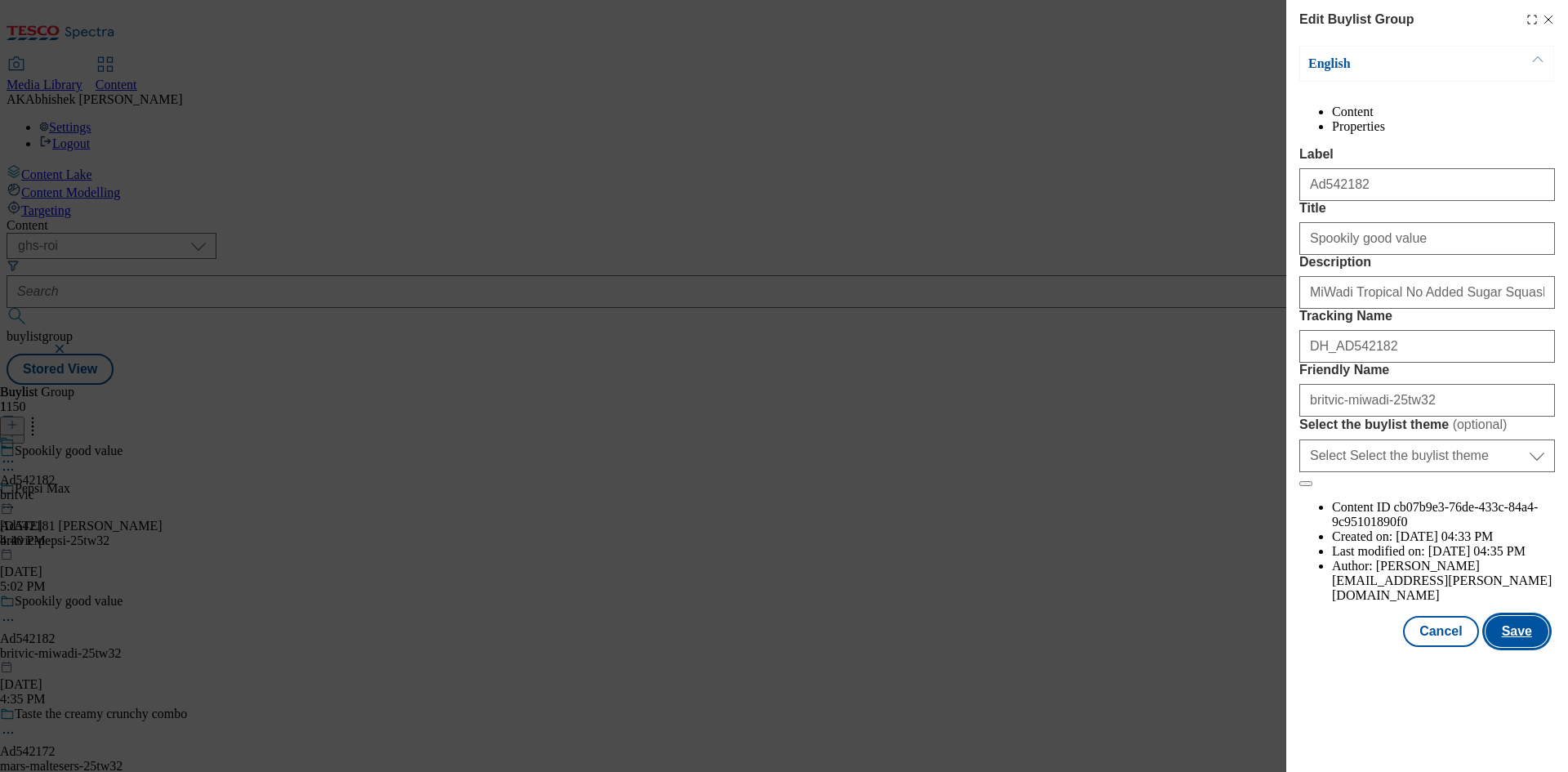
click at [1504, 646] on button "Save" at bounding box center [1516, 631] width 63 height 31
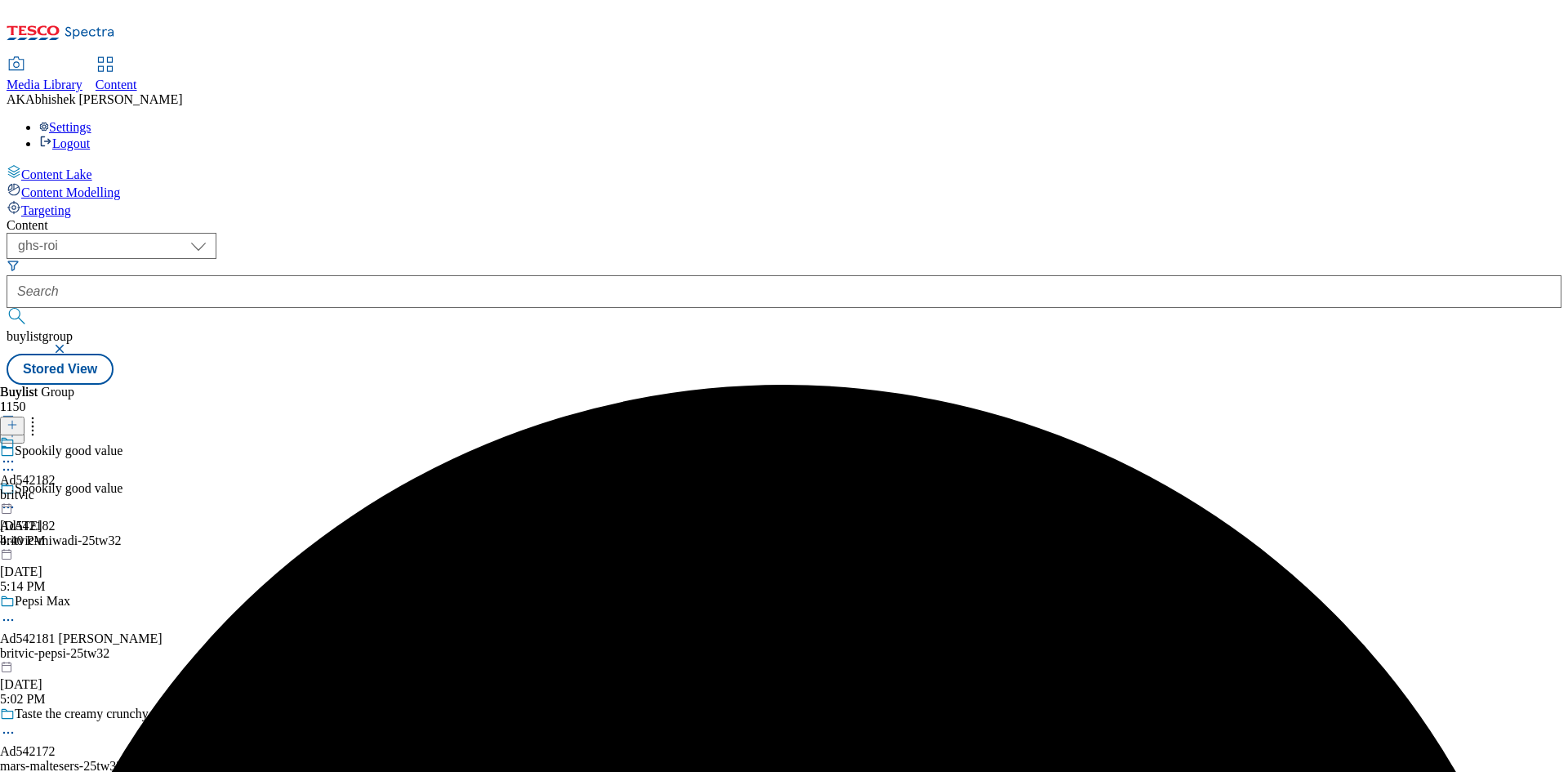
click at [16, 453] on icon at bounding box center [7, 461] width 16 height 16
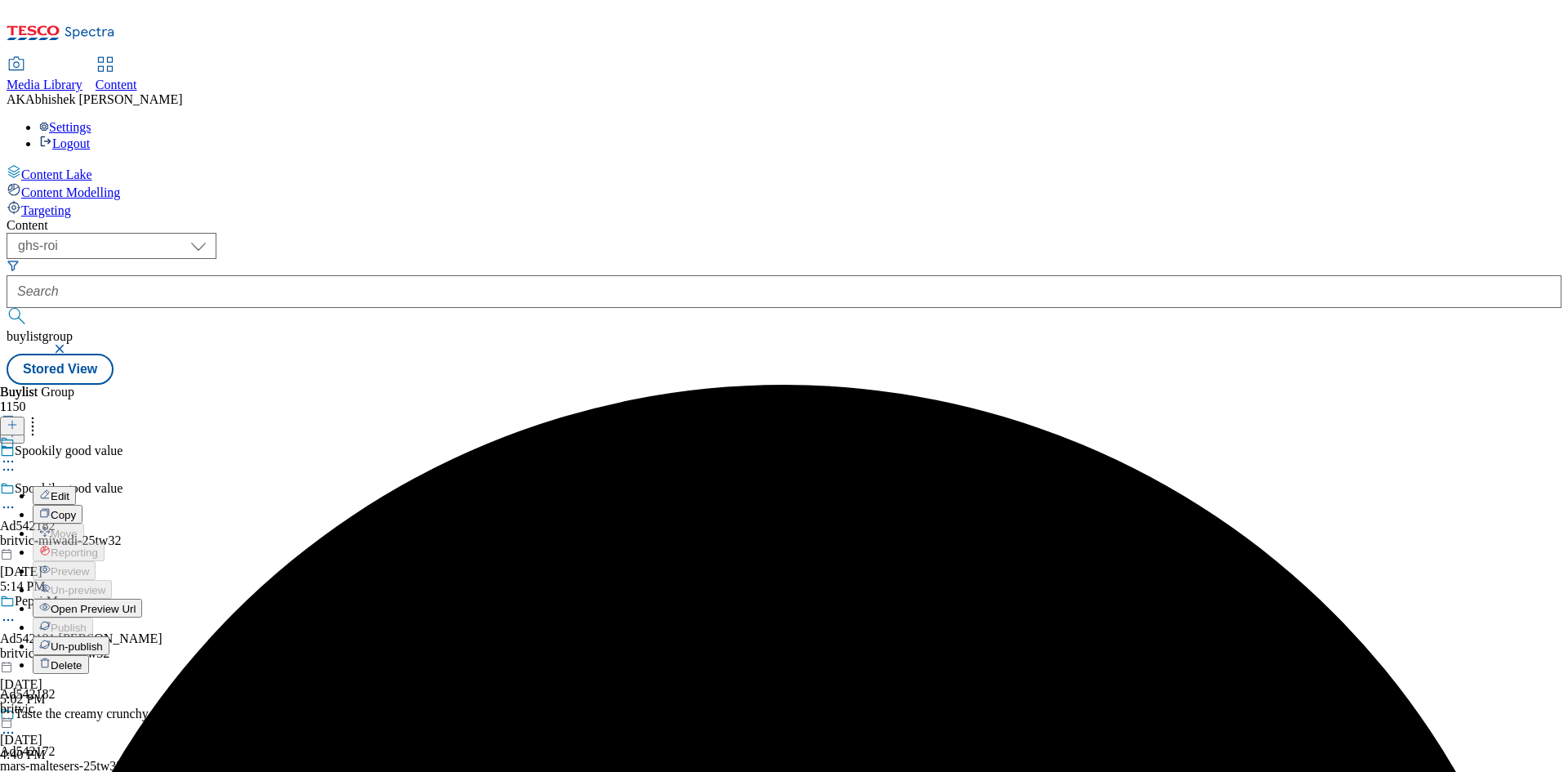
click at [69, 490] on span "Edit" at bounding box center [60, 496] width 19 height 12
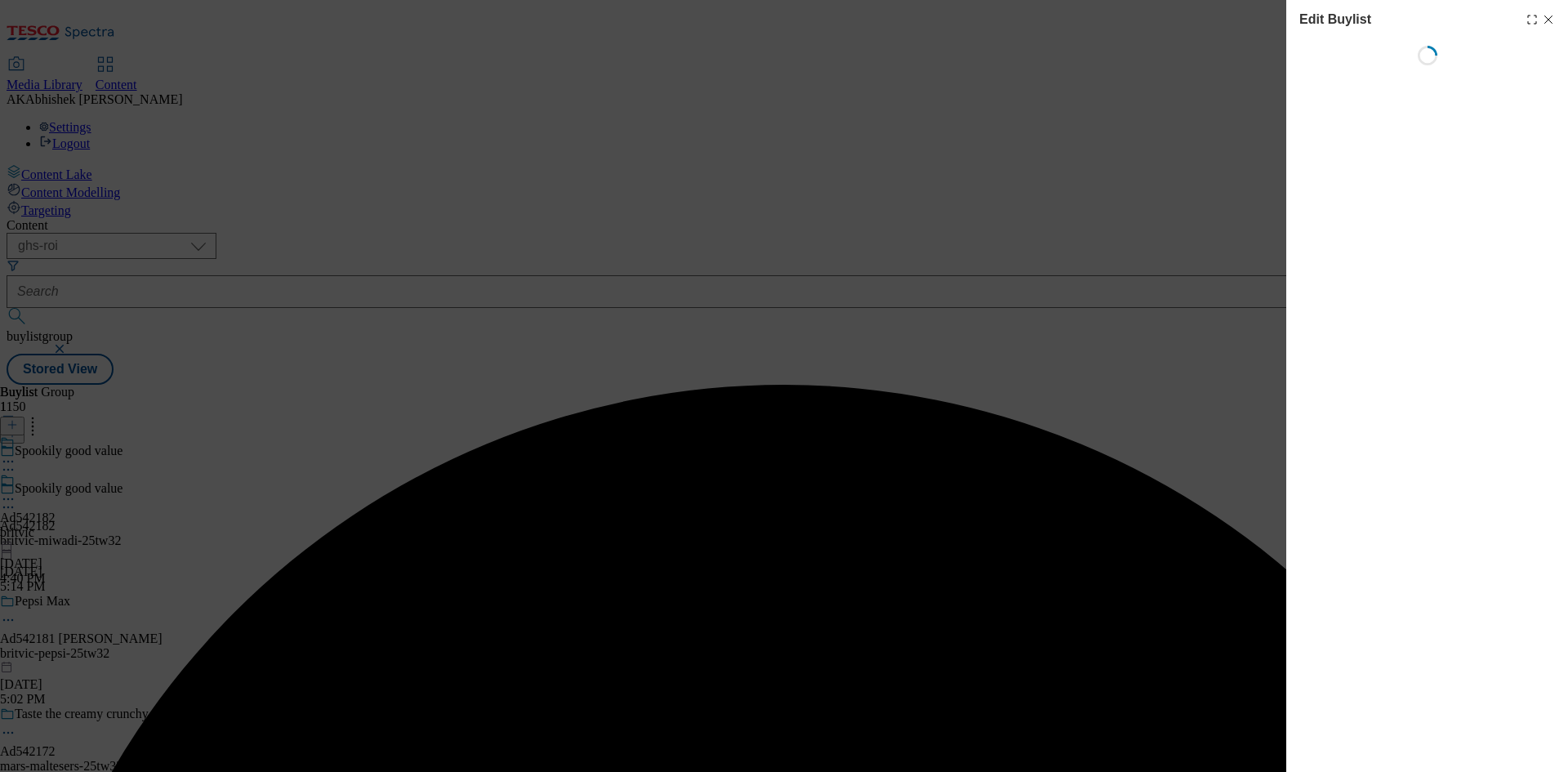
select select "tactical"
select select "supplier funded short term 1-3 weeks"
select select "dunnhumby"
select select "Banner"
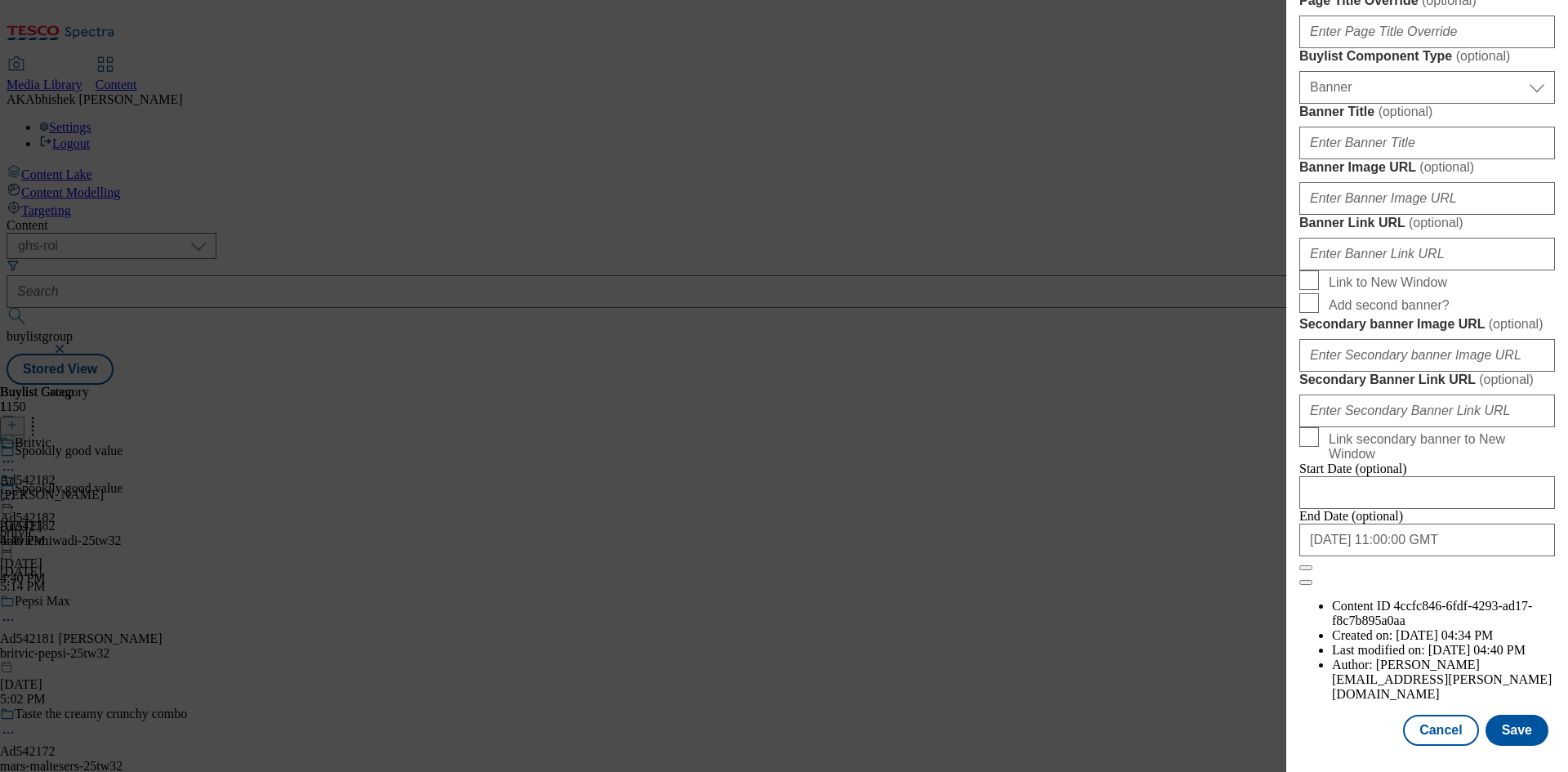
scroll to position [1604, 0]
click at [1511, 720] on button "Save" at bounding box center [1516, 730] width 63 height 31
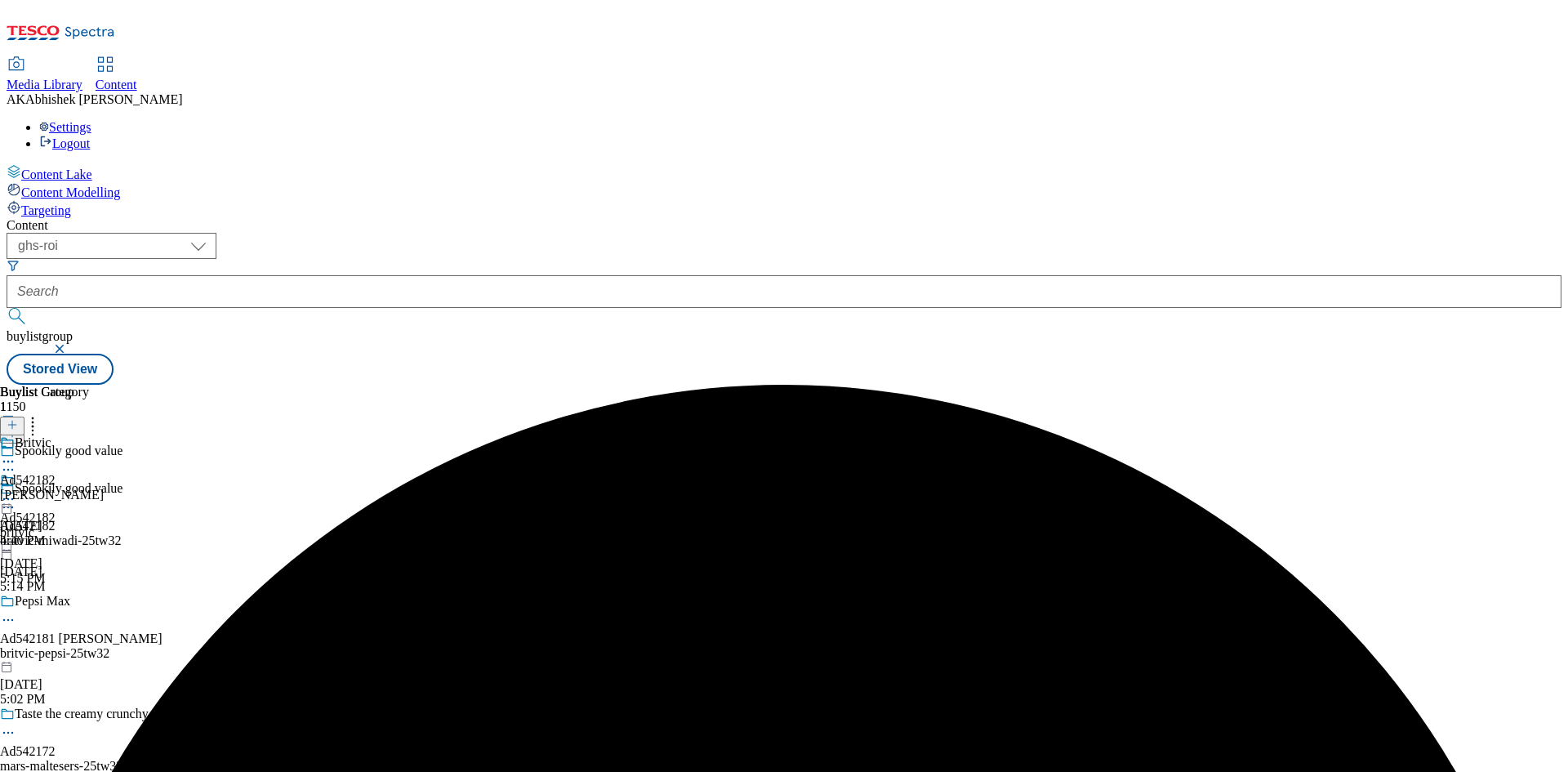
click at [16, 453] on icon at bounding box center [7, 461] width 16 height 16
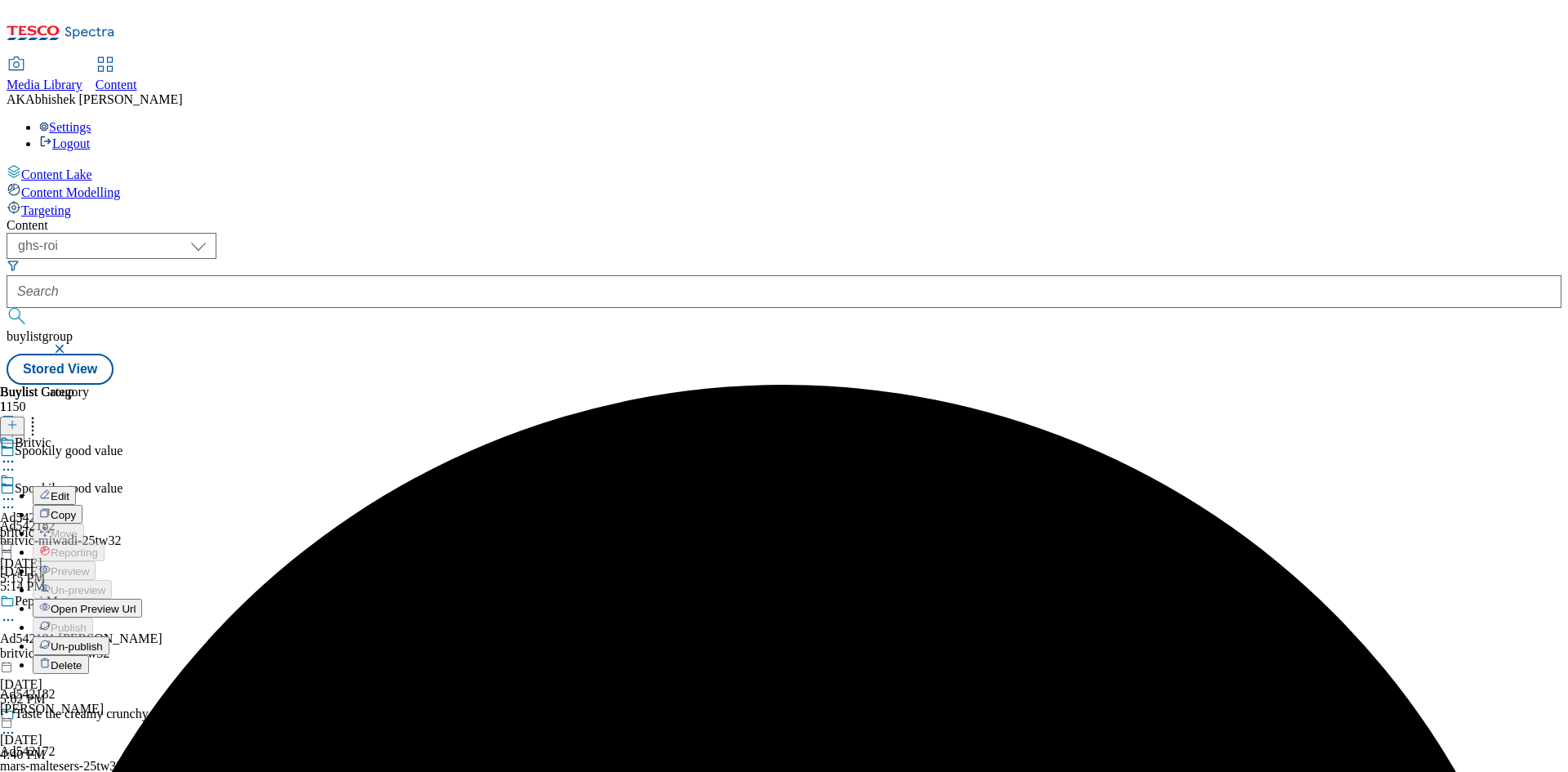
click at [69, 490] on span "Edit" at bounding box center [60, 496] width 19 height 12
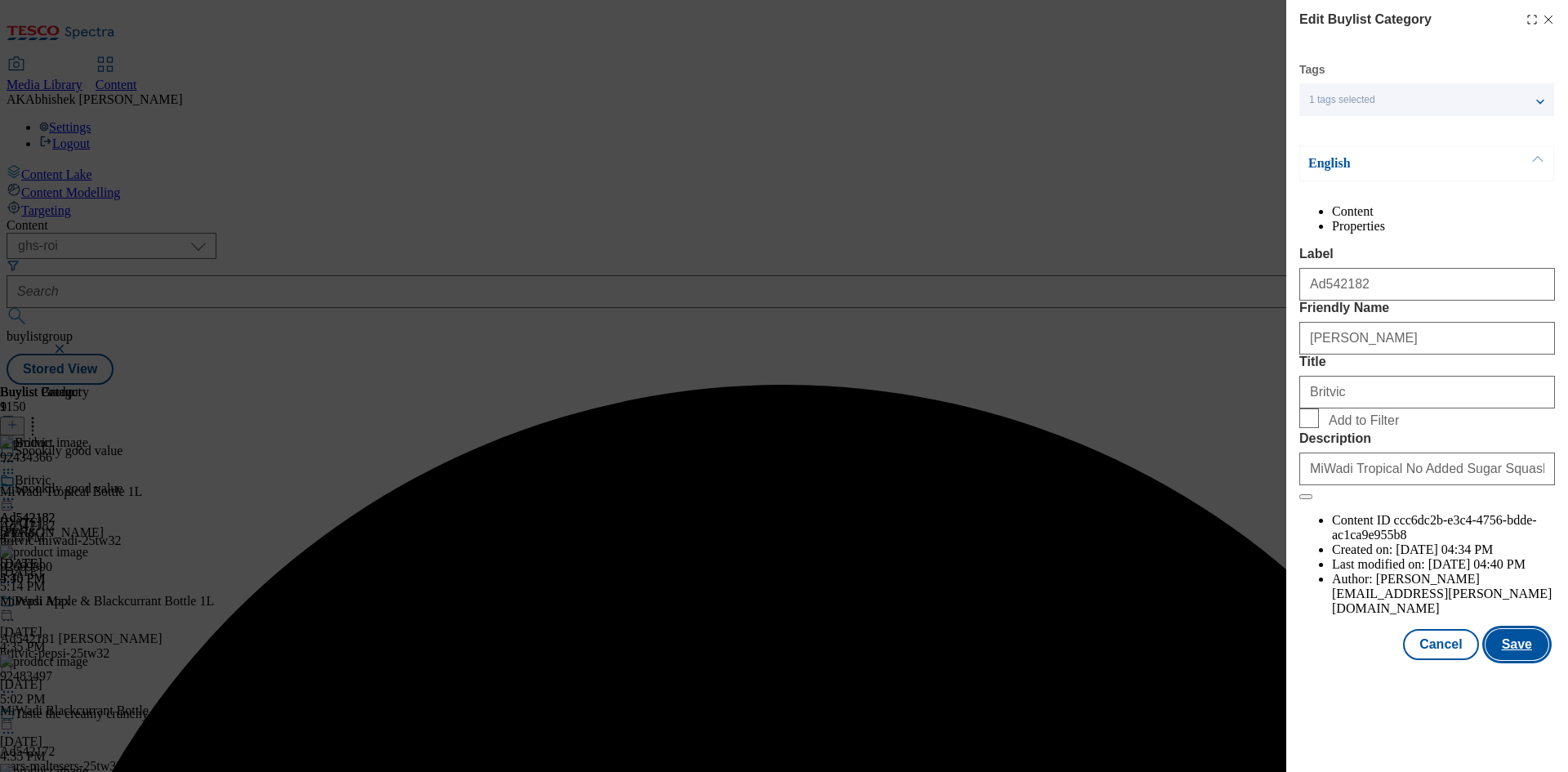
click at [1526, 660] on button "Save" at bounding box center [1516, 644] width 63 height 31
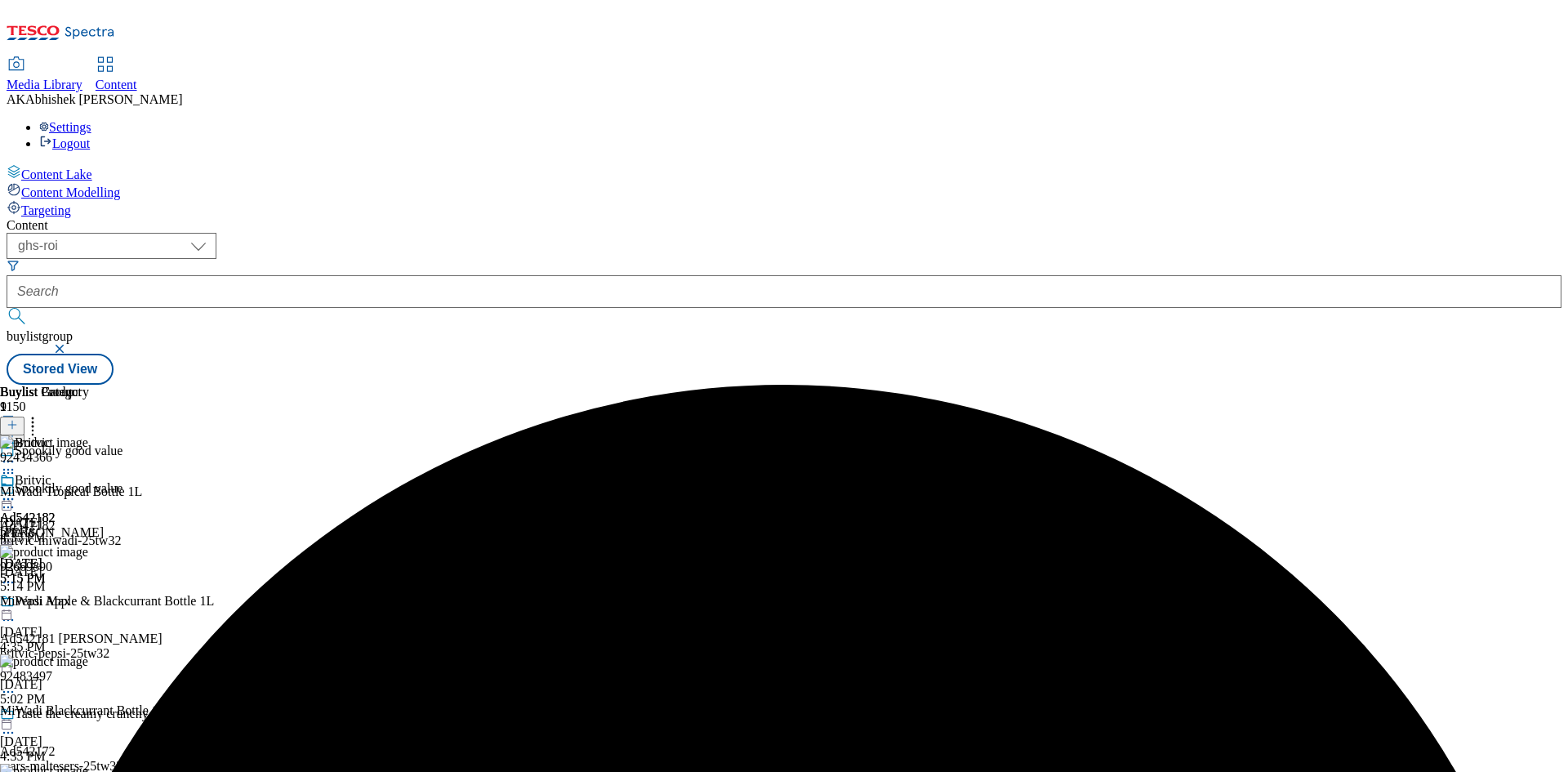
click at [16, 491] on icon at bounding box center [7, 498] width 16 height 16
click at [89, 602] on span "Preview" at bounding box center [69, 608] width 38 height 12
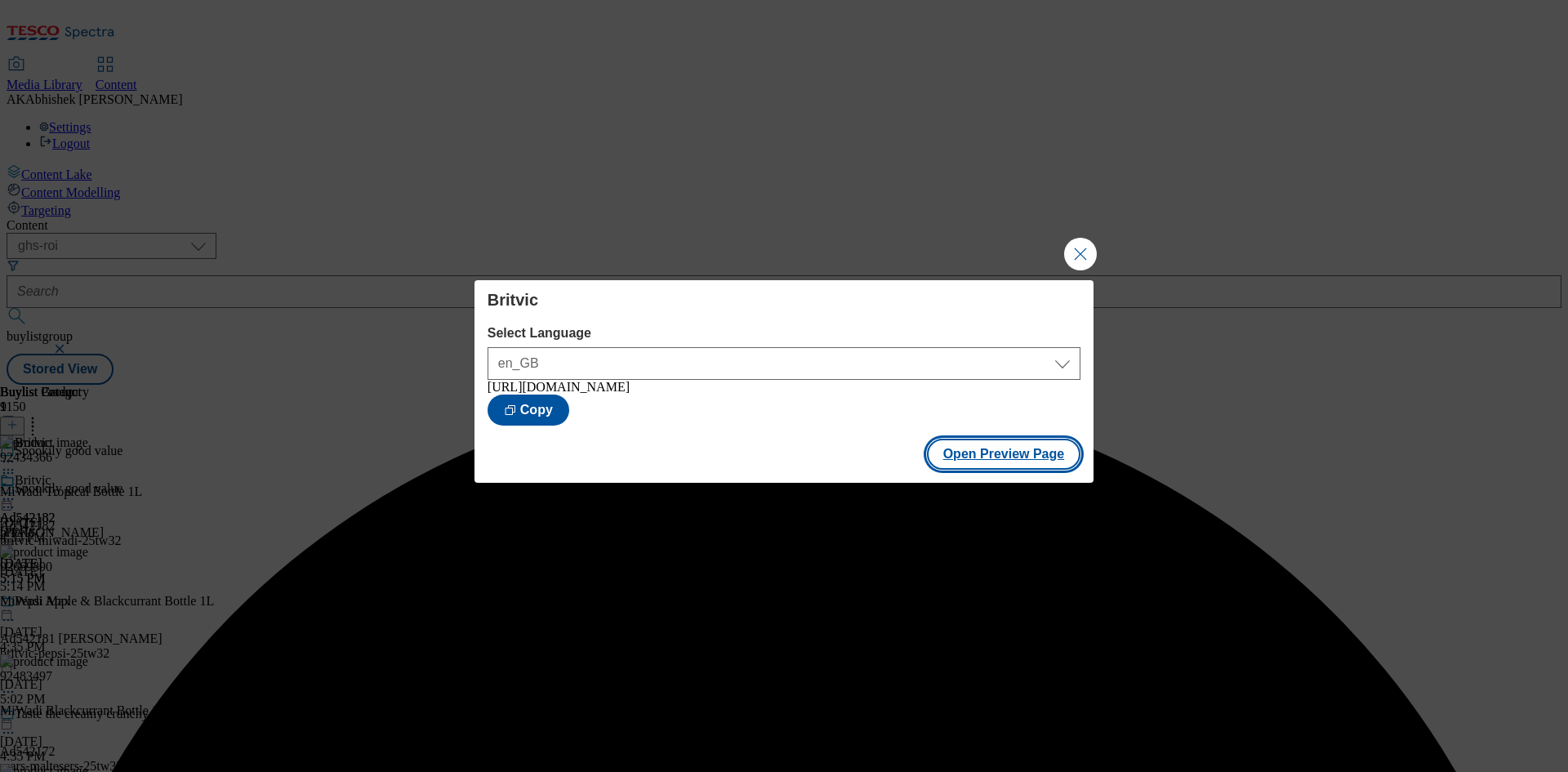
click at [1046, 455] on button "Open Preview Page" at bounding box center [1003, 453] width 155 height 31
click at [1078, 248] on button "Close Modal" at bounding box center [1080, 254] width 33 height 33
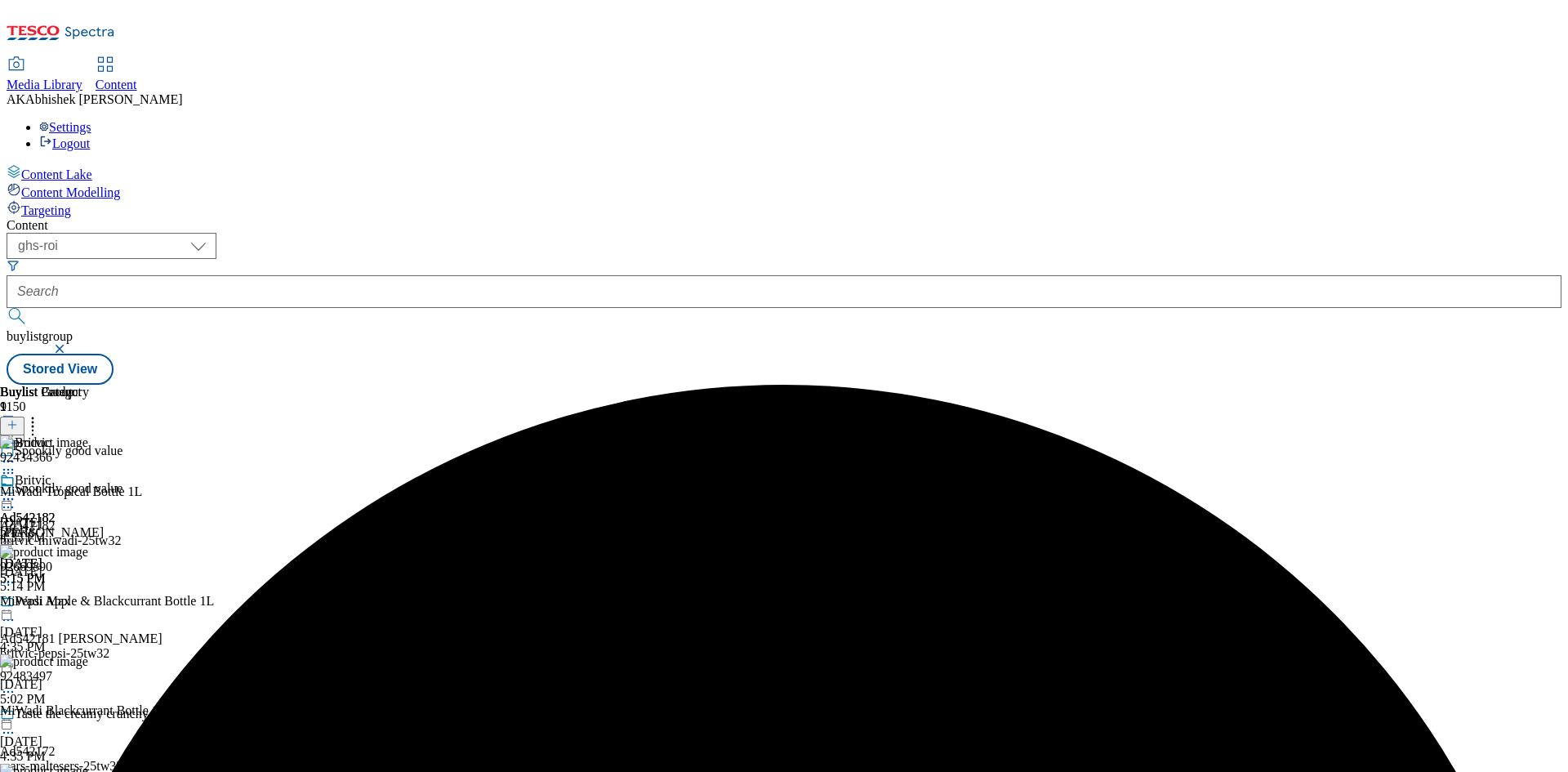
click at [16, 491] on icon at bounding box center [7, 498] width 16 height 16
click at [86, 659] on span "Publish" at bounding box center [68, 664] width 36 height 12
